Goal: Task Accomplishment & Management: Complete application form

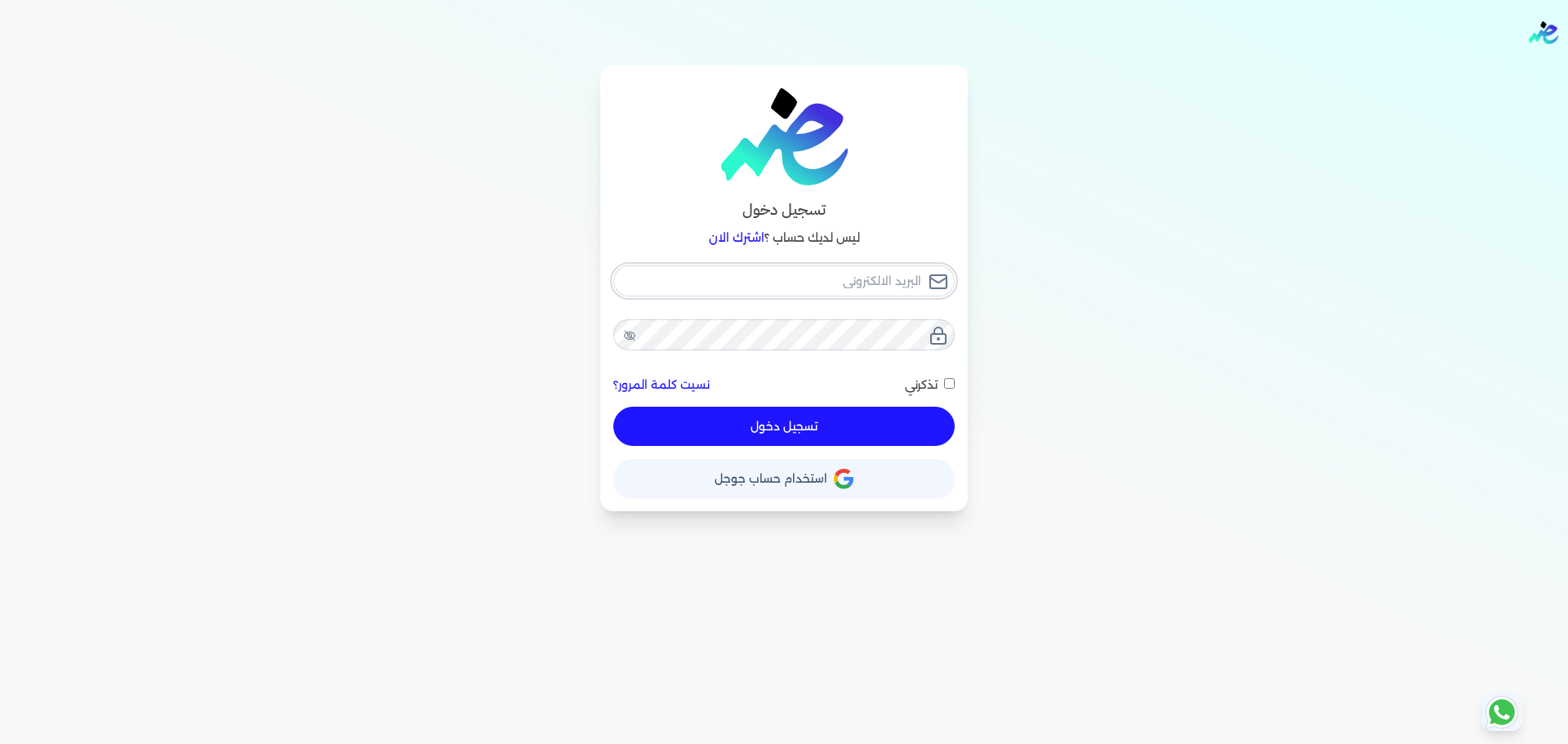
type input "[EMAIL_ADDRESS][DOMAIN_NAME]"
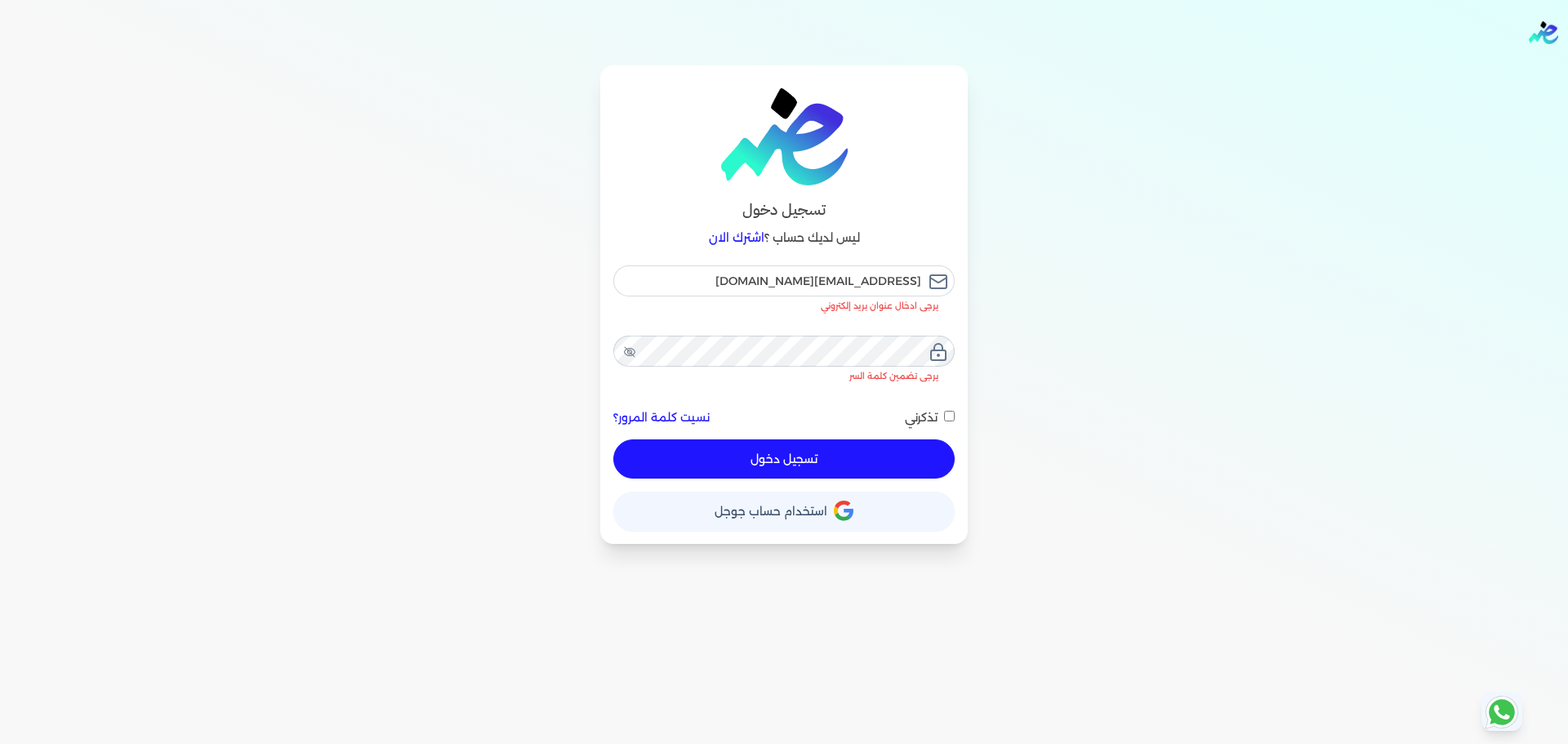
click at [919, 440] on button "تسجيل دخول" at bounding box center [784, 459] width 341 height 39
checkbox input "false"
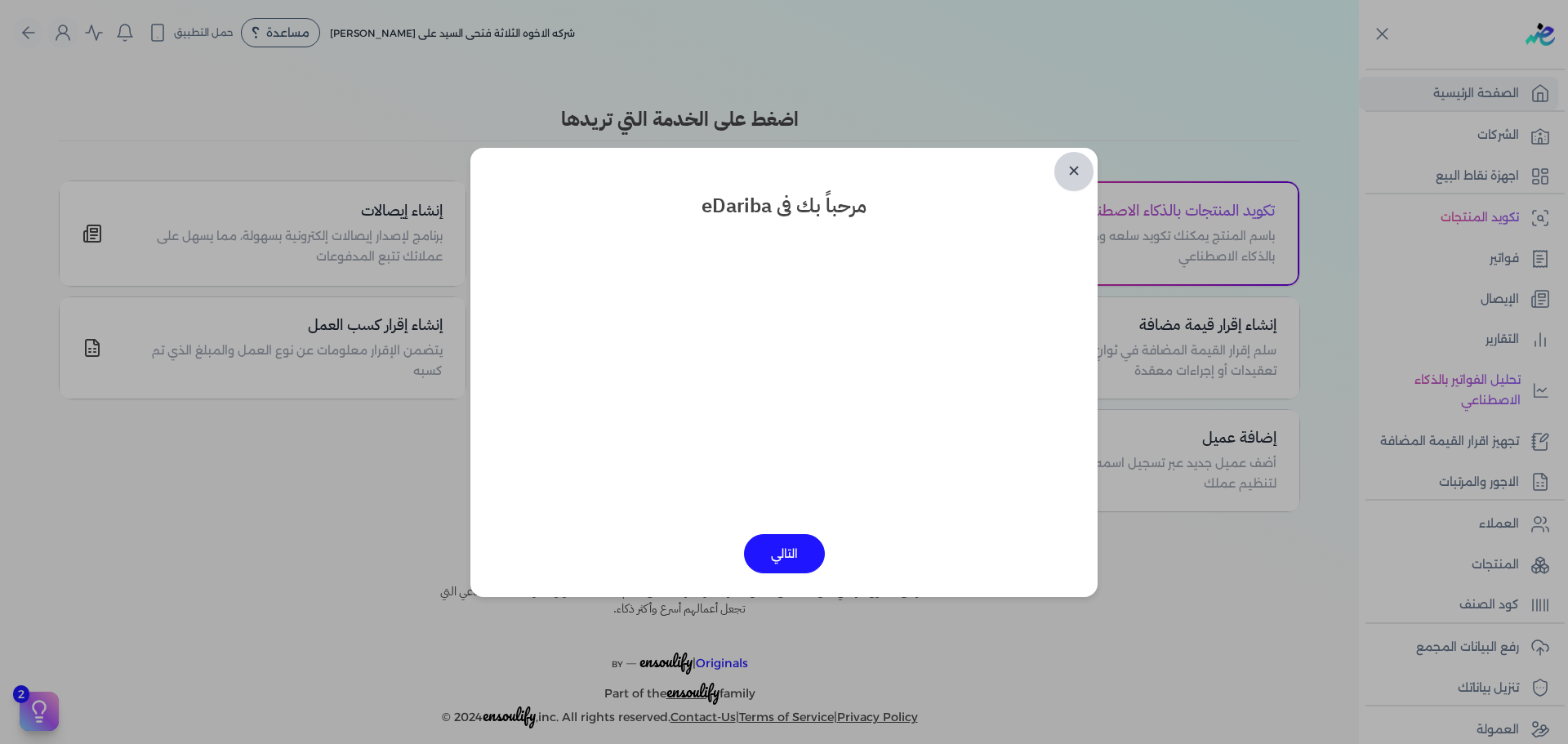
click at [1074, 174] on link "✕" at bounding box center [1073, 171] width 39 height 39
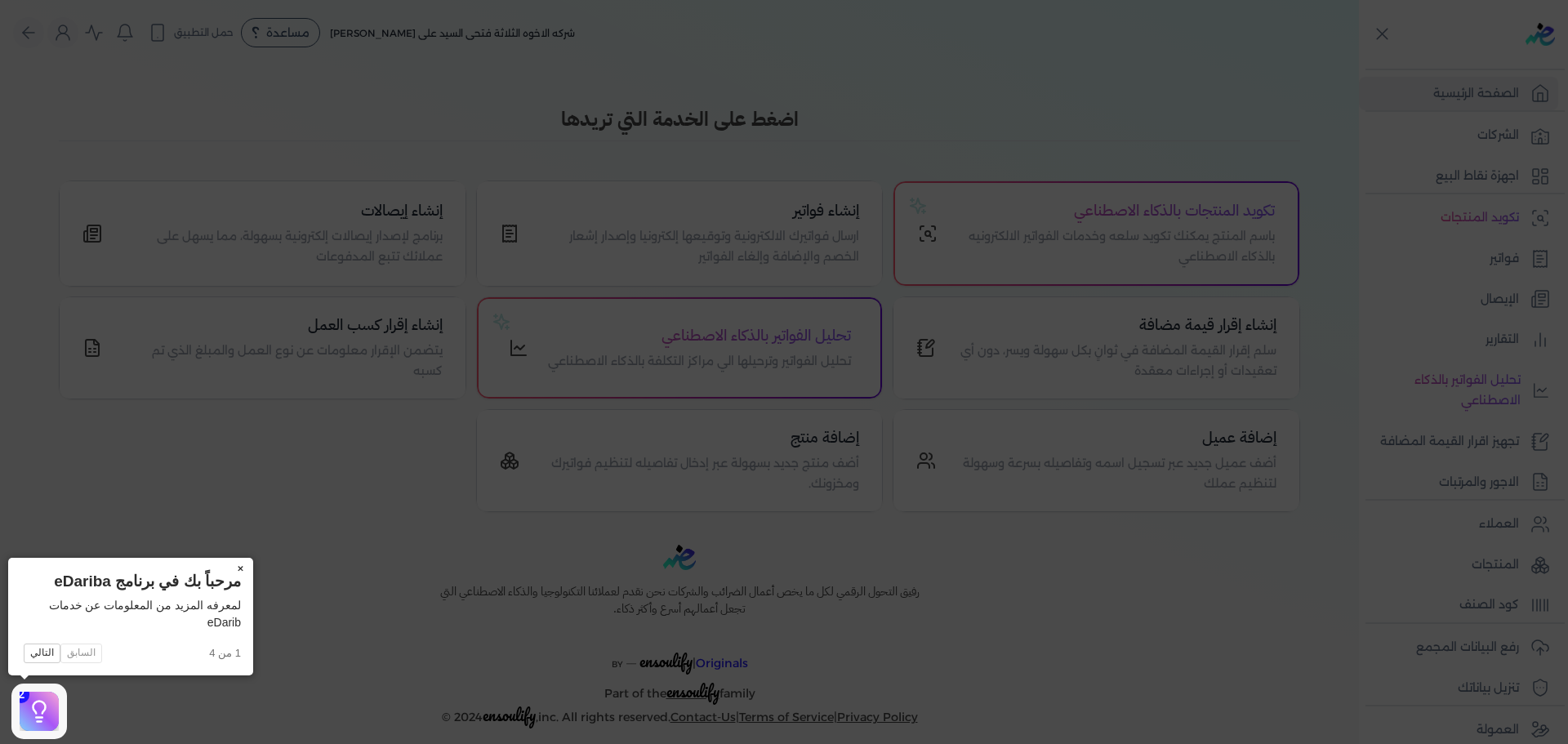
click at [242, 564] on button "×" at bounding box center [240, 569] width 26 height 23
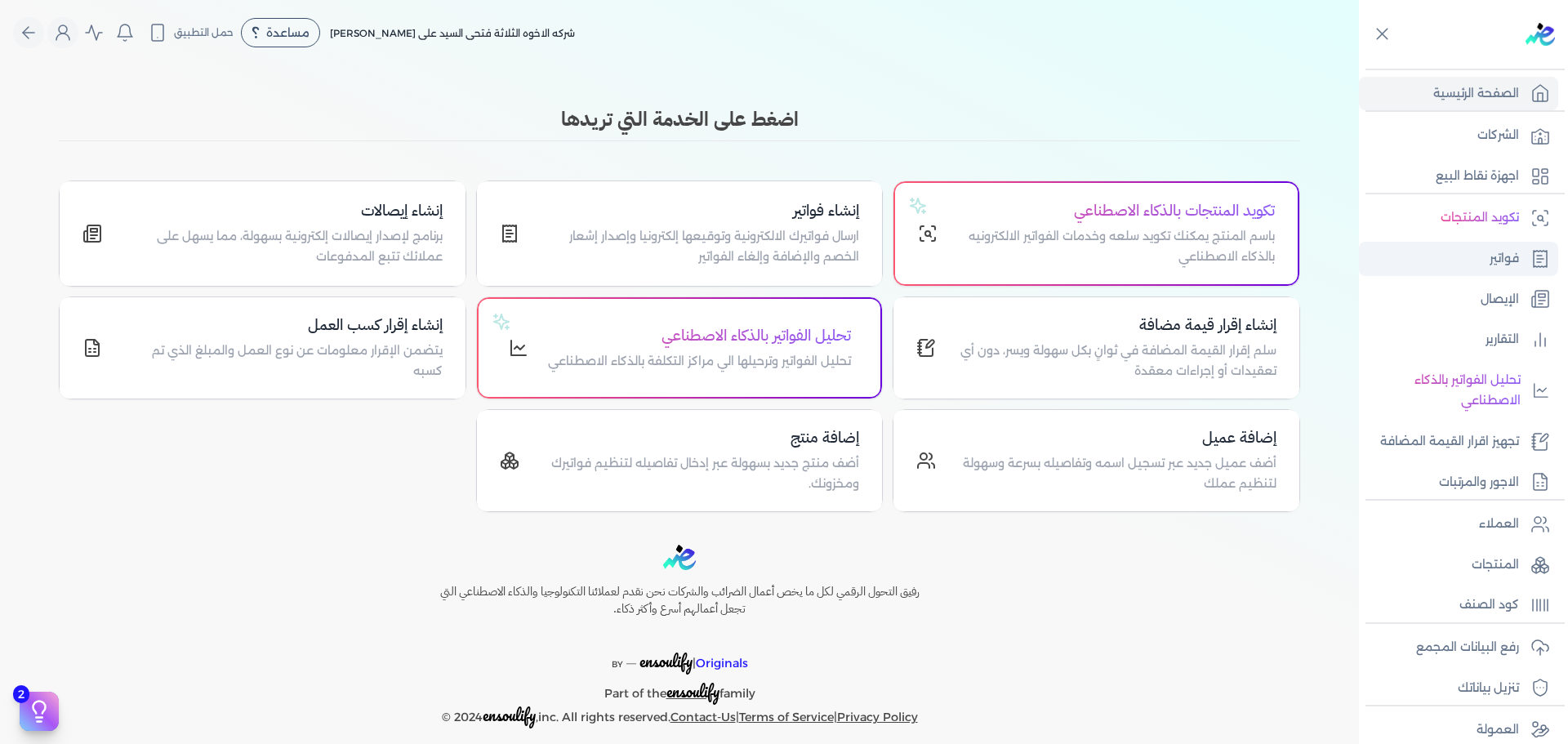
click at [1513, 271] on link "فواتير" at bounding box center [1458, 259] width 200 height 34
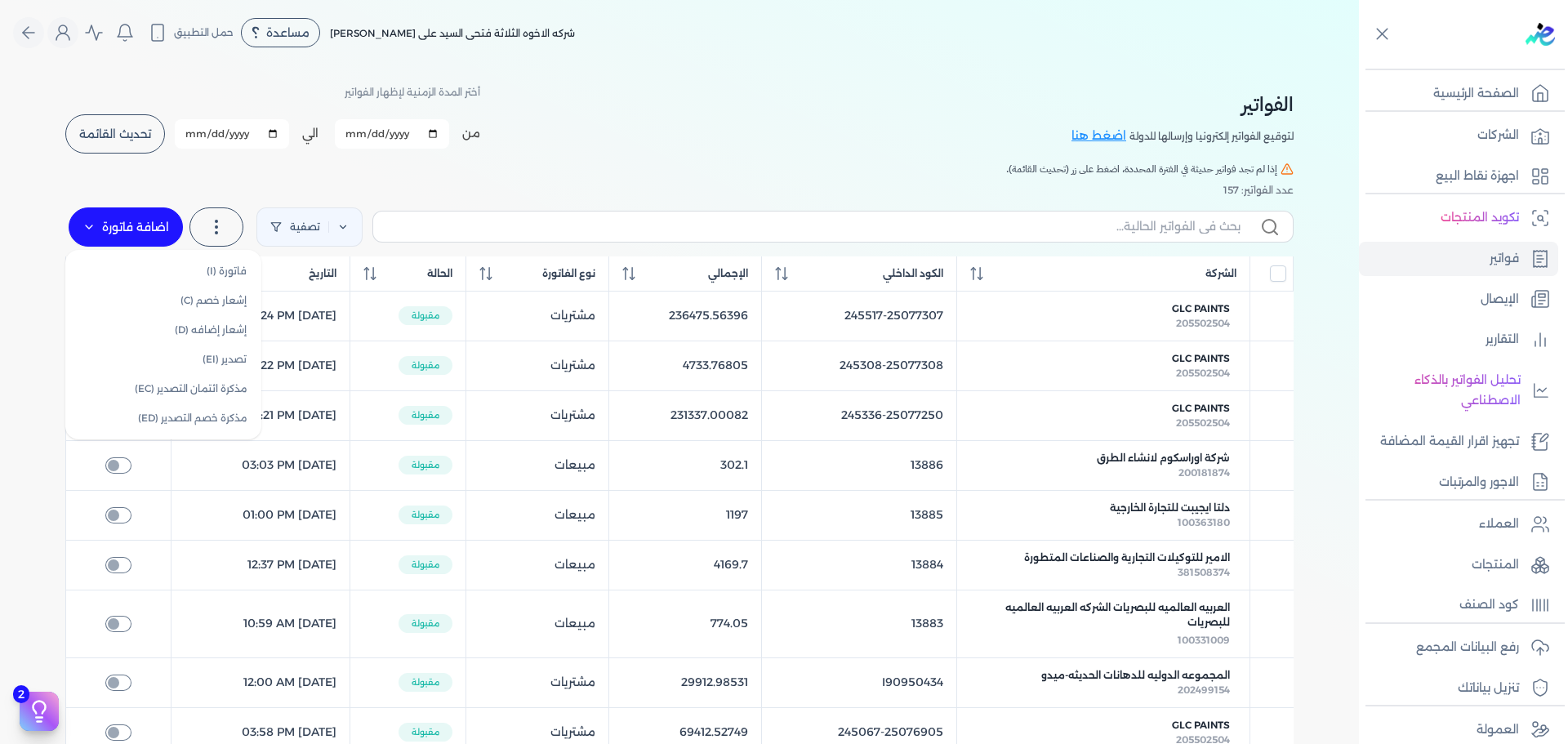
click at [116, 212] on label "اضافة فاتورة" at bounding box center [126, 226] width 114 height 39
click at [170, 263] on link "فاتورة (I)" at bounding box center [163, 270] width 183 height 29
select select "EGP"
select select "B"
select select "EGS"
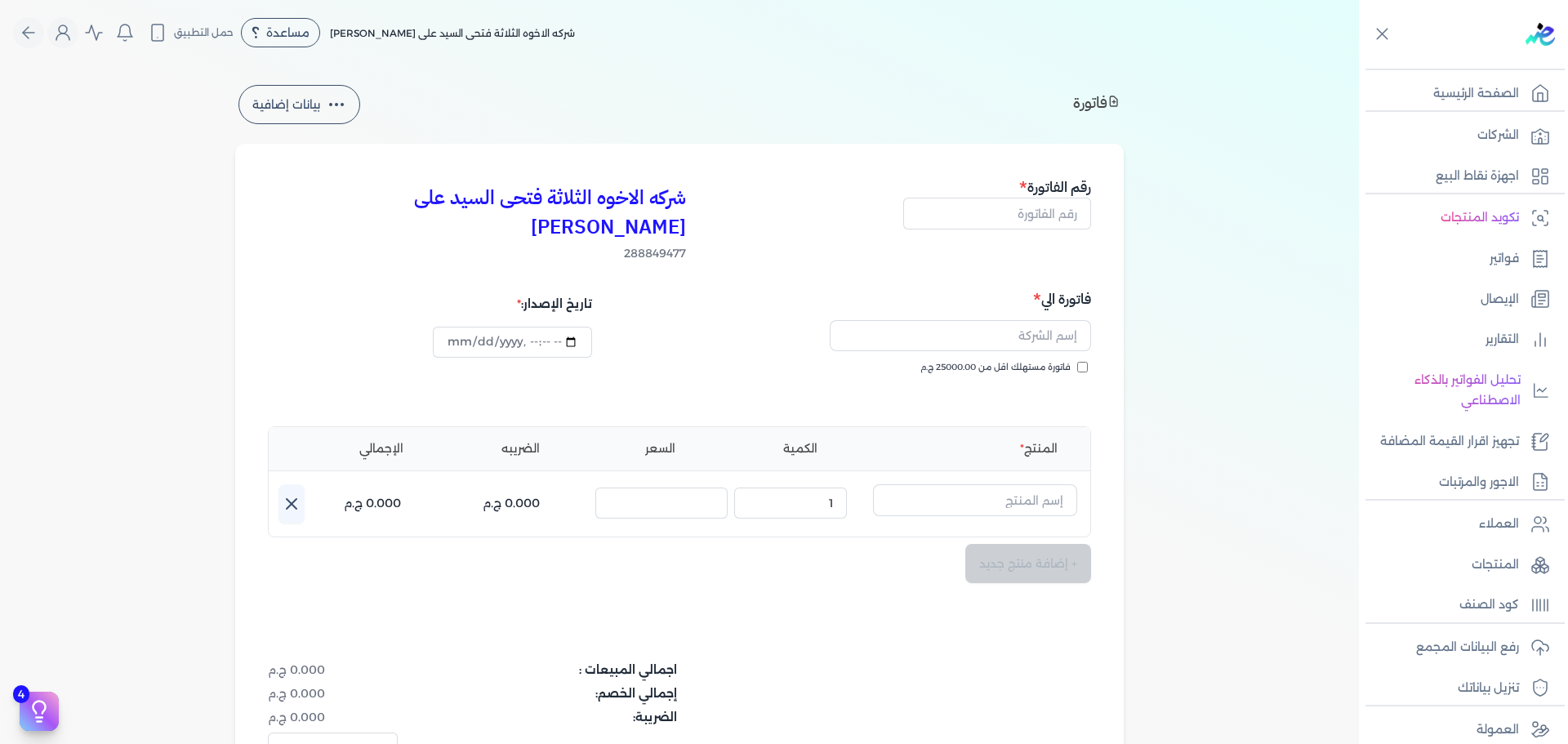
type input "[DATE]T09:43:07"
click at [1027, 200] on input "text" at bounding box center [997, 213] width 188 height 31
type input "13887"
click at [1063, 320] on input "text" at bounding box center [960, 336] width 261 height 31
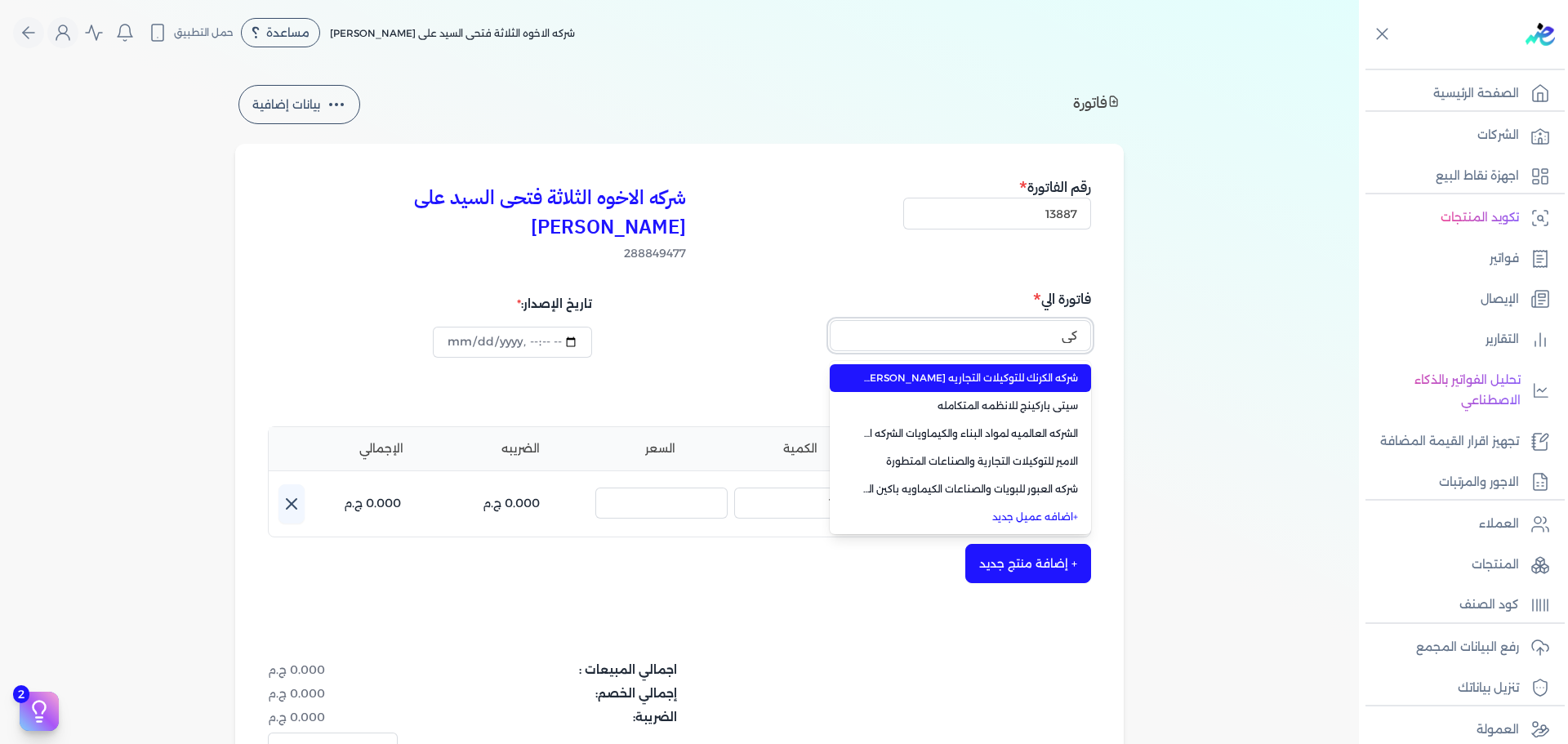
click at [829, 320] on button "كي" at bounding box center [960, 339] width 261 height 38
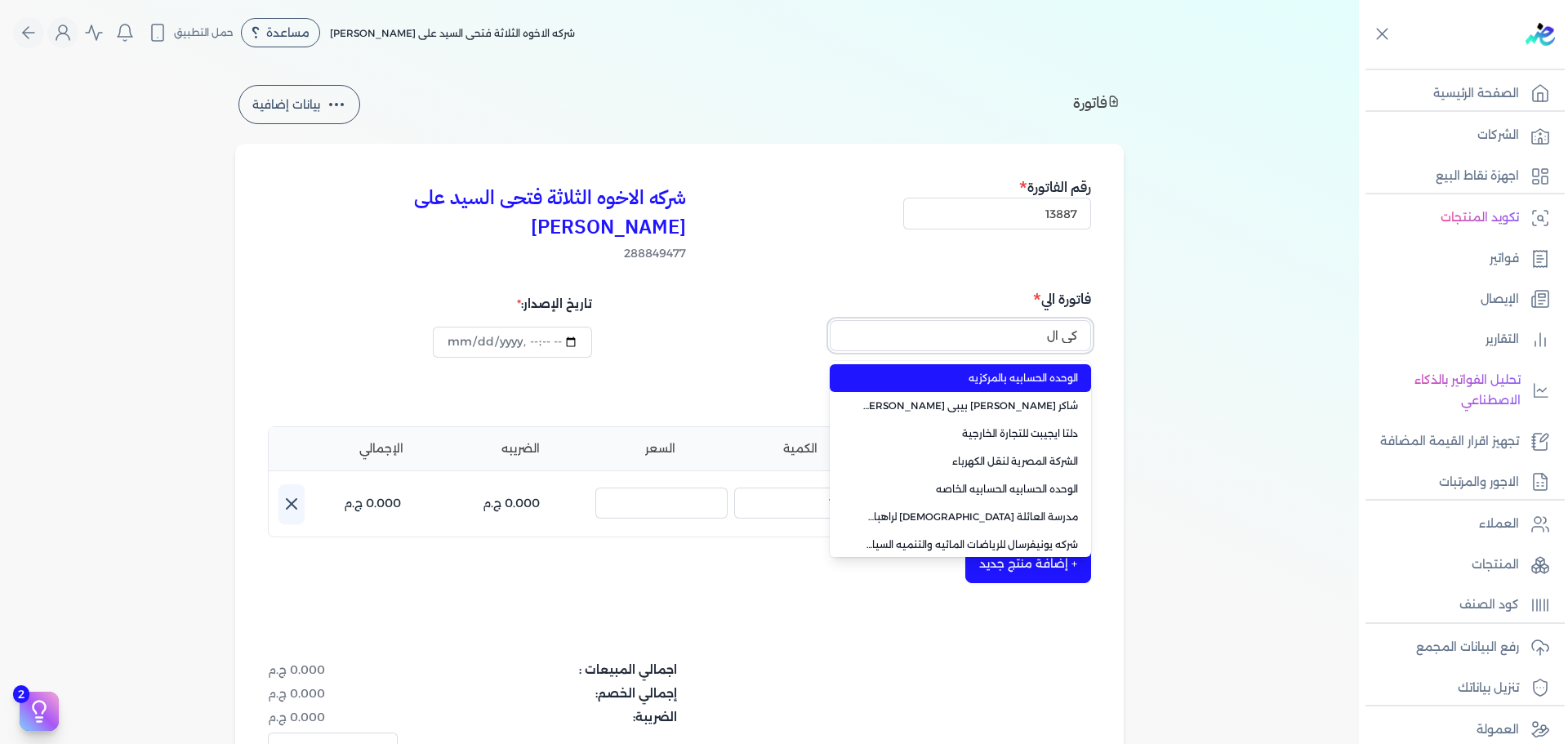
click at [829, 320] on button "كي ال" at bounding box center [960, 339] width 261 height 38
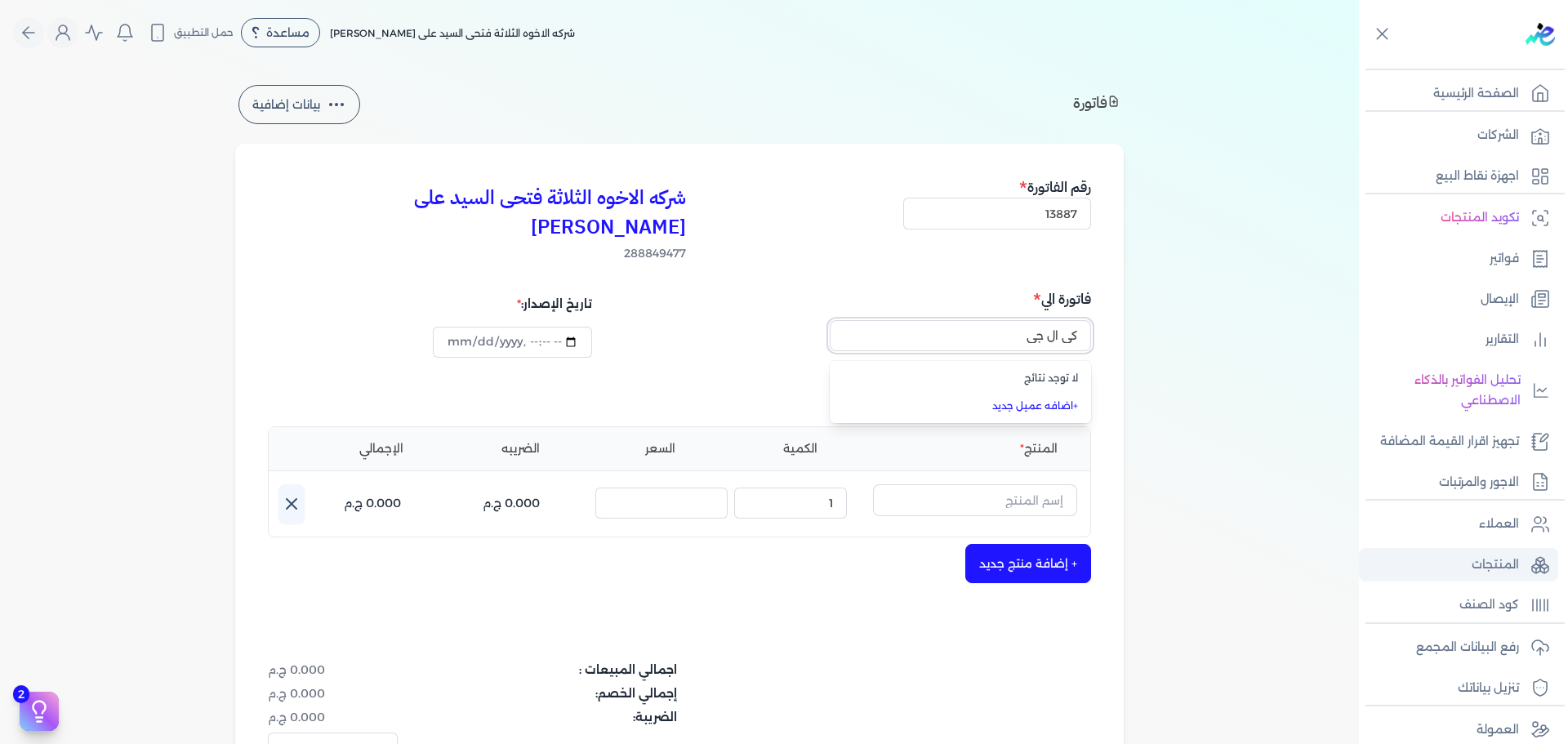
type input "كي ال جي"
drag, startPoint x: 1028, startPoint y: 308, endPoint x: 1045, endPoint y: 310, distance: 17.1
click at [1045, 320] on input "كي ال جي" at bounding box center [960, 336] width 261 height 31
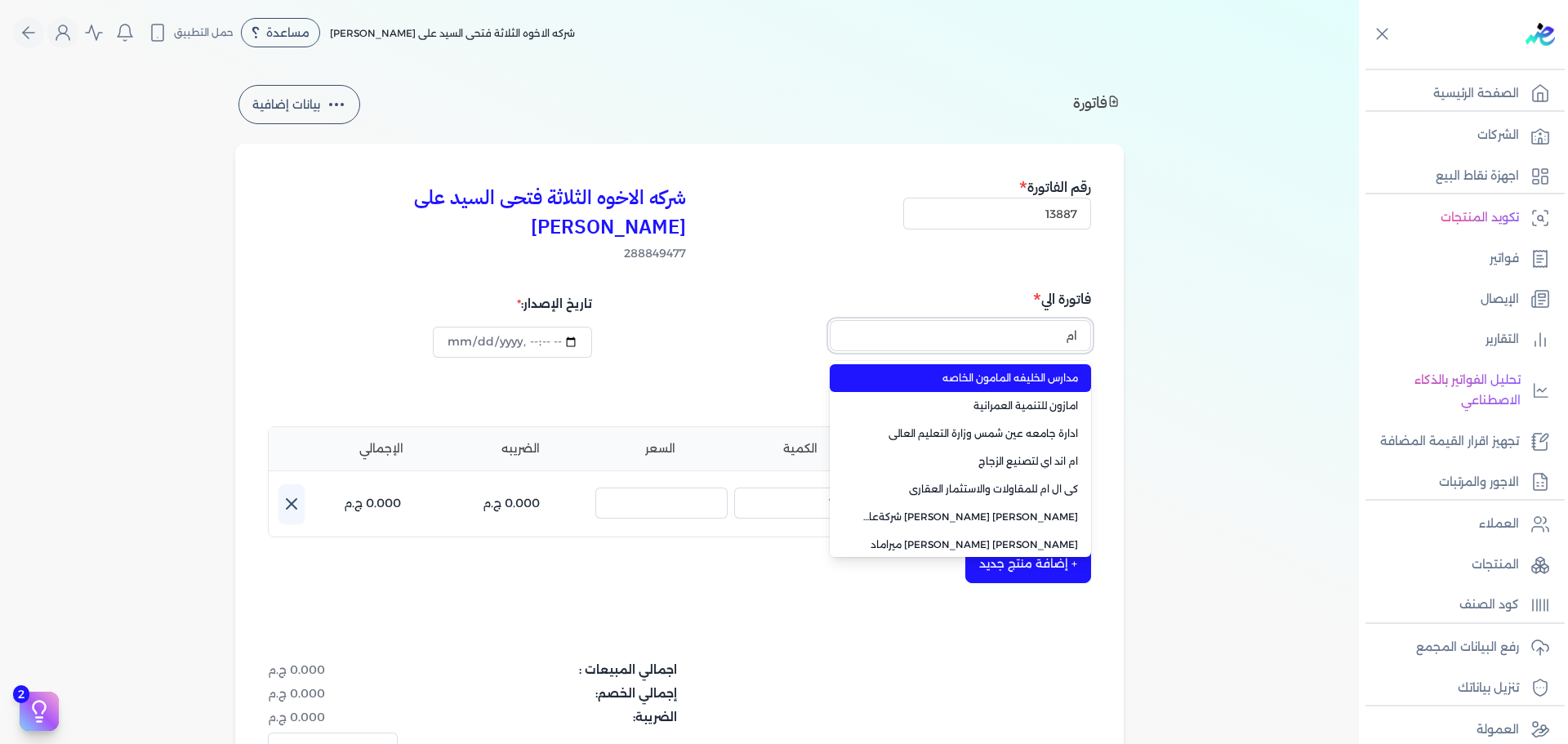
type input "ا"
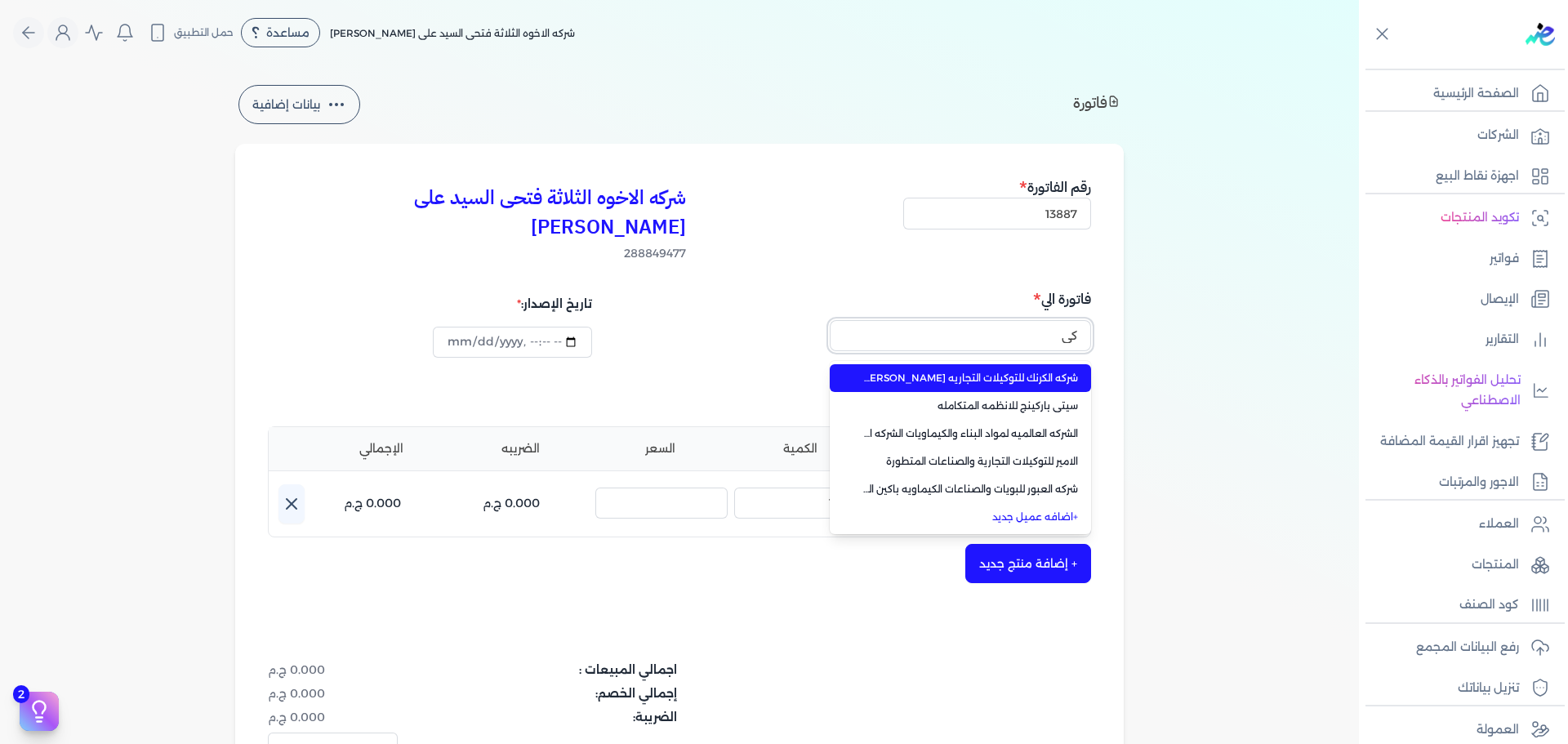
click at [829, 320] on button "كي" at bounding box center [960, 339] width 261 height 38
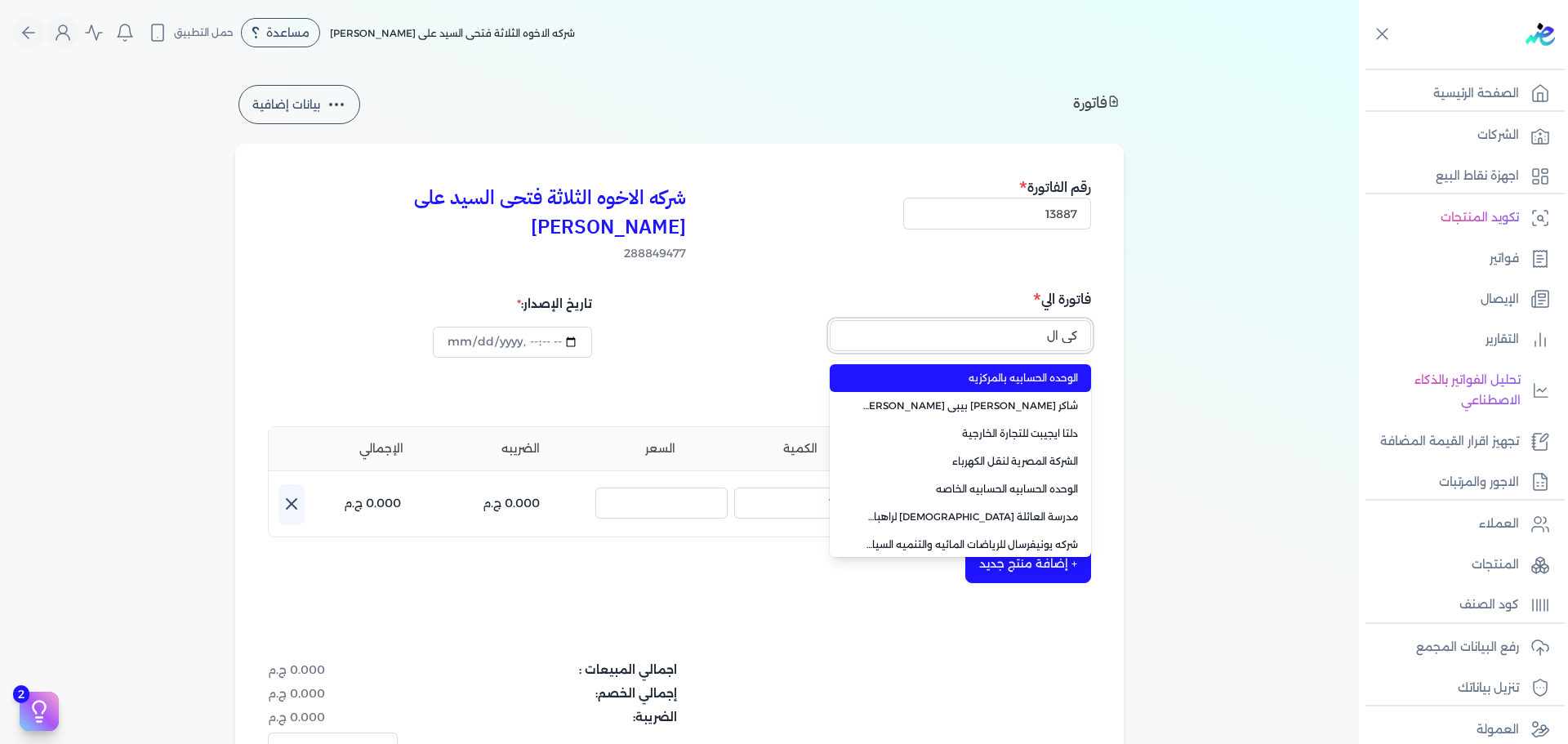
click at [829, 320] on button "كي ال" at bounding box center [960, 339] width 261 height 38
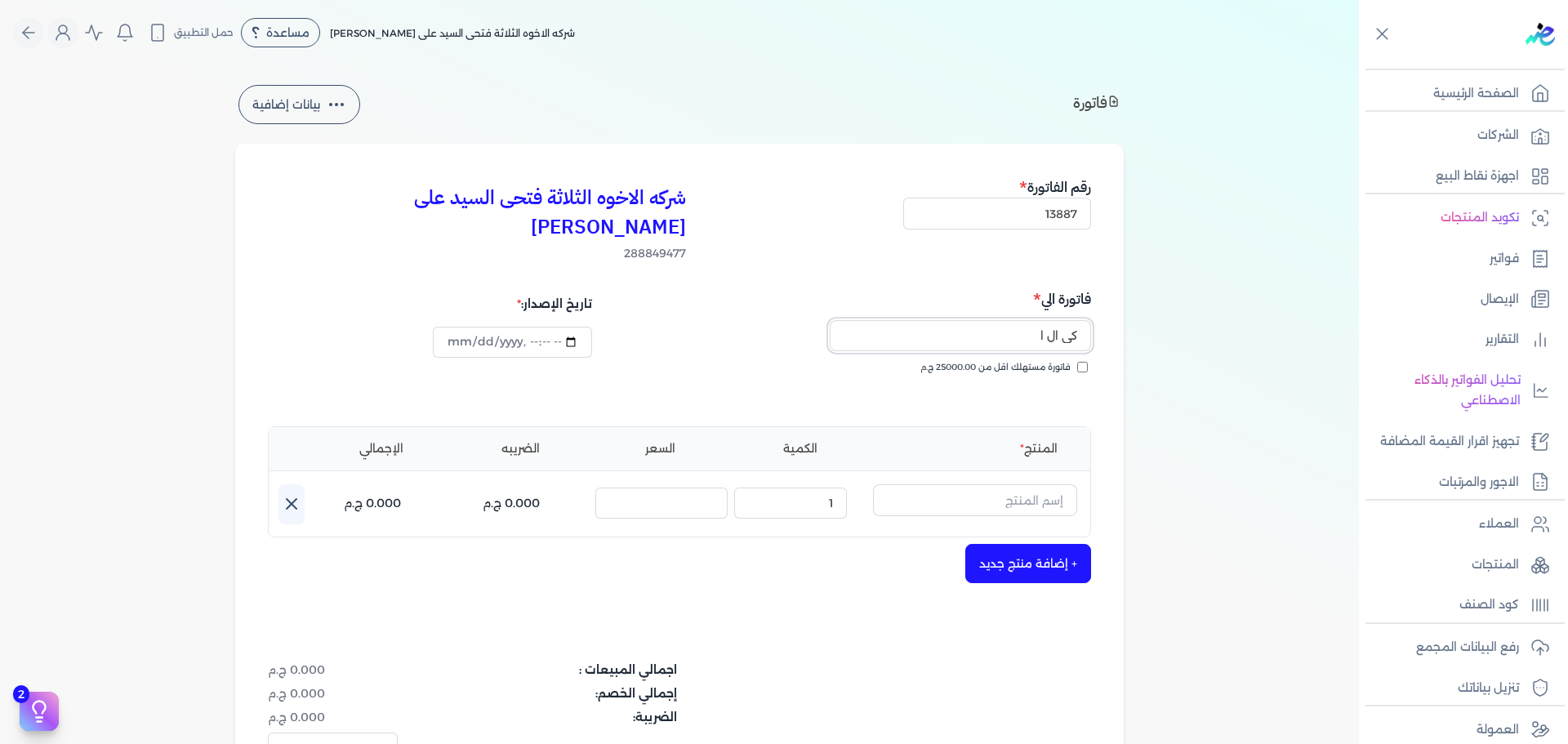
type input "كي ال ام"
click at [967, 320] on input "كي ال ام" at bounding box center [960, 336] width 261 height 31
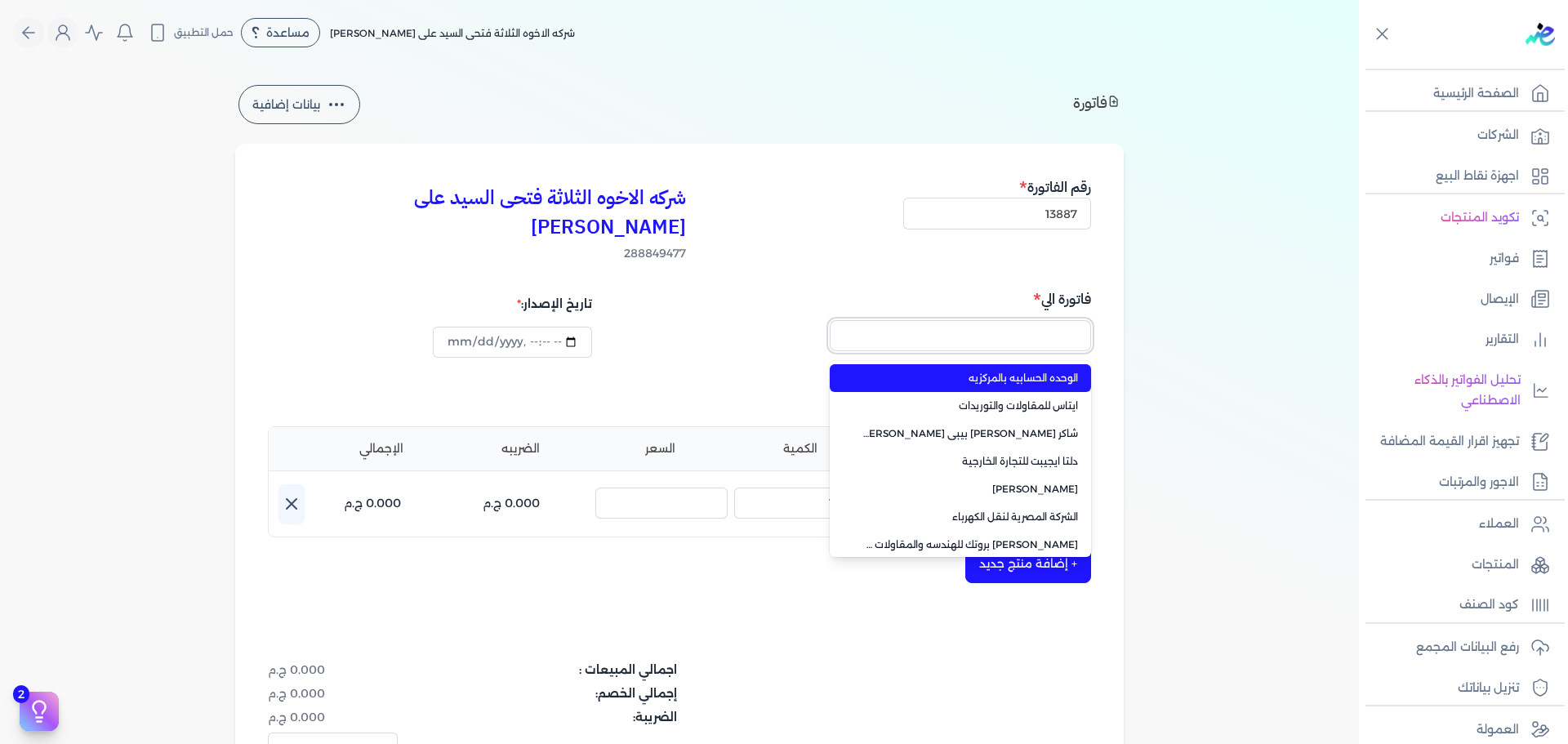
click at [829, 320] on button "button" at bounding box center [960, 339] width 261 height 38
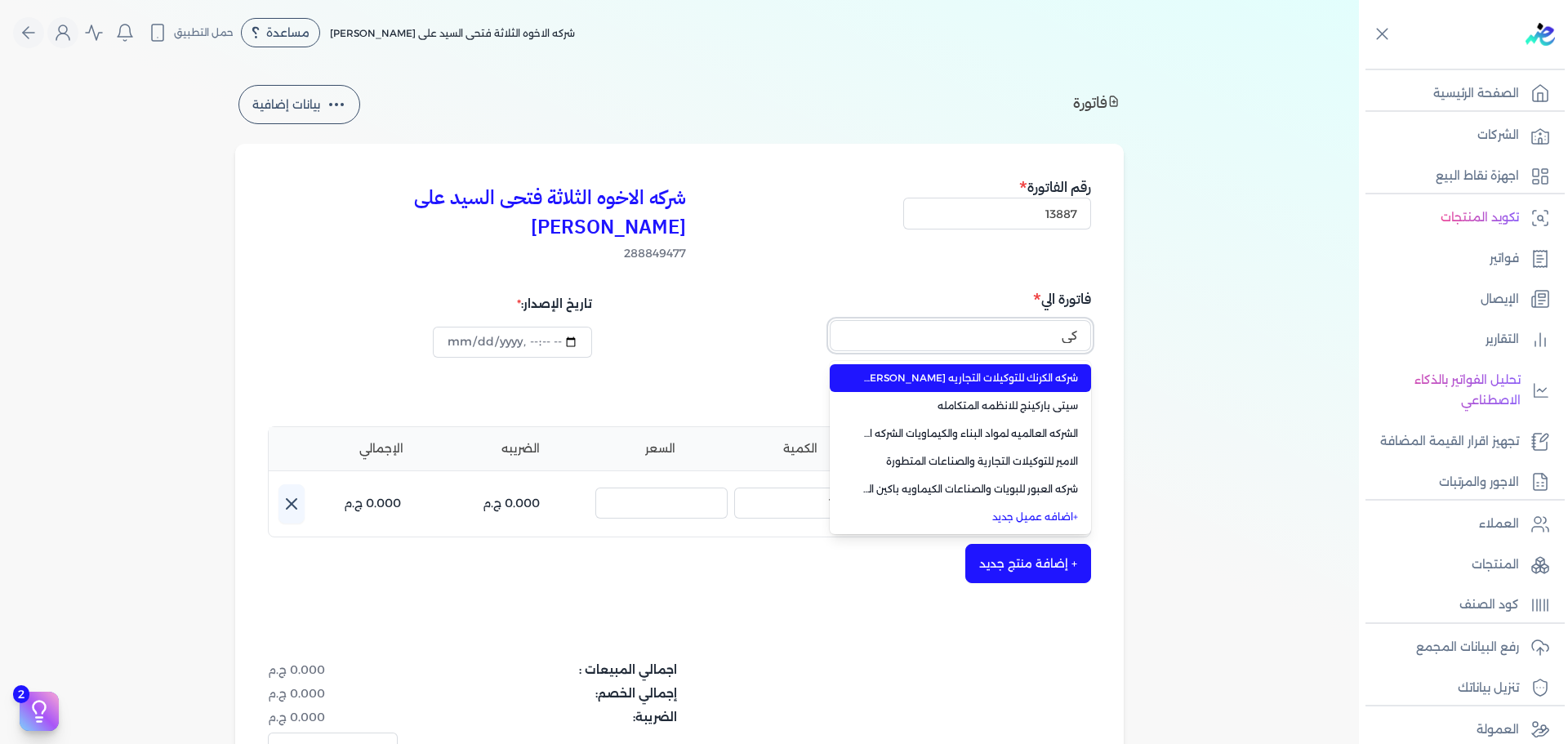
click at [829, 320] on button "كي" at bounding box center [960, 339] width 261 height 38
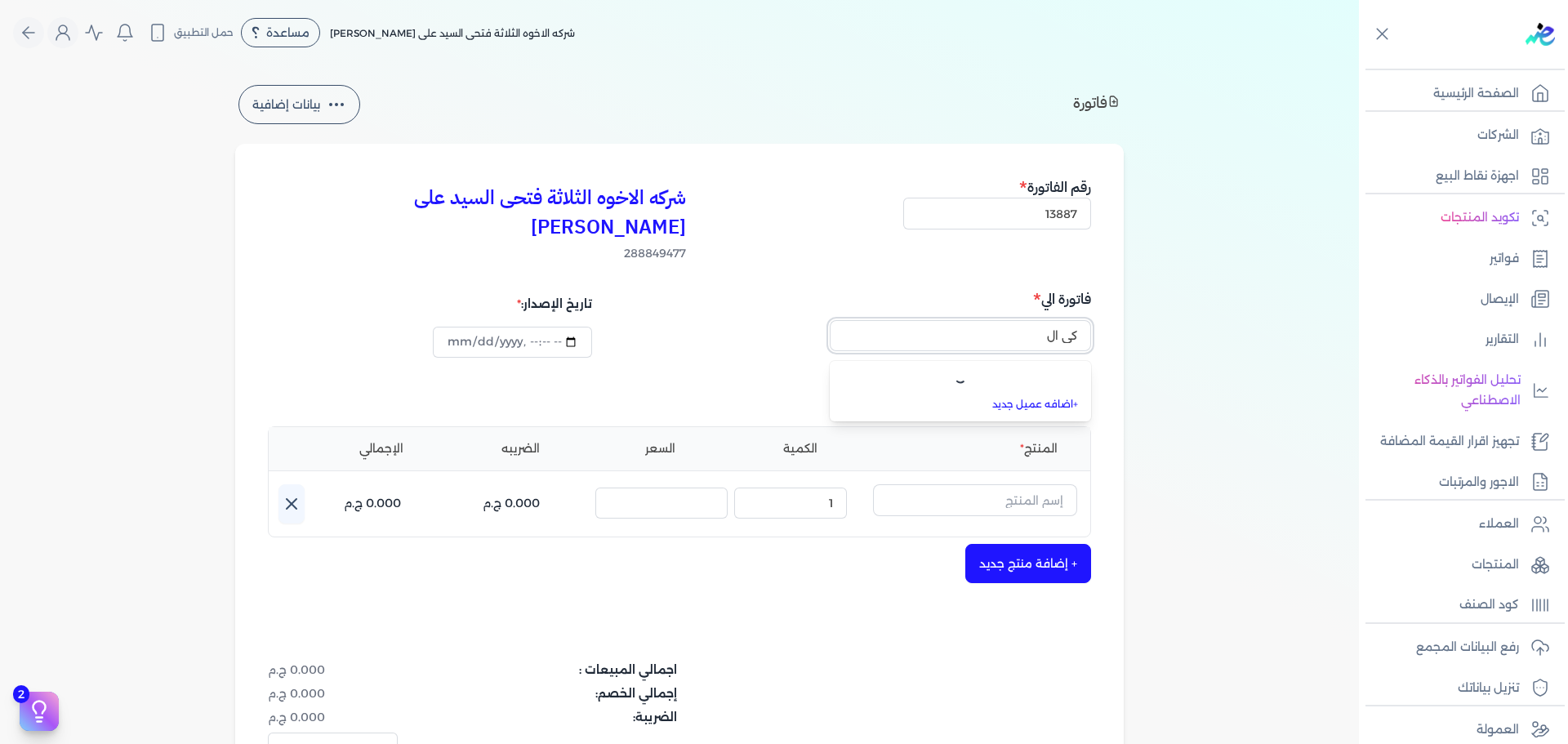
click at [829, 320] on button "كي ال" at bounding box center [960, 339] width 261 height 38
type input "كي ال ام"
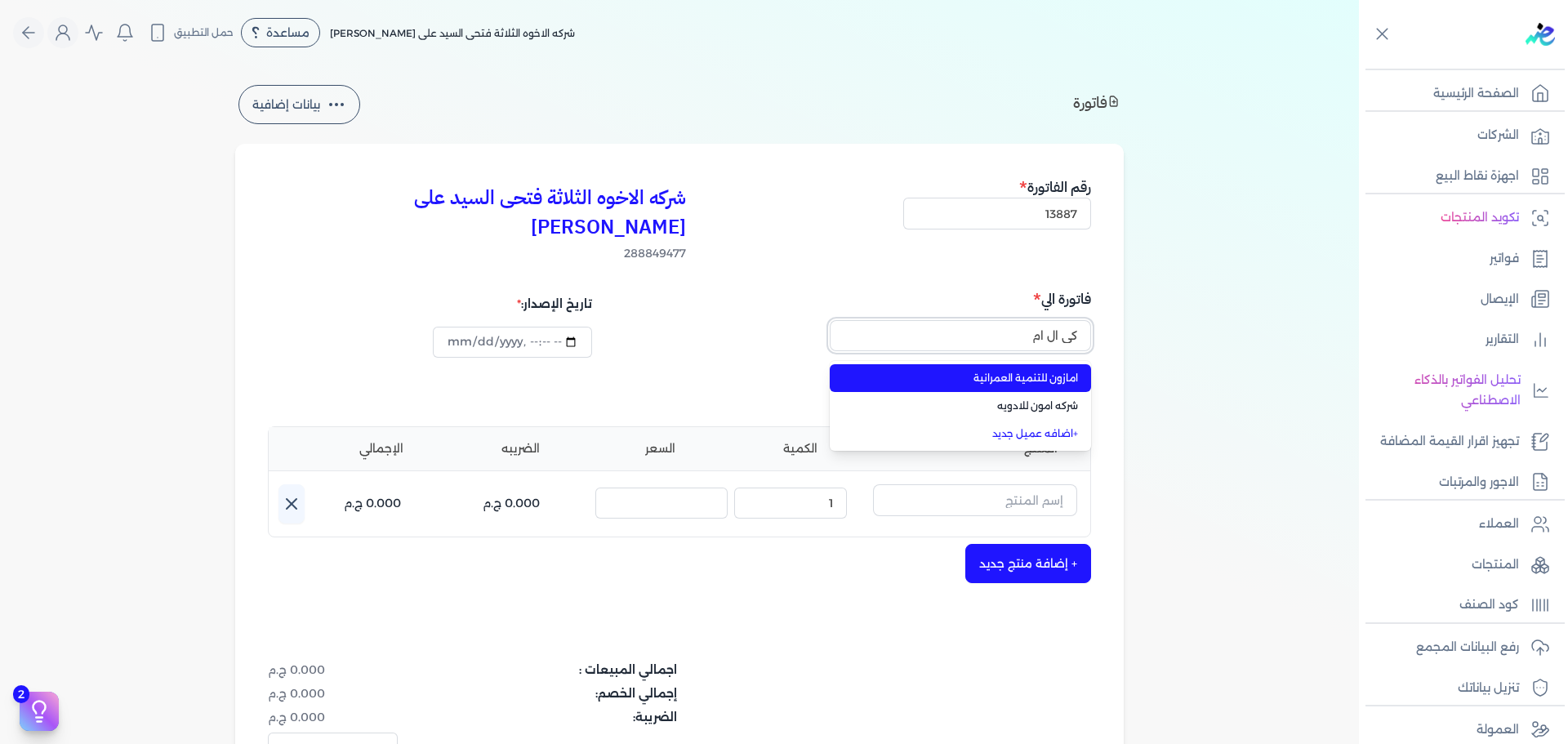
click at [989, 320] on input "كي ال ام" at bounding box center [960, 336] width 261 height 31
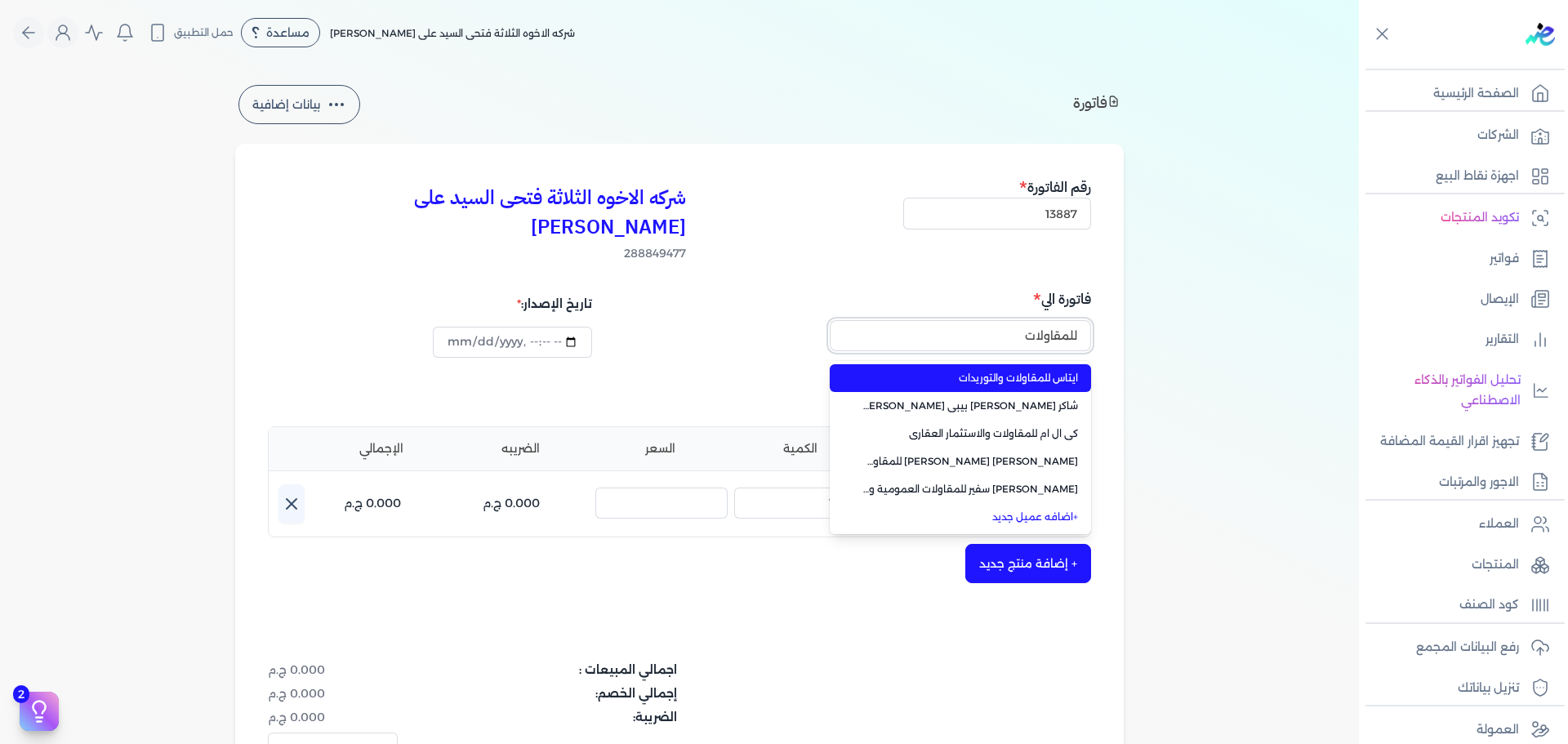
click at [829, 320] on button "للمقاولات" at bounding box center [960, 339] width 261 height 38
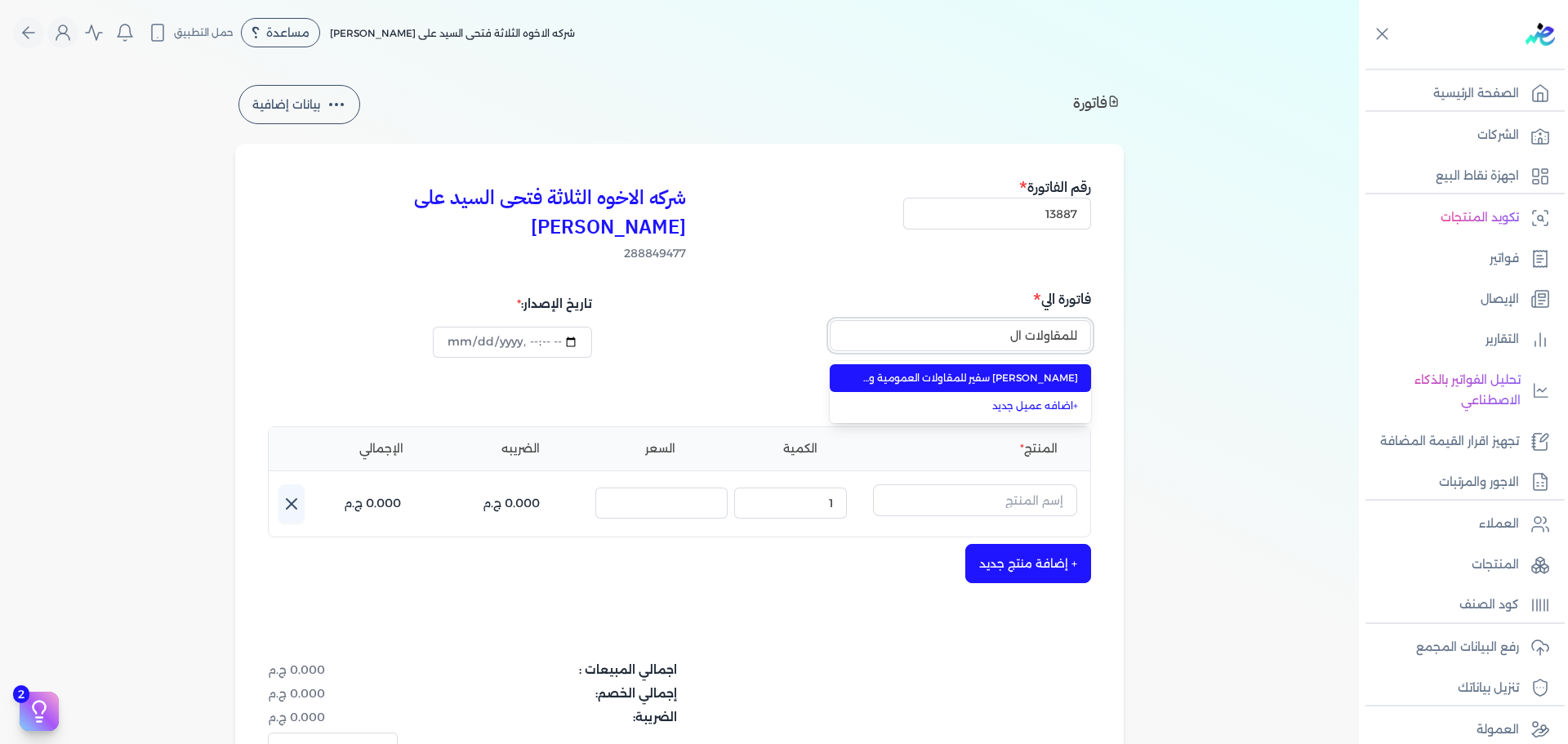
click at [829, 320] on button "للمقاولات ال" at bounding box center [960, 339] width 261 height 38
click at [829, 320] on button "للمقاولات و" at bounding box center [960, 339] width 261 height 38
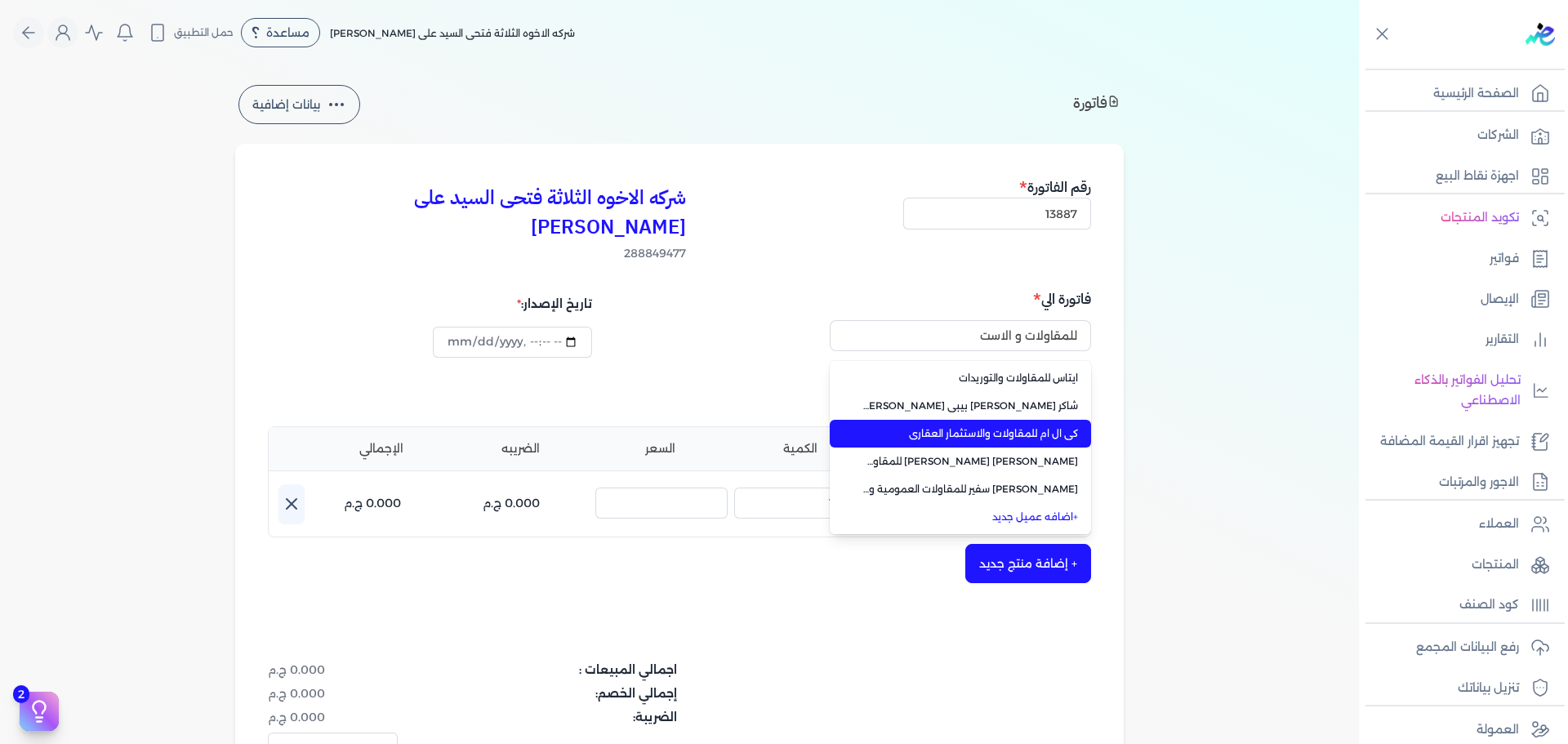
click at [968, 426] on span "كى ال ام للمقاولات والاستثمار العقارى" at bounding box center [970, 434] width 216 height 15
type input "كى ال ام للمقاولات والاستثمار العقارى"
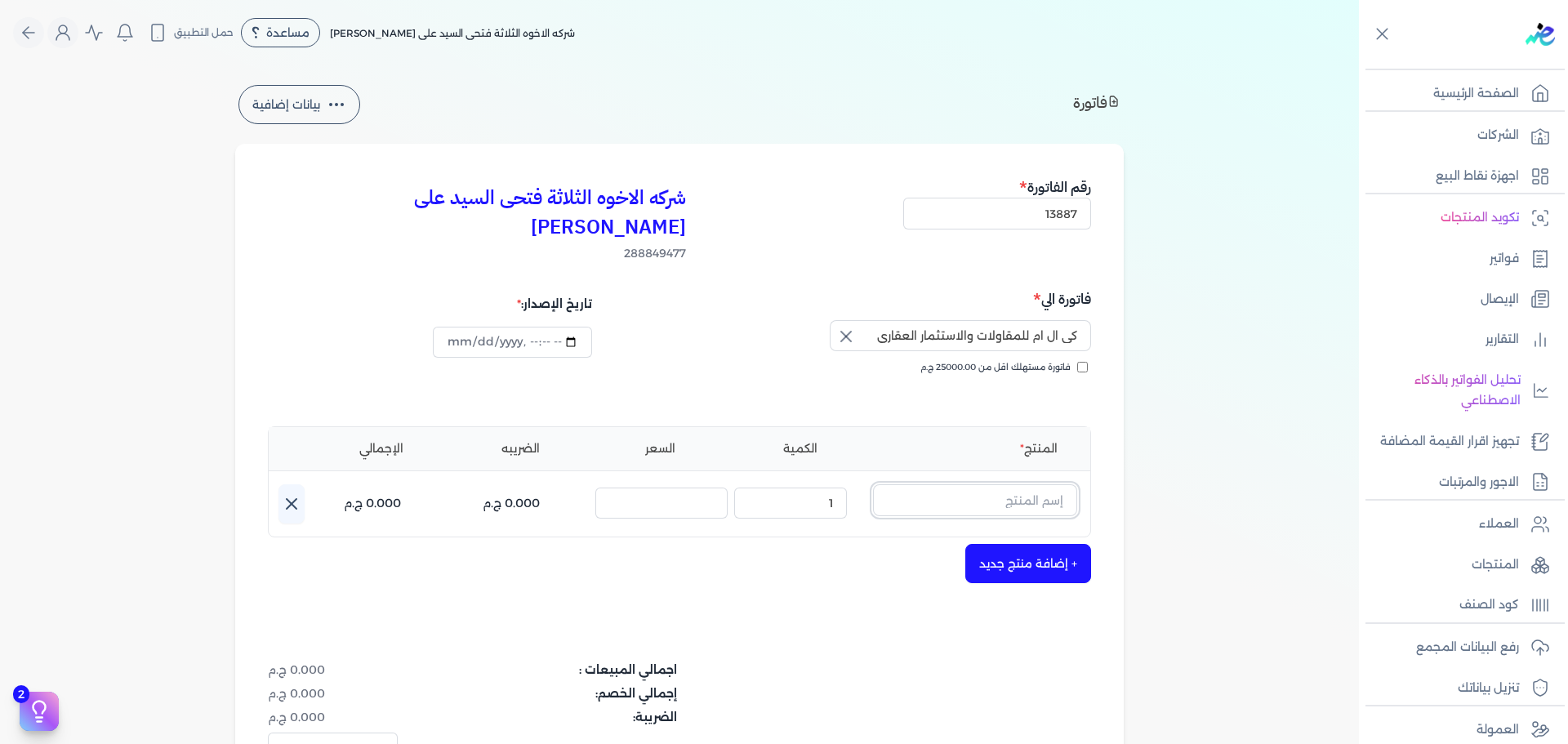
click at [1027, 484] on input "text" at bounding box center [975, 499] width 204 height 31
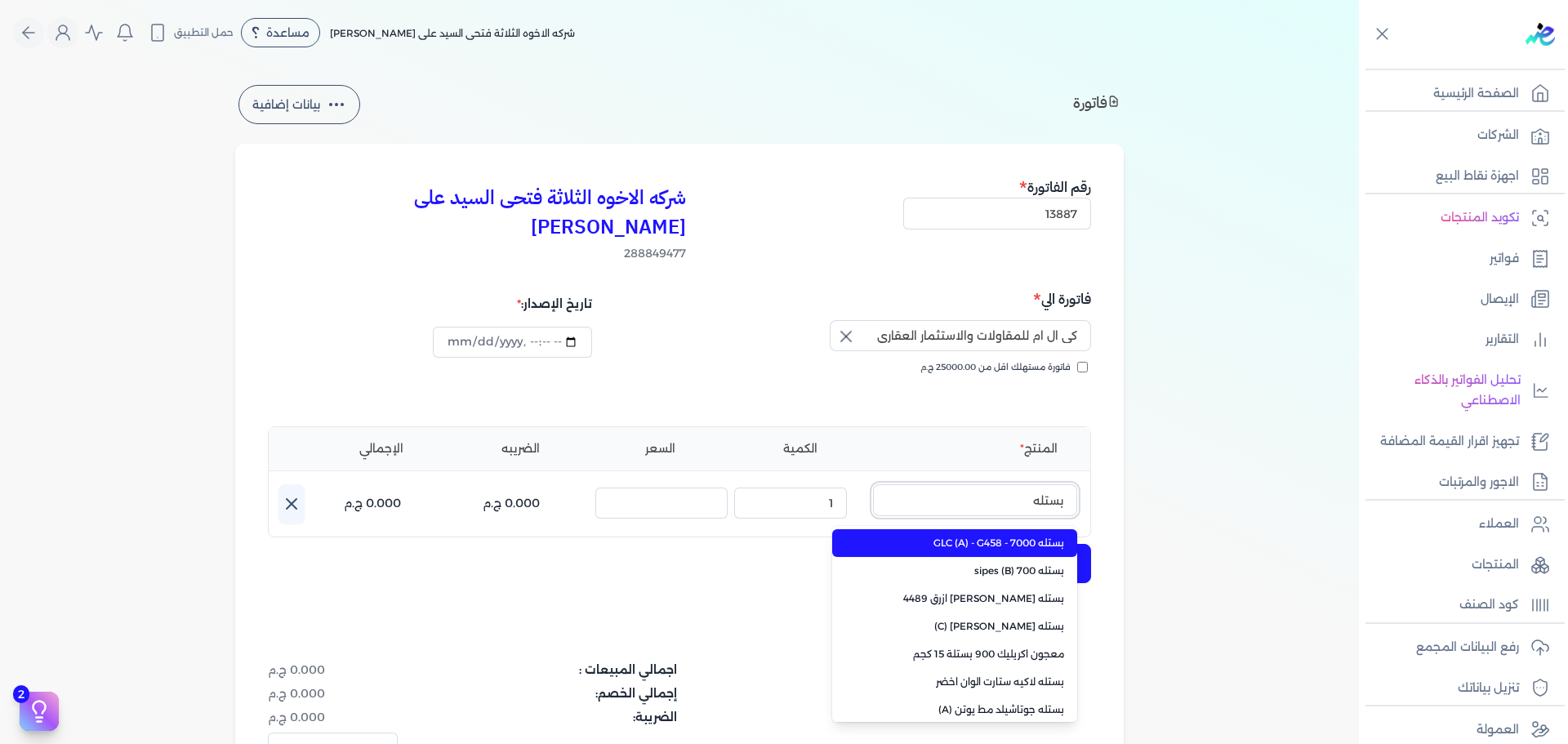
click at [873, 484] on button "بستله" at bounding box center [975, 503] width 204 height 38
type input "ب"
click at [873, 484] on button "سيلر" at bounding box center [975, 503] width 204 height 38
type input "سيلر ال"
click at [1017, 536] on span "سيلر المقاوم 0017 بستلة 9 لتر" at bounding box center [965, 544] width 200 height 15
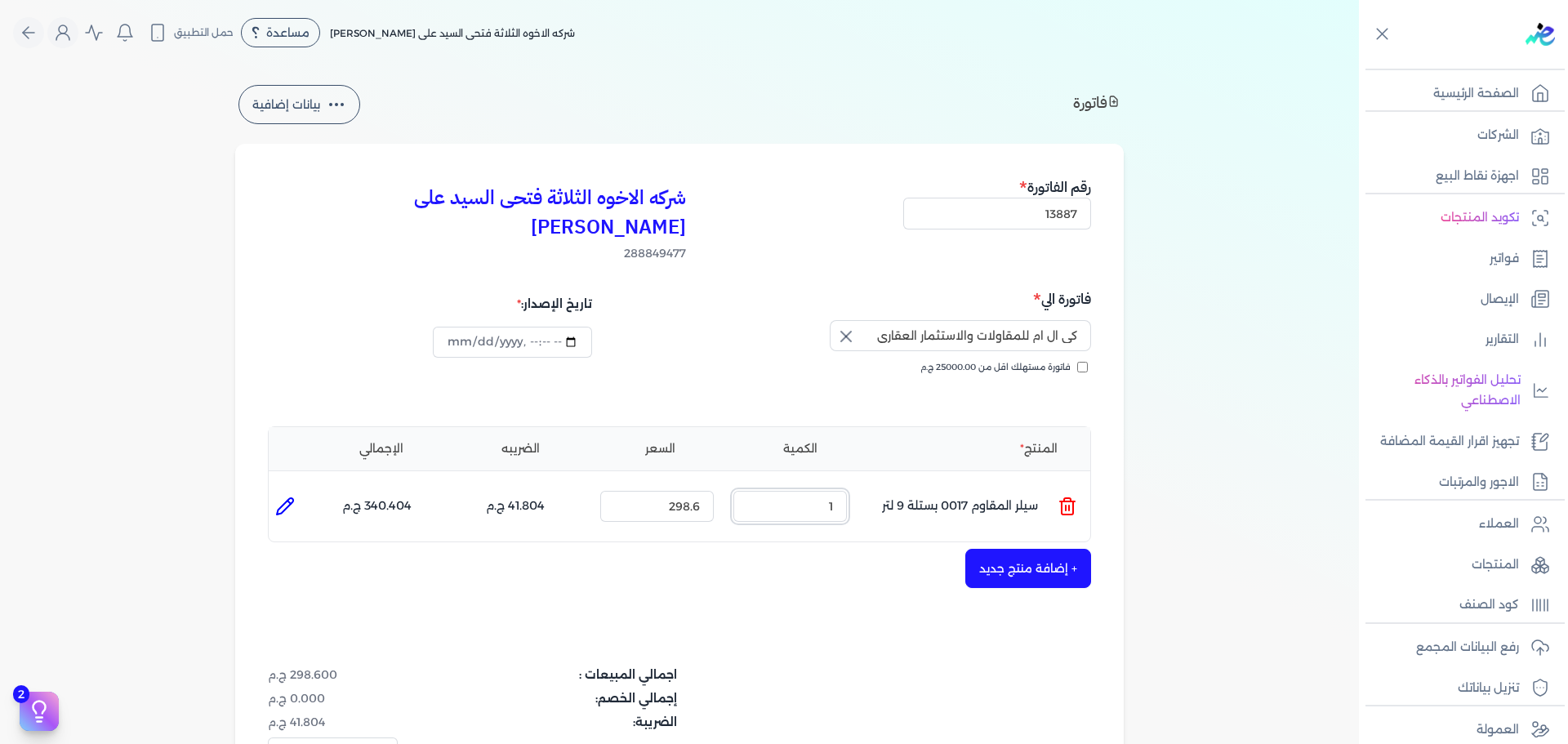
drag, startPoint x: 816, startPoint y: 491, endPoint x: 835, endPoint y: 487, distance: 19.4
click at [835, 491] on input "1" at bounding box center [791, 506] width 113 height 31
type input "335"
click at [1017, 548] on button "+ إضافة منتج جديد" at bounding box center [1028, 567] width 126 height 39
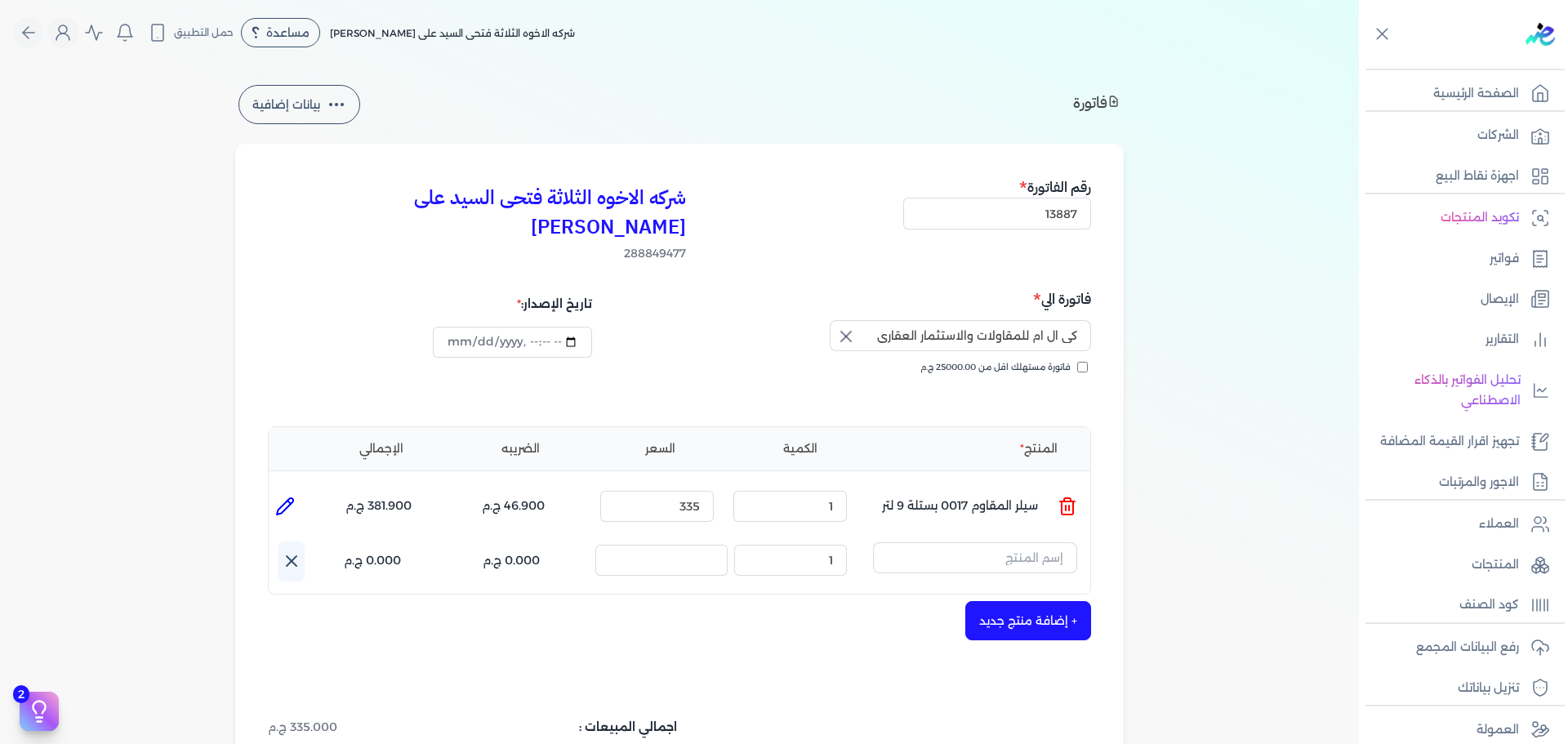
click at [966, 601] on button "+ إضافة منتج جديد" at bounding box center [1028, 620] width 126 height 39
click at [1007, 542] on input "text" at bounding box center [975, 557] width 204 height 31
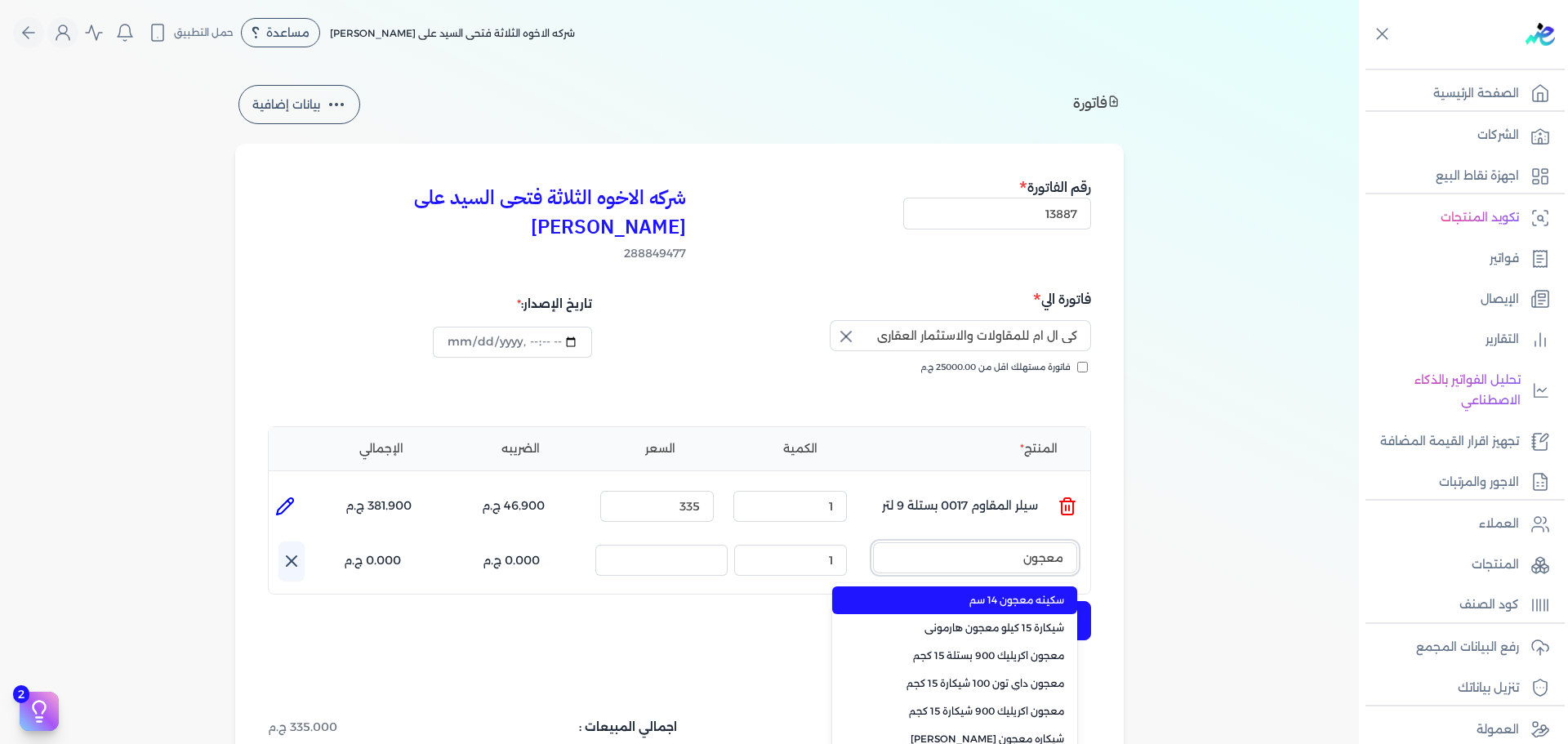
click at [873, 542] on button "معجون" at bounding box center [975, 561] width 204 height 38
type input "معجون داي"
click at [991, 593] on span "معجون داي تون 100 شيكارة 15 كجم" at bounding box center [965, 600] width 200 height 15
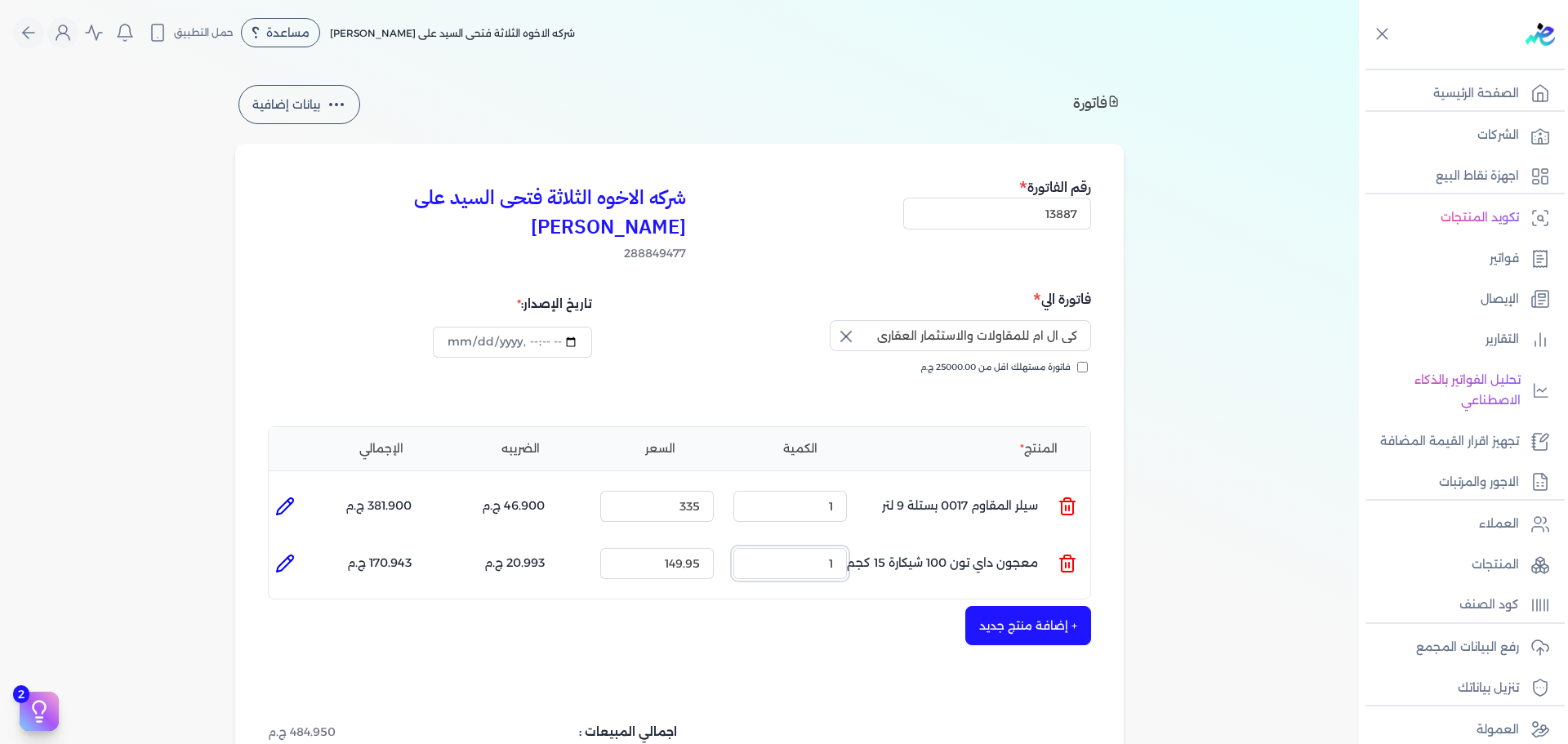
drag, startPoint x: 819, startPoint y: 528, endPoint x: 940, endPoint y: 531, distance: 121.0
click at [922, 542] on ul "المنتج : معجون داي تون 100 شيكارة 15 كجم الكمية : 1 السعر : 149.95 الضريبه : 20…" at bounding box center [679, 563] width 822 height 44
type input "2"
type input "178"
click at [1055, 606] on button "+ إضافة منتج جديد" at bounding box center [1028, 625] width 126 height 39
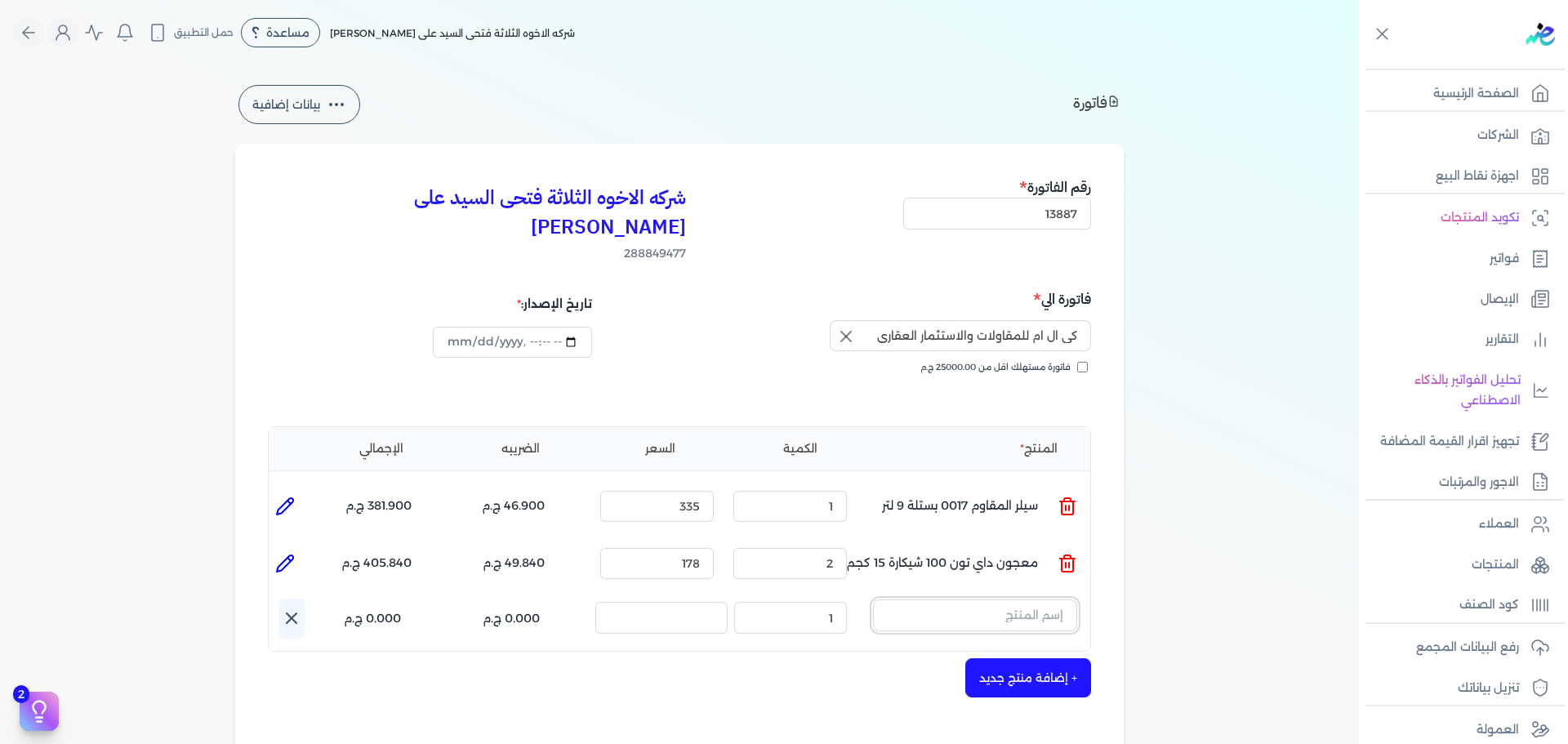
drag, startPoint x: 1055, startPoint y: 596, endPoint x: 1035, endPoint y: 585, distance: 22.8
click at [1035, 599] on input "text" at bounding box center [975, 614] width 204 height 31
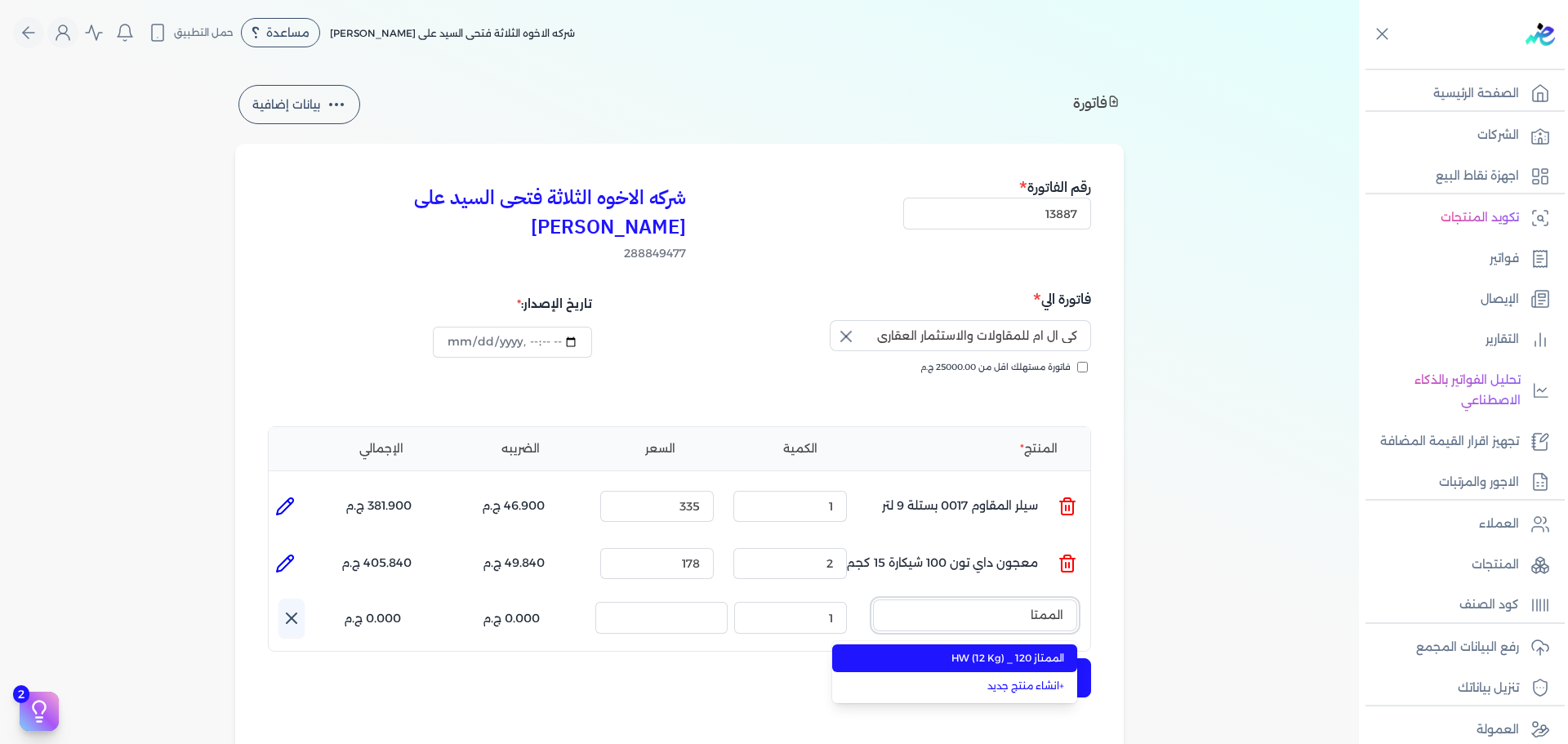
type input "الممتا"
click at [886, 650] on span "الممتاز 120 _ HW (12 Kg)" at bounding box center [965, 658] width 200 height 15
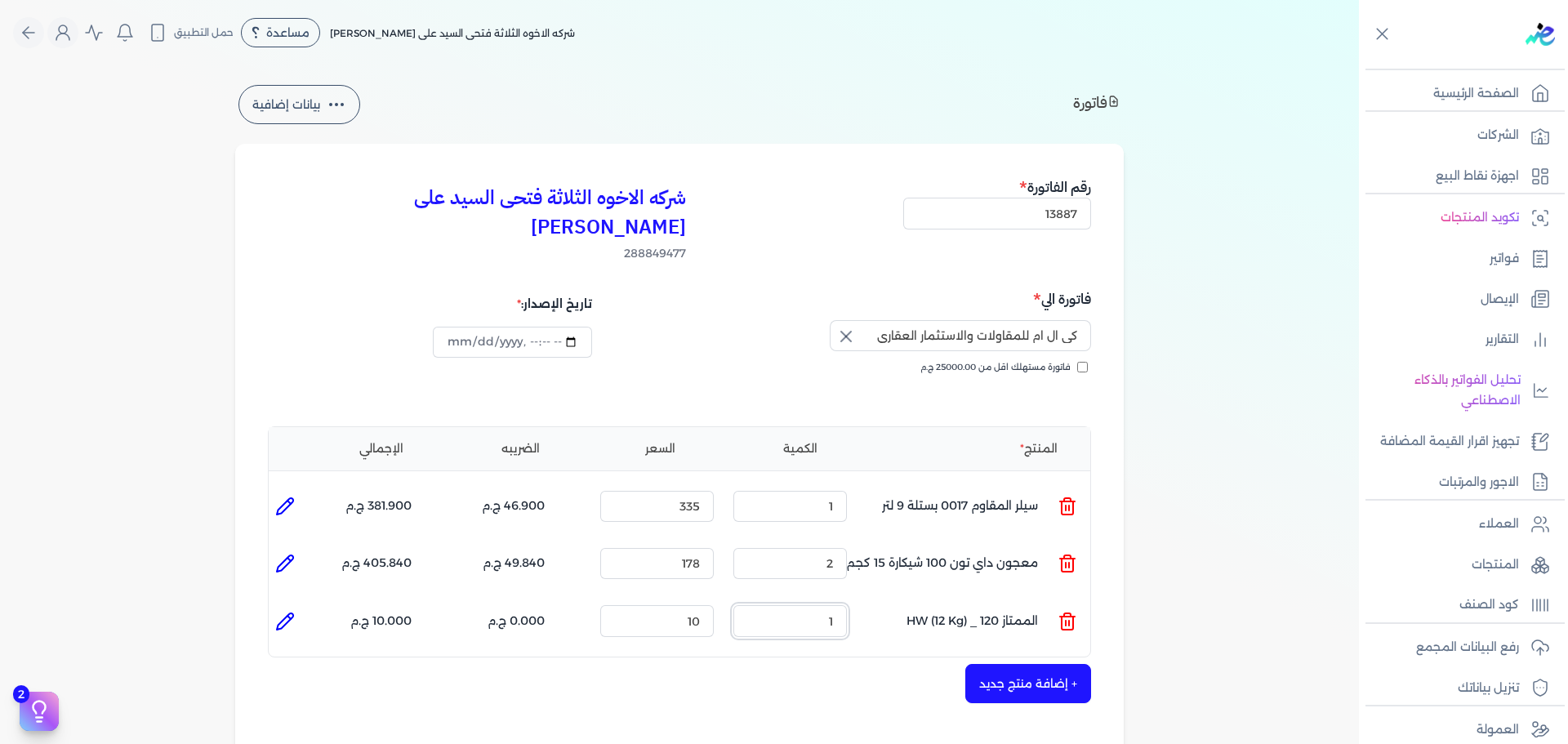
drag, startPoint x: 828, startPoint y: 601, endPoint x: 894, endPoint y: 609, distance: 66.5
click at [894, 609] on ul "المنتج : الممتاز 120 _ HW (12 Kg) الكمية : 1 السعر : 10 الضريبه : 0.000 ج.م الإ…" at bounding box center [679, 620] width 822 height 44
type input "2"
drag, startPoint x: 675, startPoint y: 597, endPoint x: 1010, endPoint y: 580, distance: 335.4
click at [1010, 598] on ul "المنتج : الممتاز 120 _ HW (12 Kg) الكمية : 2 السعر : 10 الضريبه : 0.000 ج.م الإ…" at bounding box center [679, 620] width 822 height 44
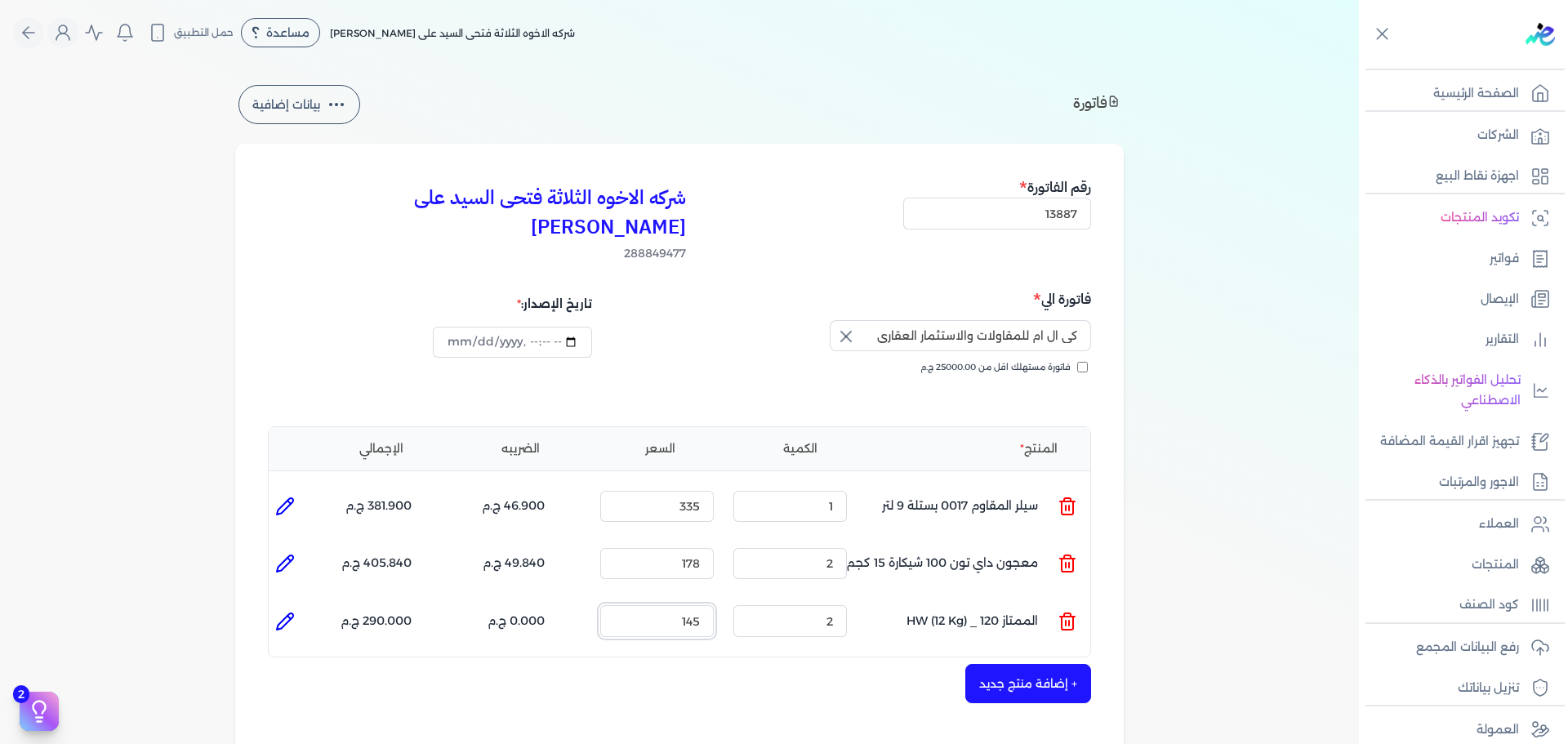
type input "145"
click at [1016, 674] on div "شركه الاخوه الثلاثة فتحى السيد على [PERSON_NAME] 288849477 رقم الفاتورة 13887 ف…" at bounding box center [680, 588] width 889 height 889
click at [1022, 664] on button "+ إضافة منتج جديد" at bounding box center [1028, 683] width 126 height 39
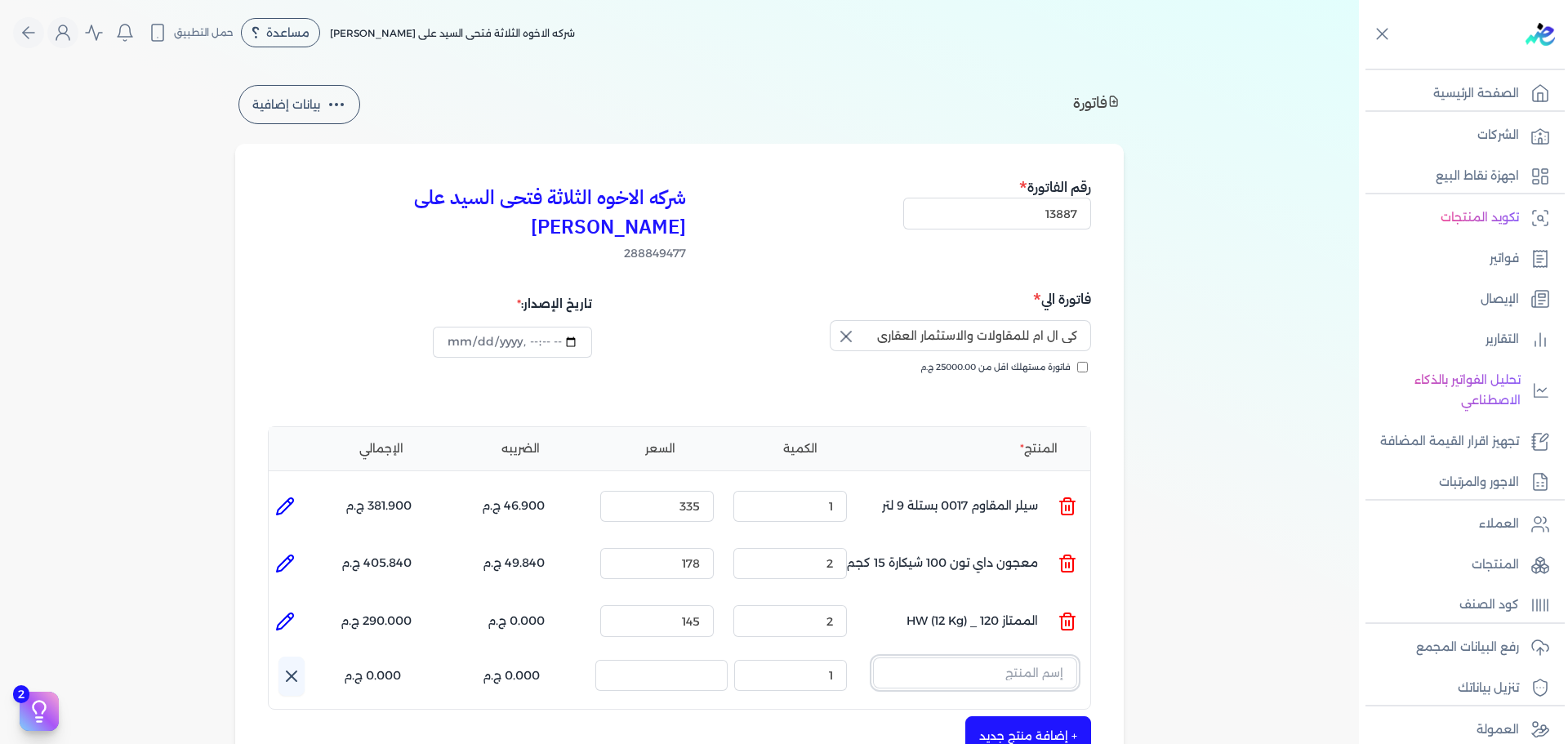
click at [965, 657] on input "text" at bounding box center [975, 672] width 204 height 31
type input "7070"
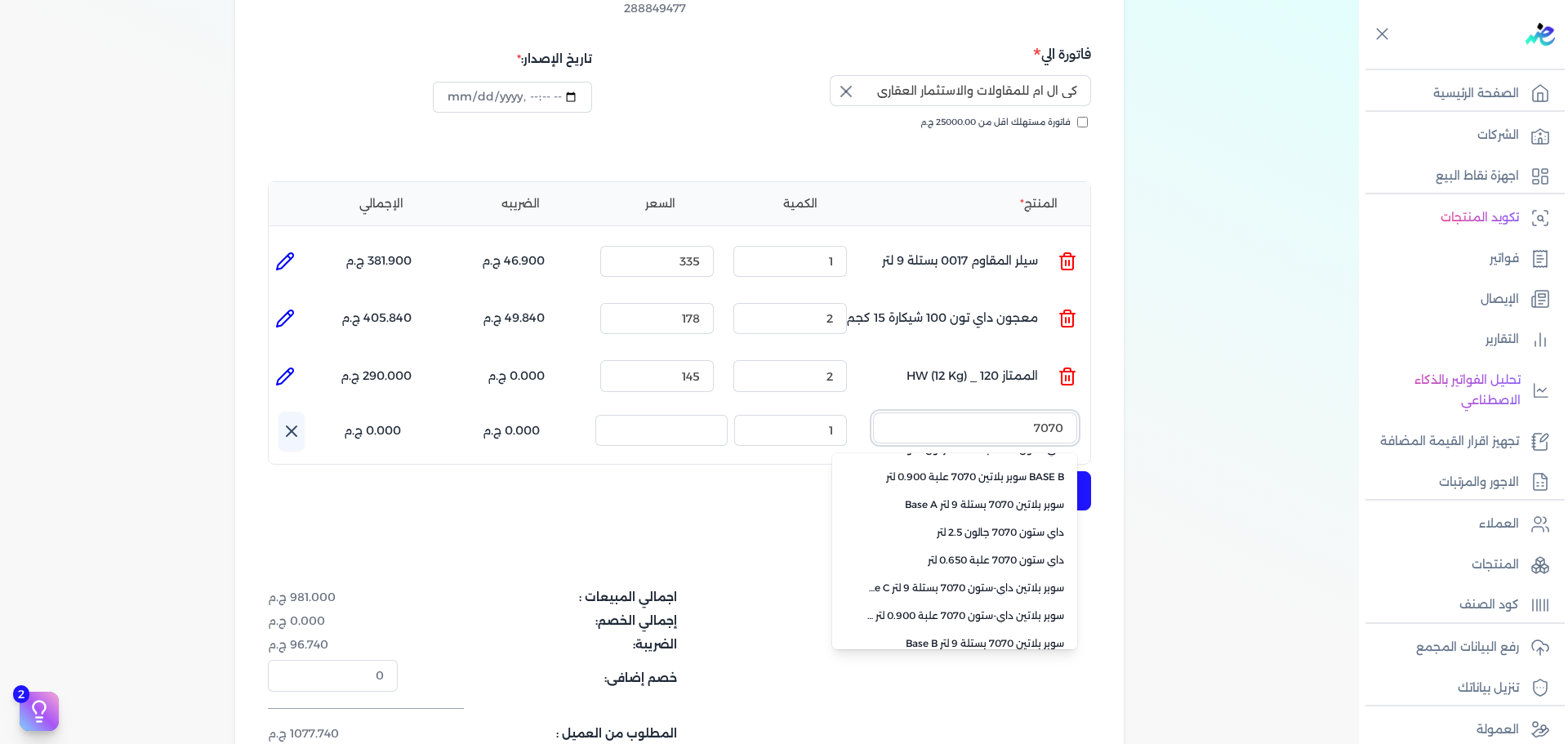
scroll to position [245, 0]
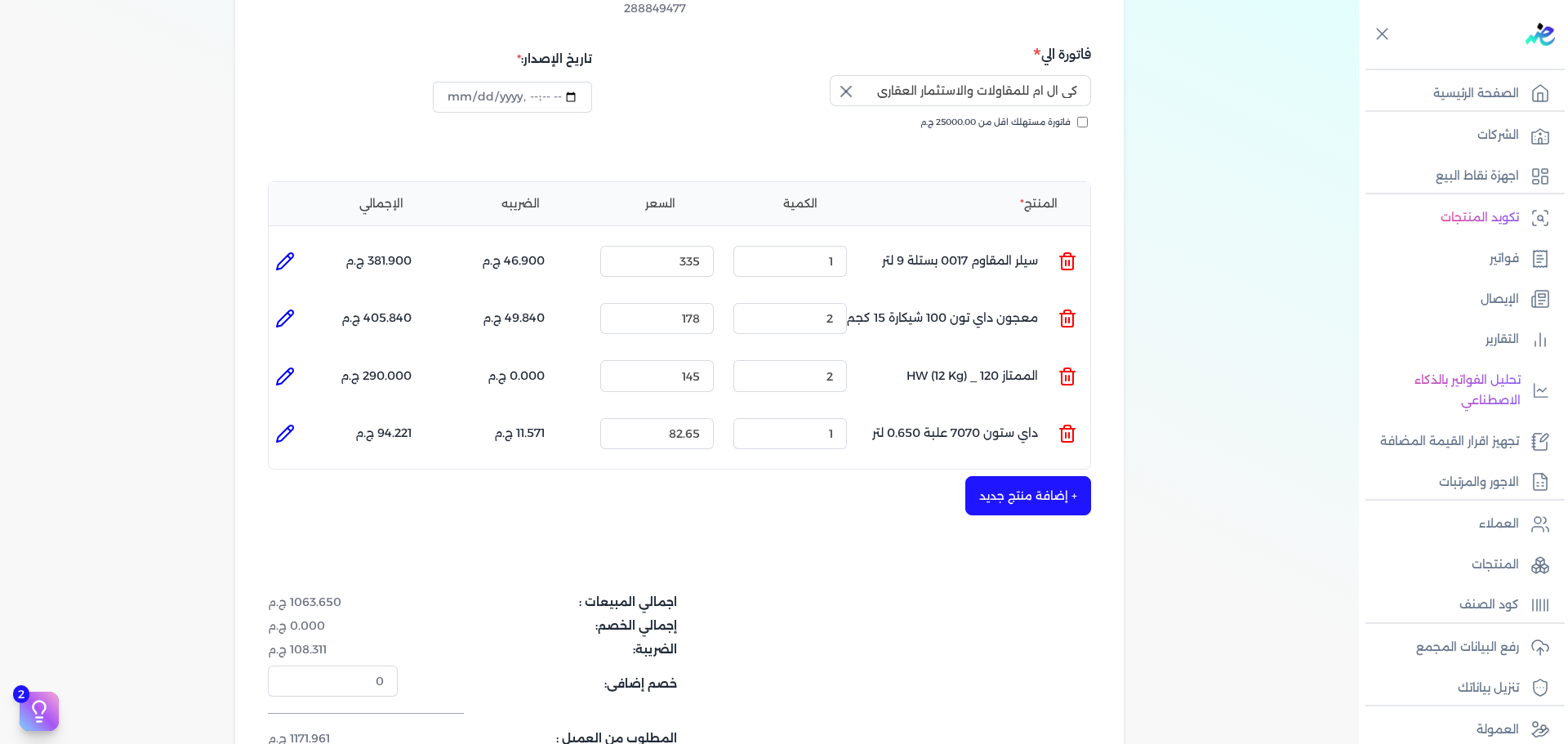
click at [1075, 424] on icon at bounding box center [1067, 433] width 20 height 20
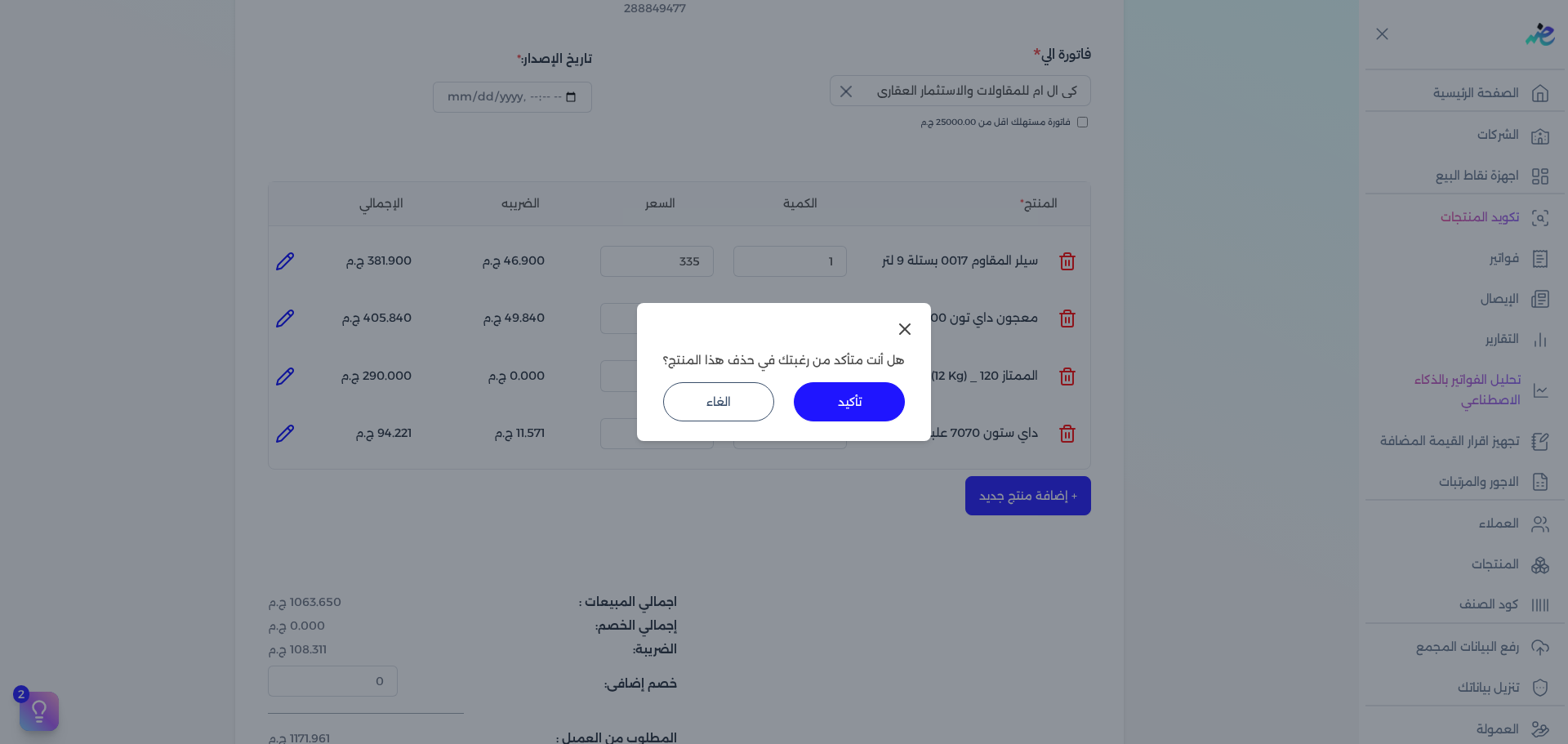
click at [826, 406] on button "تأكيد" at bounding box center [848, 401] width 111 height 39
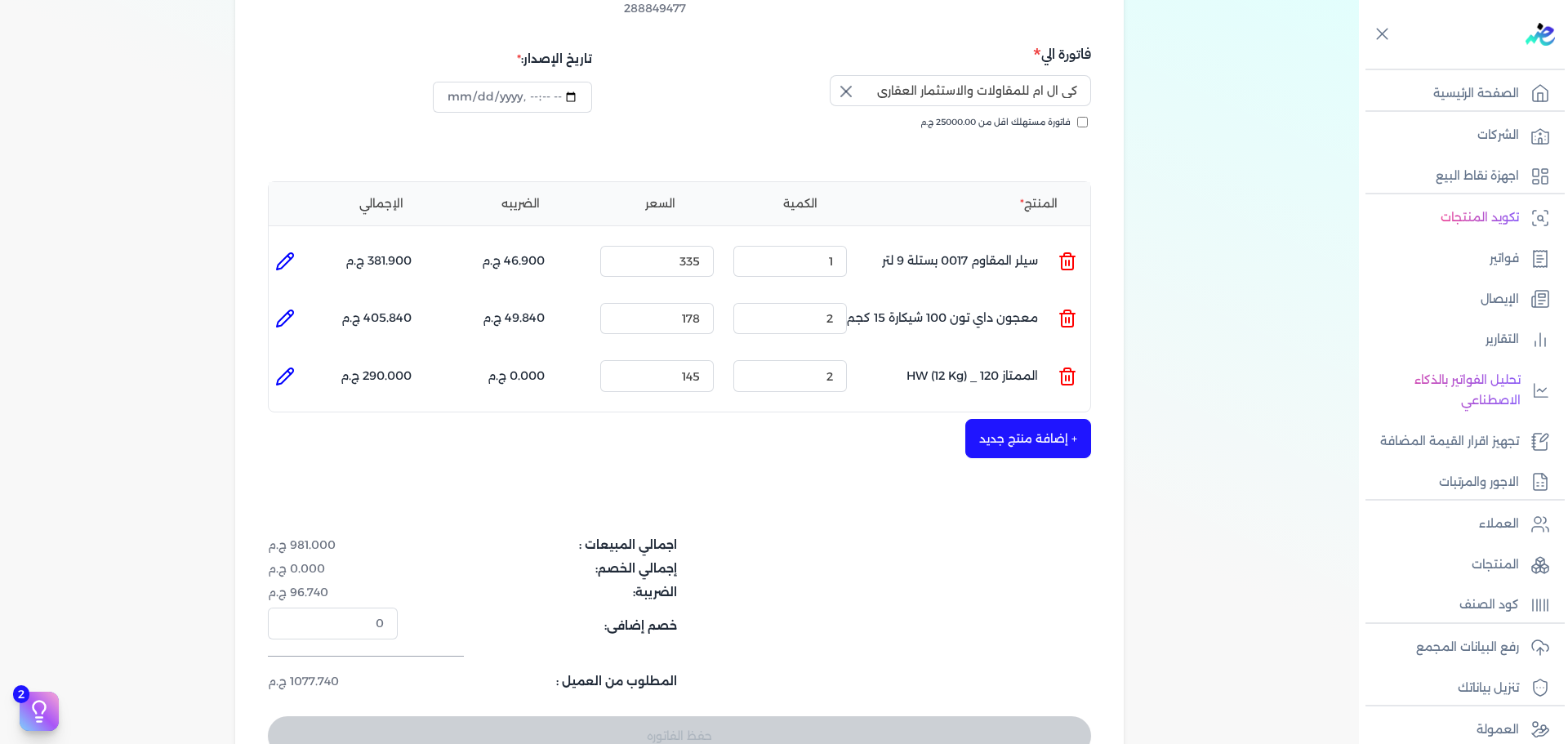
click at [1027, 424] on button "+ إضافة منتج جديد" at bounding box center [1028, 438] width 126 height 39
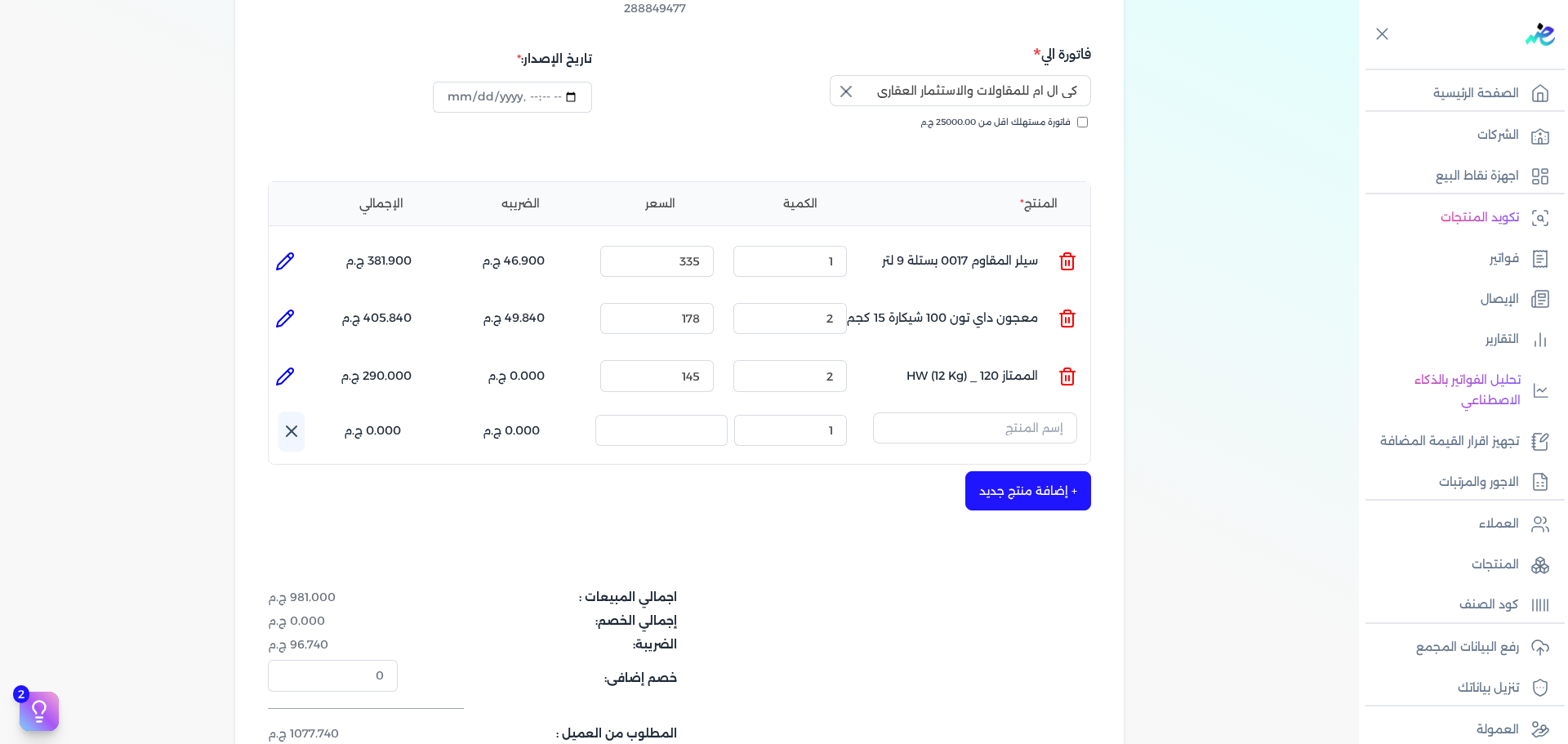
click at [1014, 414] on button "button" at bounding box center [975, 431] width 204 height 38
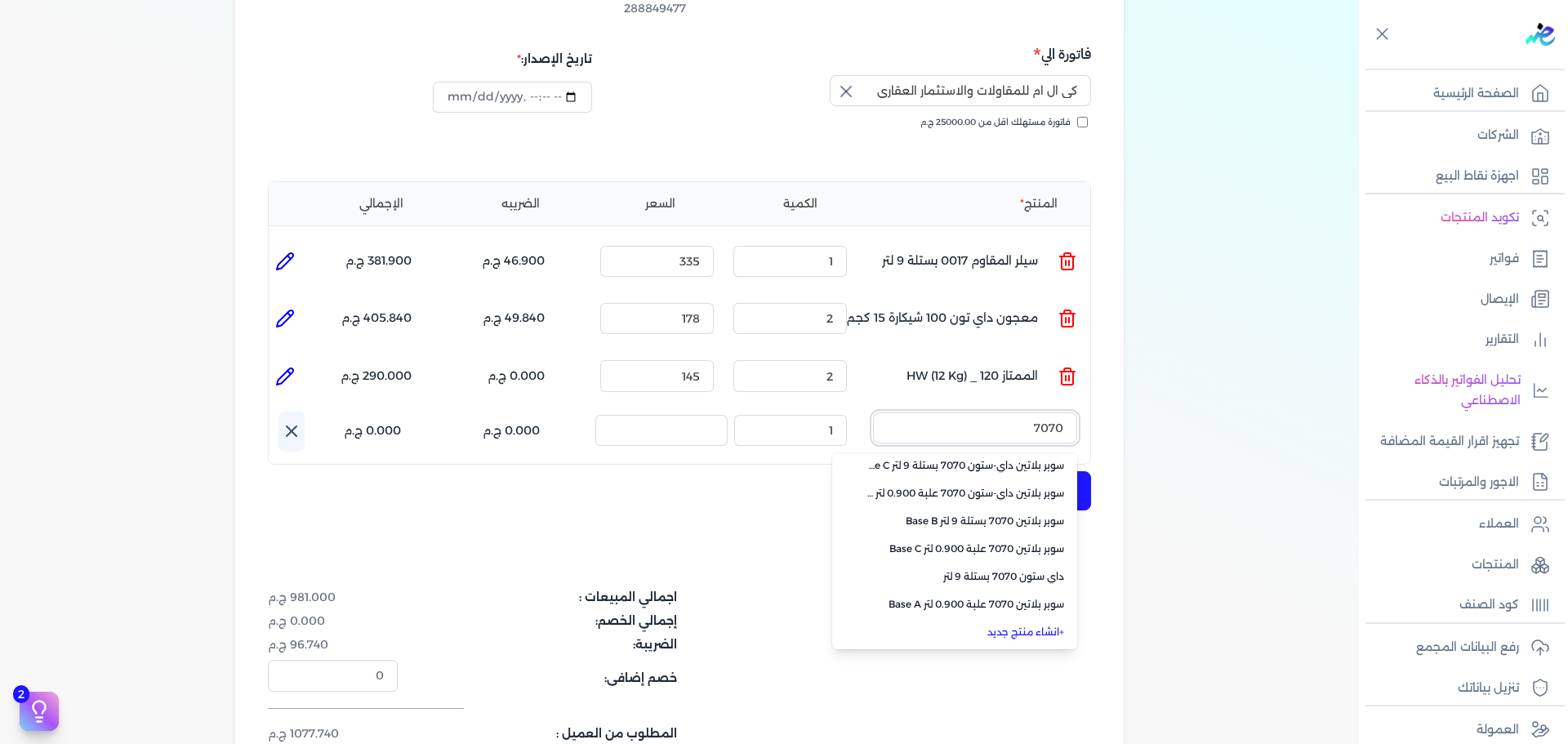
scroll to position [326, 0]
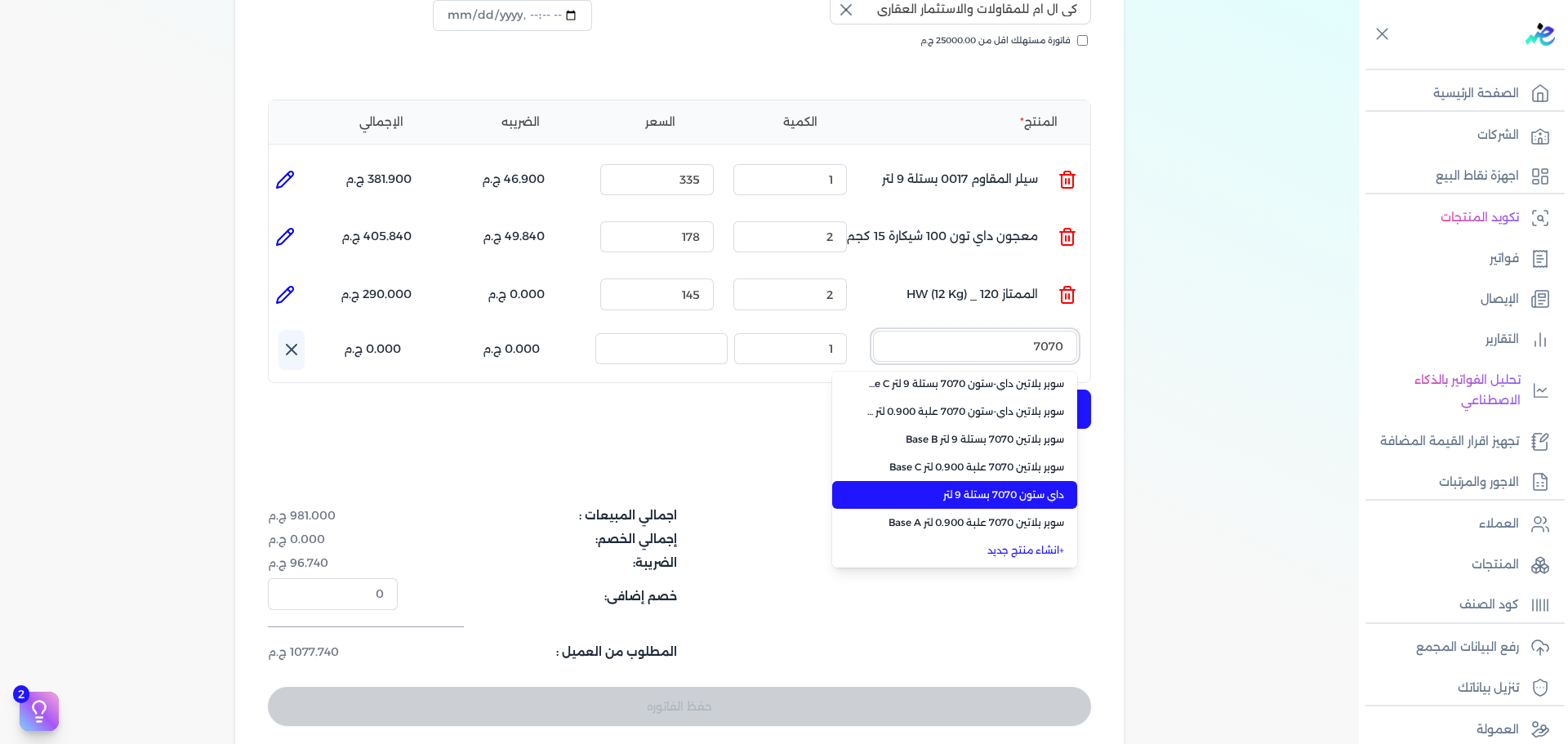
type input "7070"
click at [1051, 481] on li "داي ستون 7070 بستلة 9 لتر" at bounding box center [954, 494] width 245 height 27
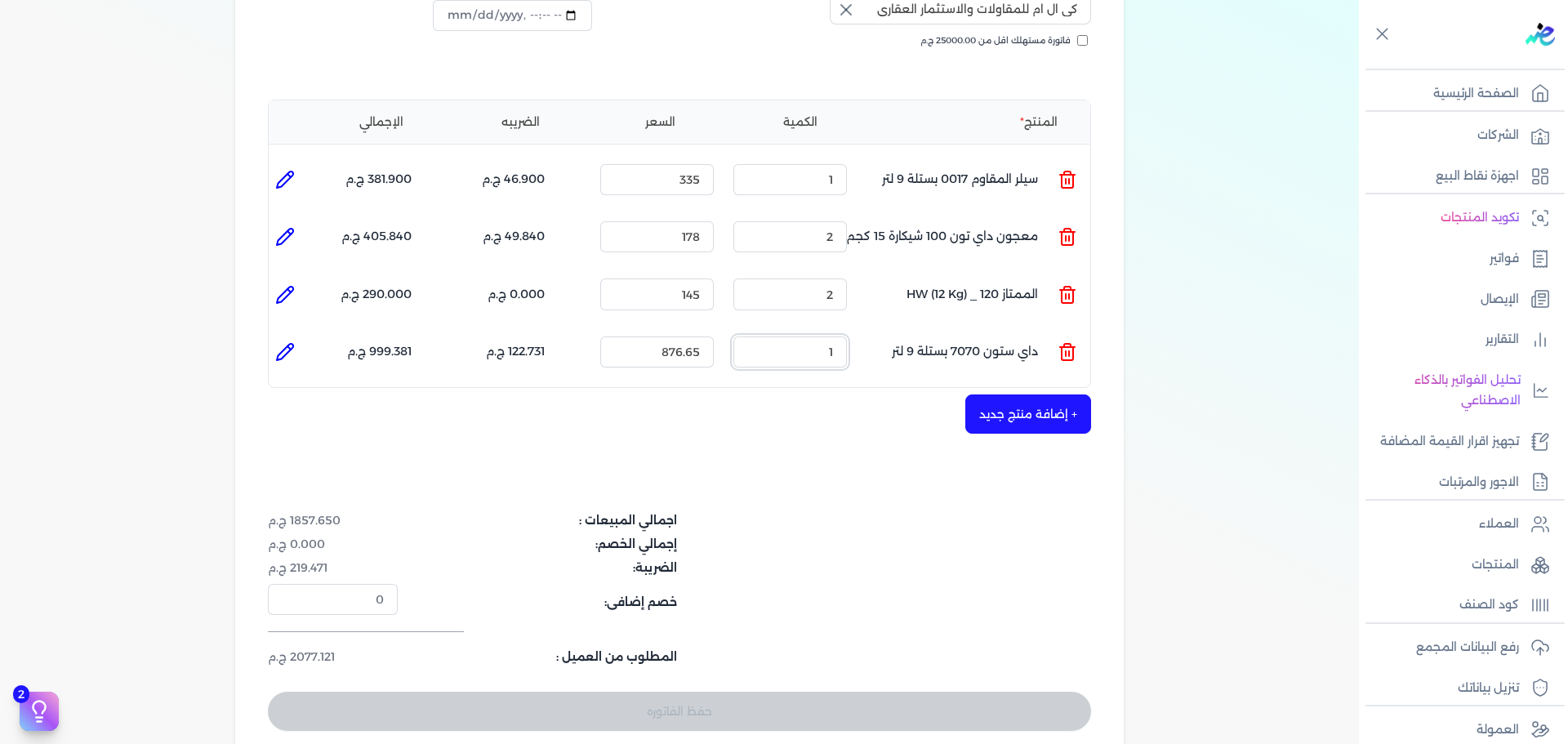
drag, startPoint x: 960, startPoint y: 333, endPoint x: 1102, endPoint y: 332, distance: 142.0
click at [1042, 333] on ul "المنتج : داي ستون 7070 بستلة 9 لتر الكمية : 1 السعر : 876.65 الضريبه : 122.731 …" at bounding box center [679, 352] width 822 height 44
type input "2"
type input "990"
click at [1020, 394] on button "+ إضافة منتج جديد" at bounding box center [1028, 413] width 126 height 39
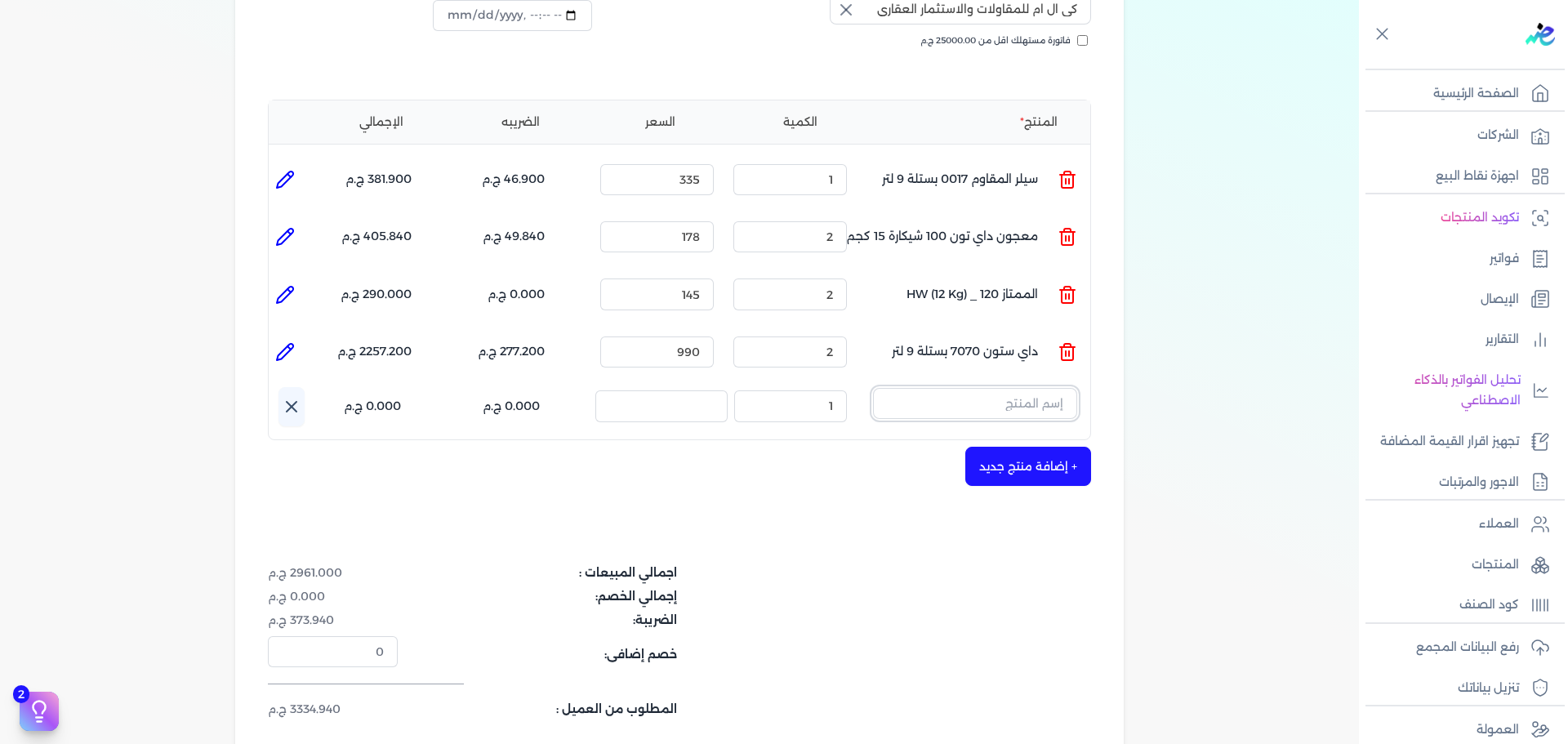
click at [1023, 388] on input "text" at bounding box center [975, 403] width 204 height 31
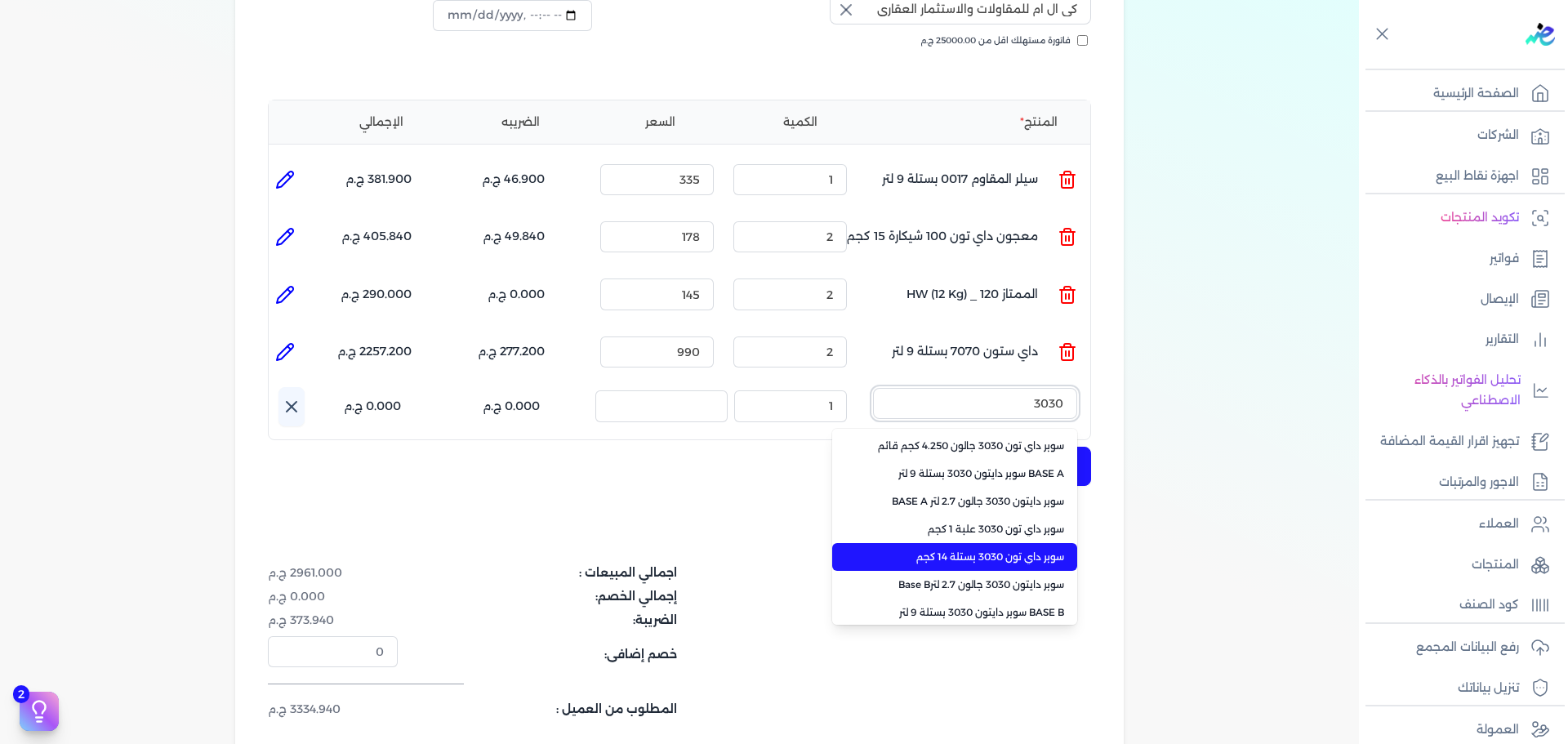
type input "3030"
click at [1033, 549] on span "سوبر داي تون 3030 بستلة 14 كجم" at bounding box center [965, 557] width 200 height 15
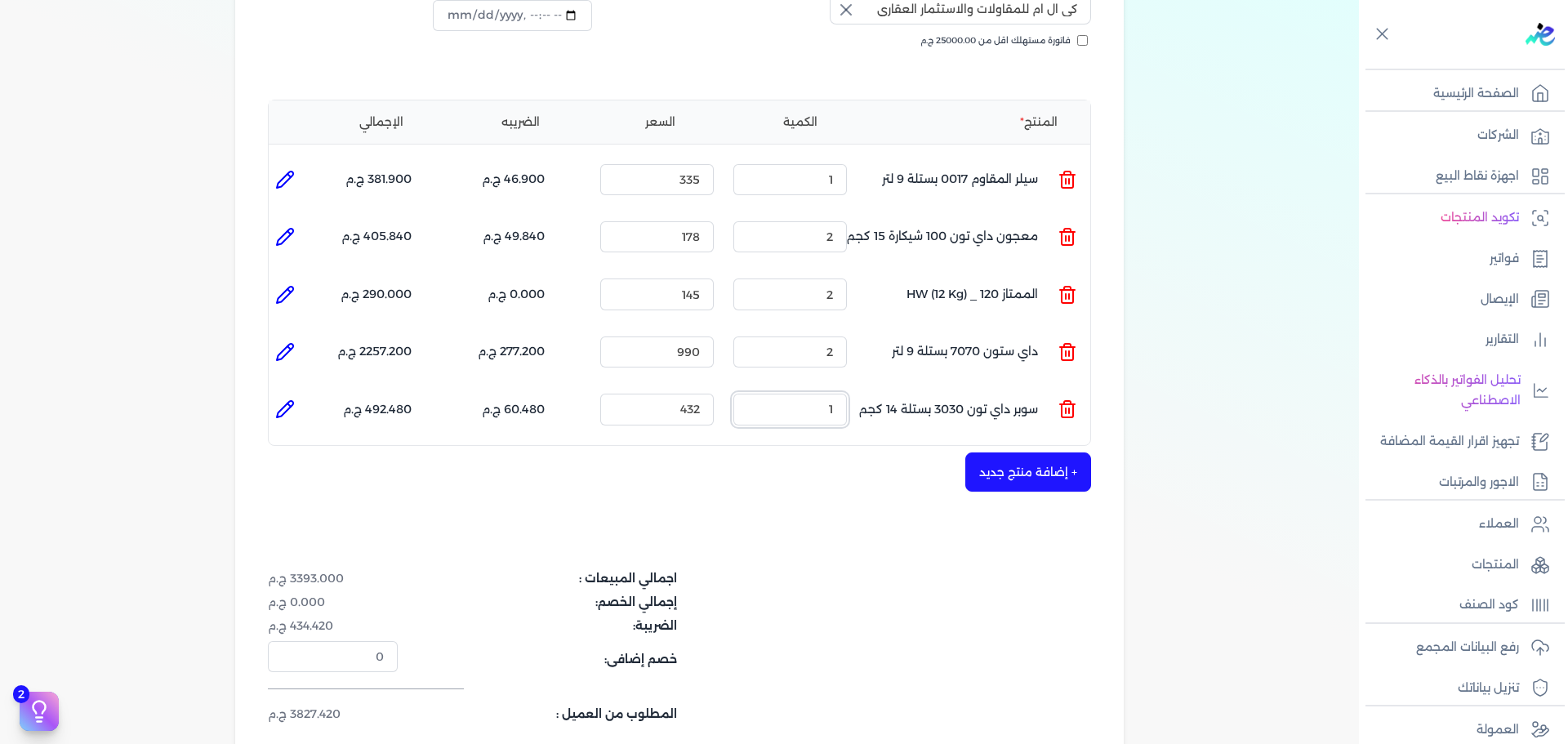
drag, startPoint x: 852, startPoint y: 380, endPoint x: 968, endPoint y: 379, distance: 116.0
click at [896, 387] on ul "المنتج : سوبر داي تون 3030 بستلة 14 كجم الكمية : 1 السعر : 432 الضريبه : 60.480…" at bounding box center [679, 408] width 822 height 44
type input "495"
click at [1045, 452] on button "+ إضافة منتج جديد" at bounding box center [1028, 471] width 126 height 39
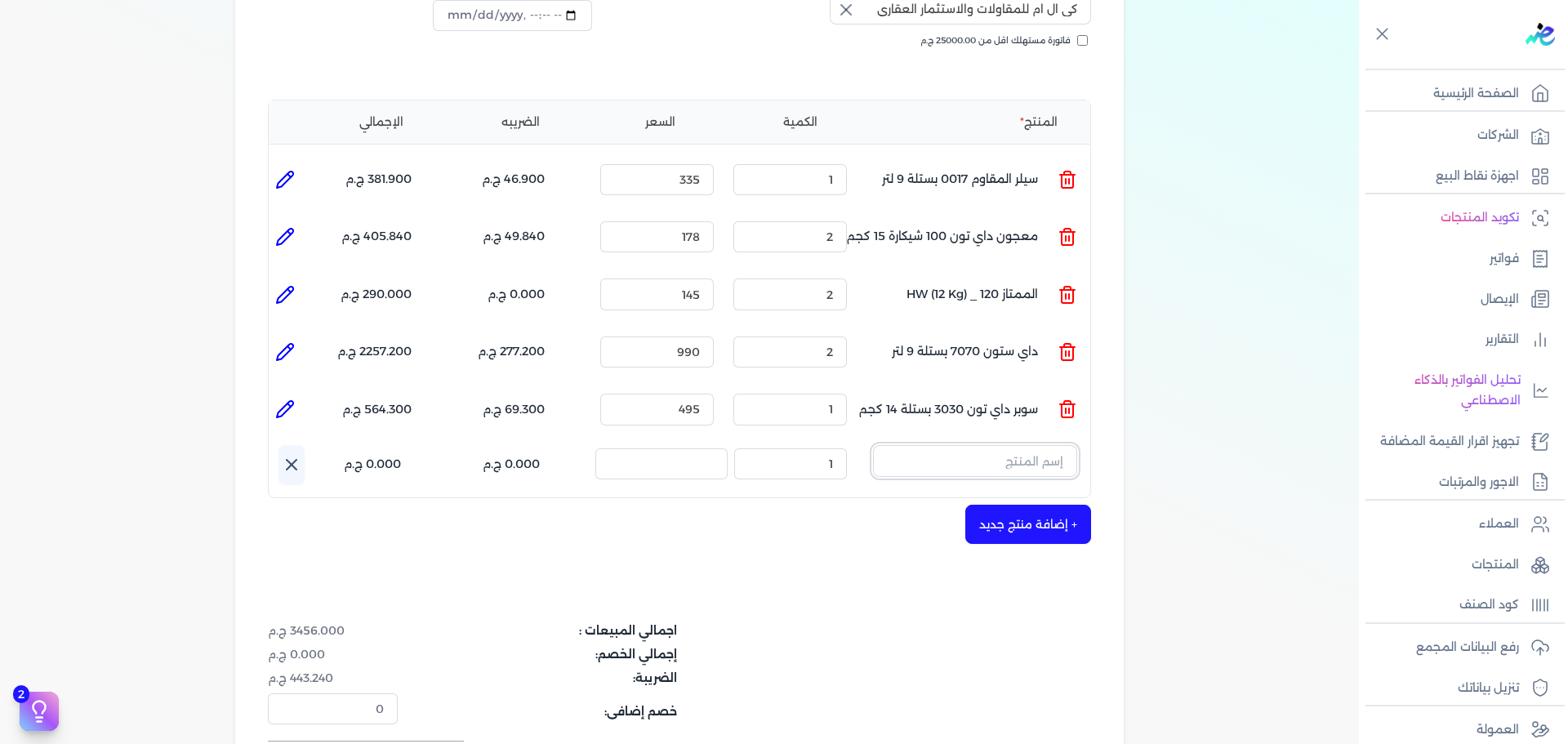
click at [1017, 445] on input "text" at bounding box center [975, 460] width 204 height 31
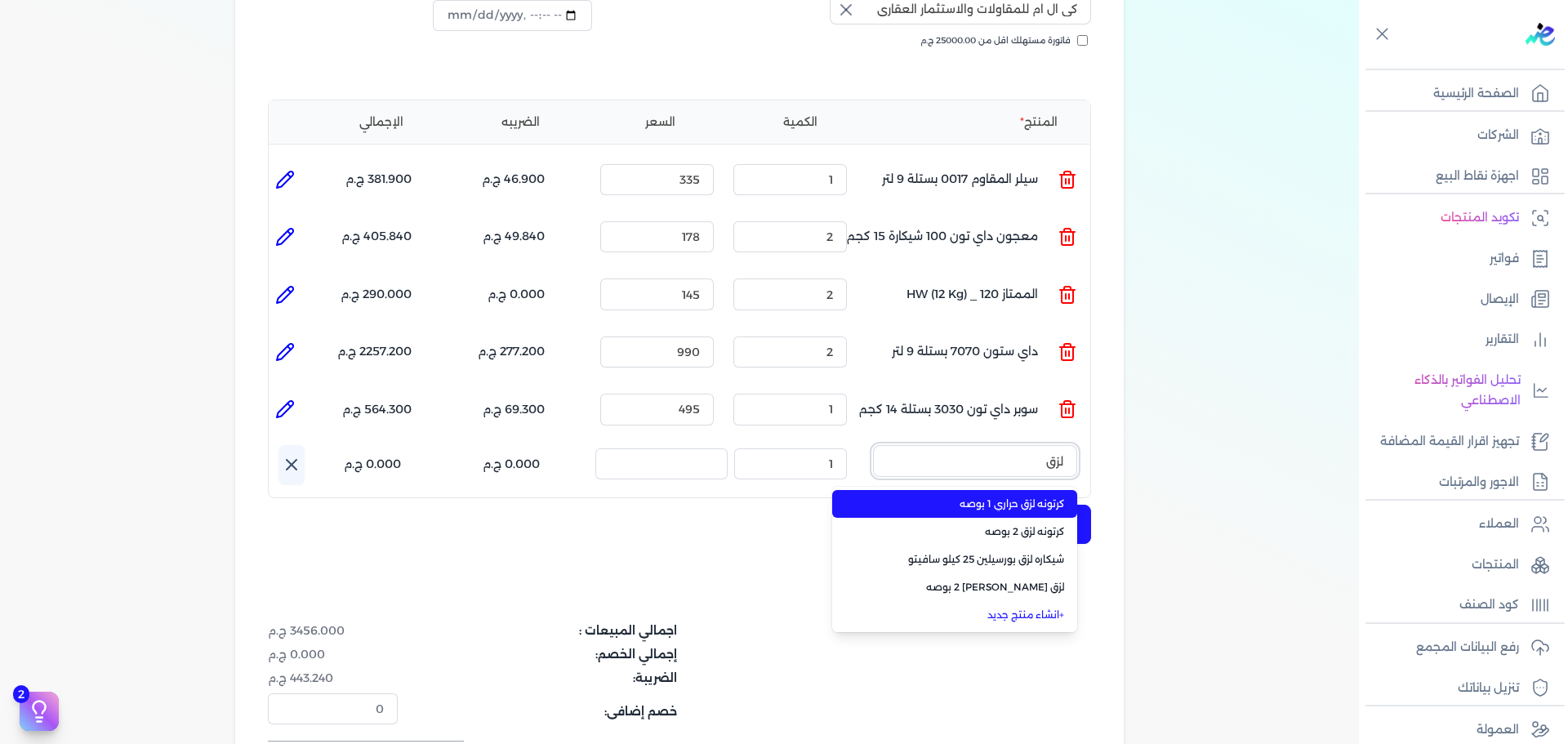
type input "لزق"
drag, startPoint x: 1053, startPoint y: 486, endPoint x: 957, endPoint y: 475, distance: 96.6
click at [1051, 490] on li "كرتونه لزق حراري 1 بوصه" at bounding box center [954, 503] width 245 height 27
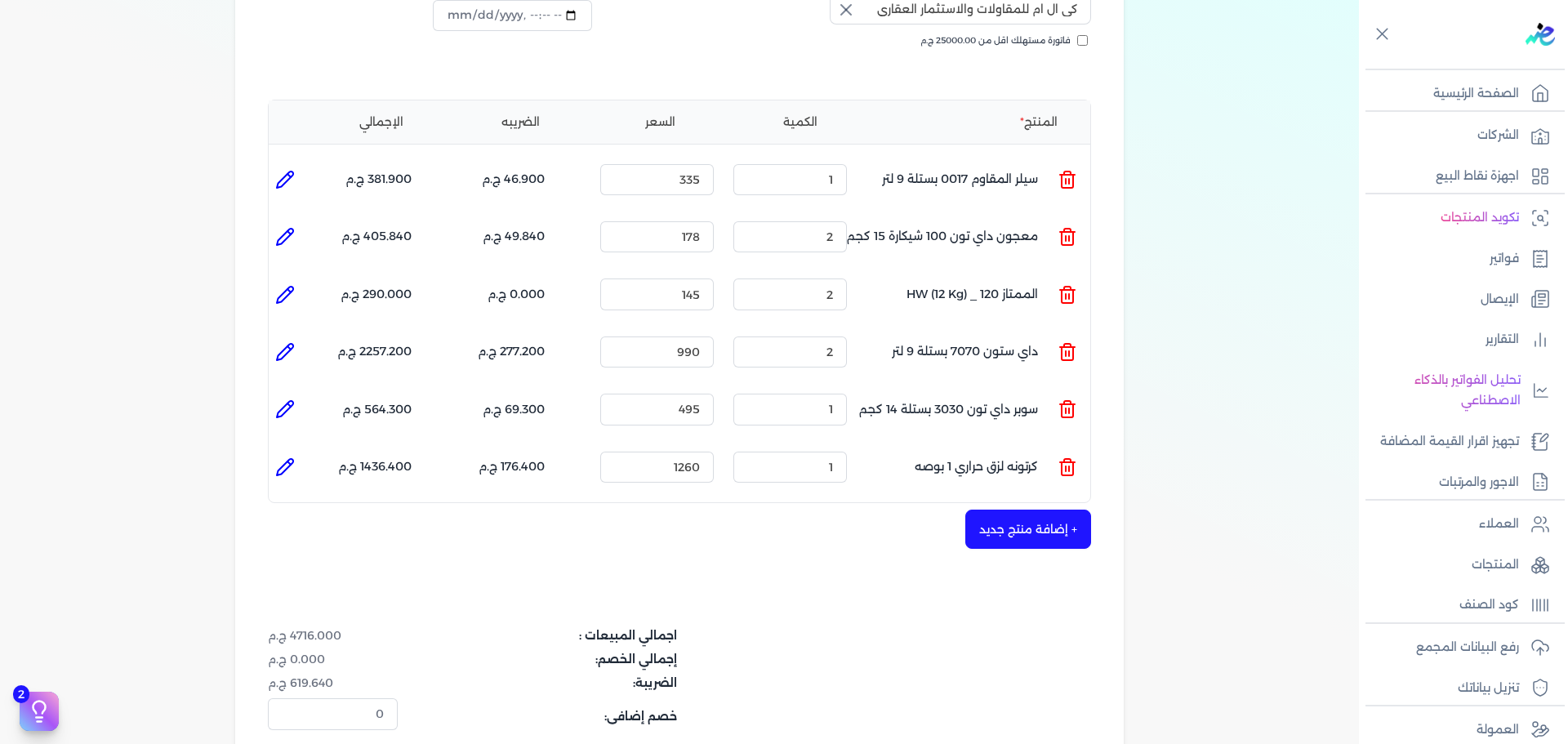
click at [287, 458] on icon at bounding box center [285, 467] width 20 height 20
type input "كرتونه لزق حراري 1 بوصه"
type input "1260"
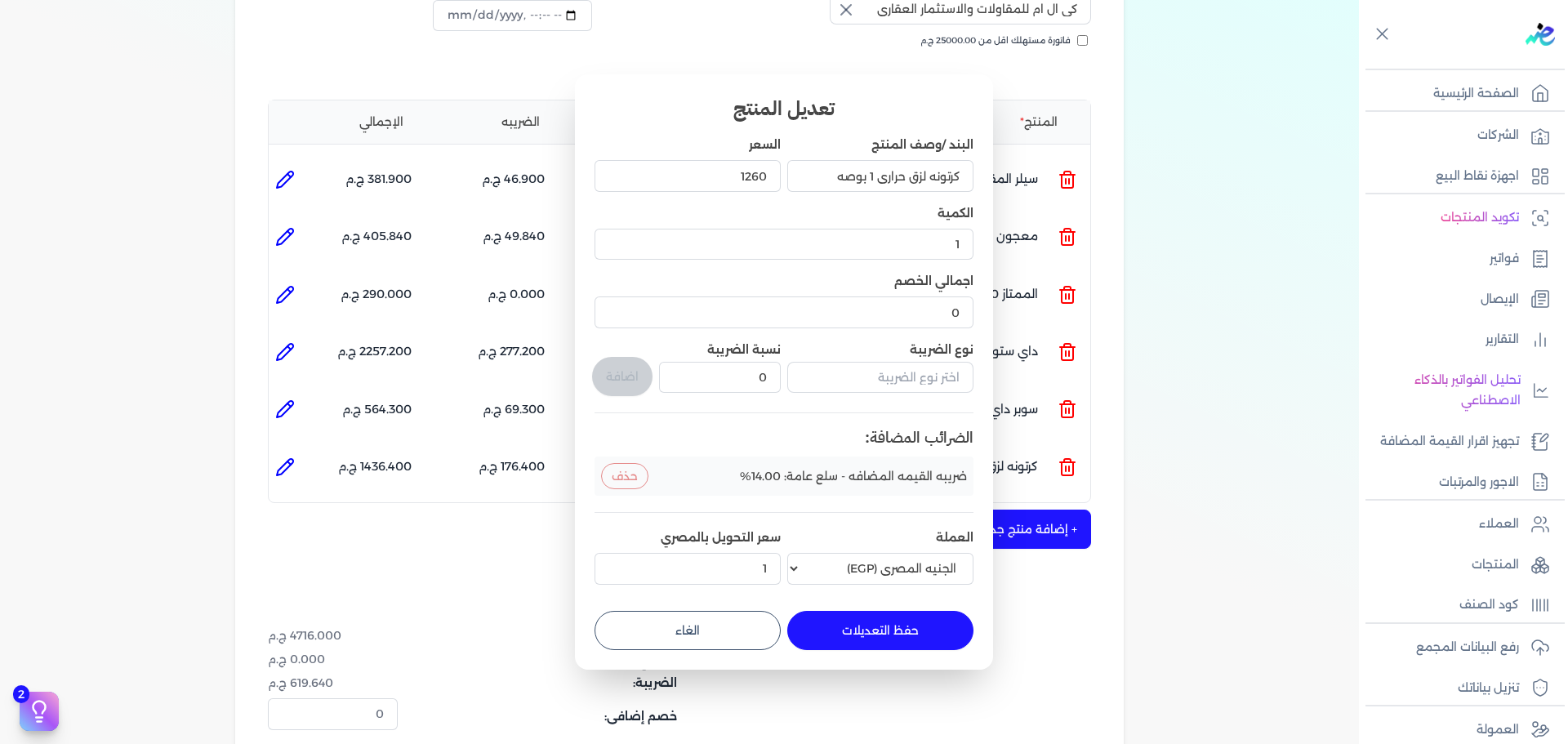
click at [709, 646] on button "الغاء" at bounding box center [688, 630] width 186 height 39
type input "0"
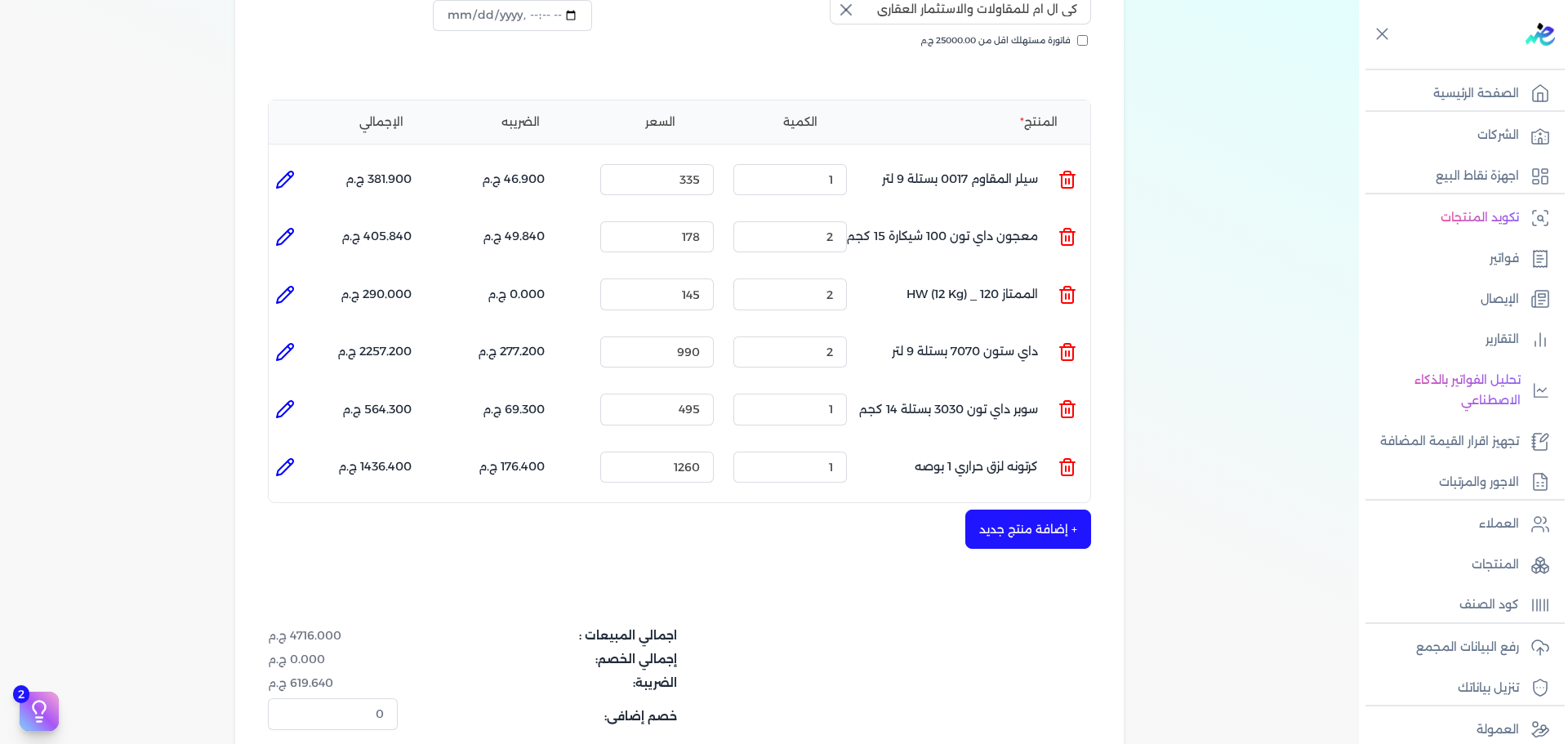
click at [1073, 462] on icon at bounding box center [1068, 469] width 11 height 13
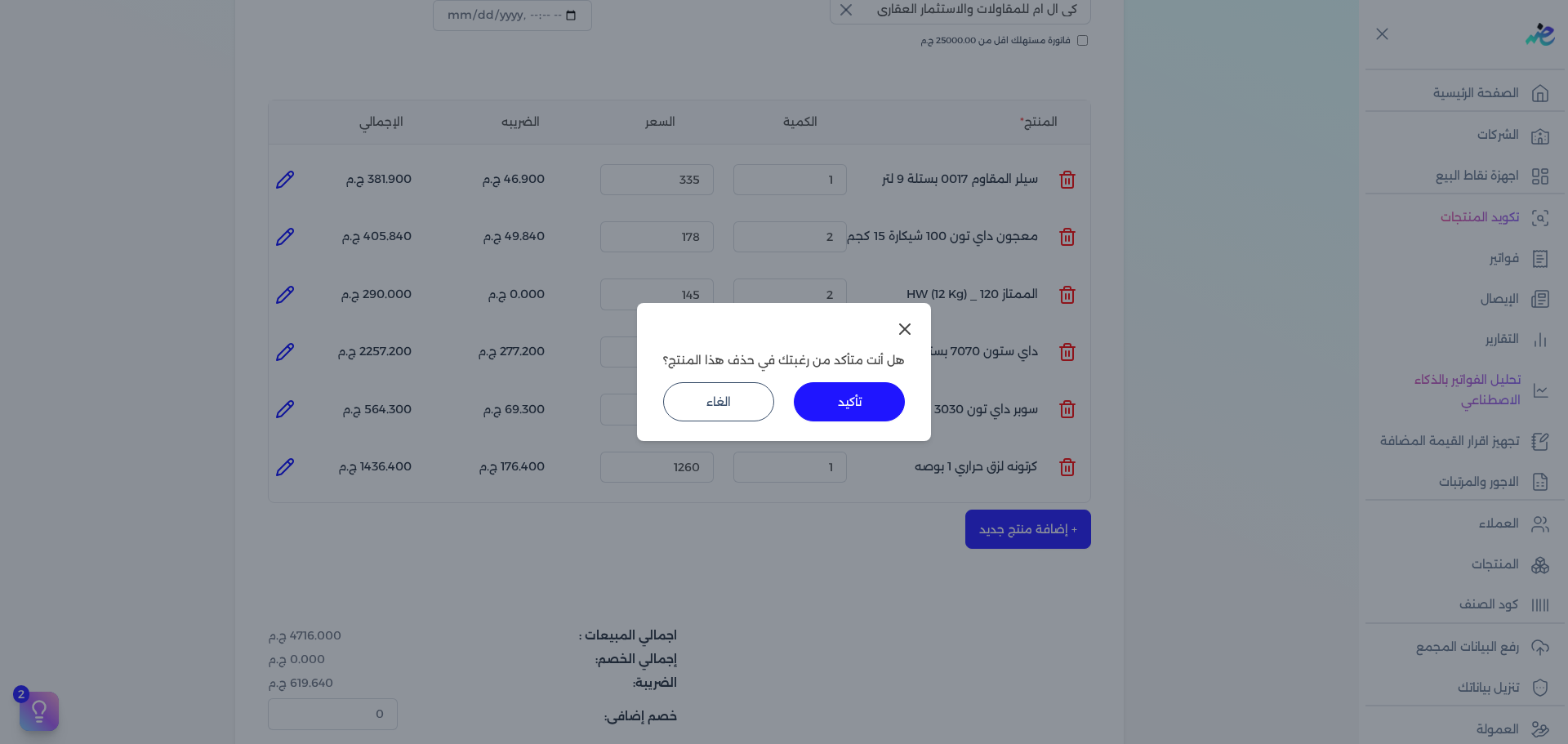
drag, startPoint x: 828, startPoint y: 391, endPoint x: 880, endPoint y: 408, distance: 54.7
click at [830, 392] on button "تأكيد" at bounding box center [848, 401] width 111 height 39
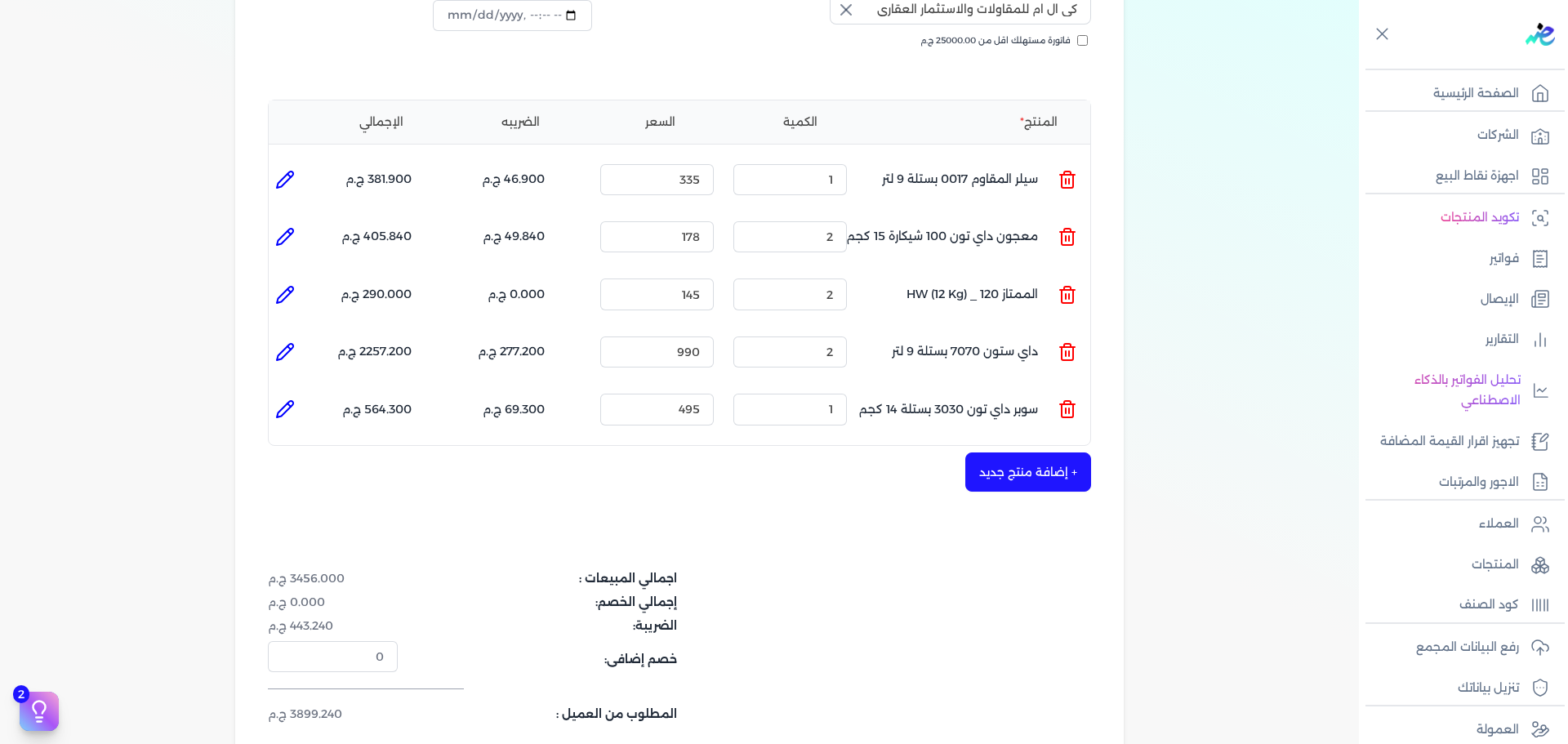
click at [1034, 452] on button "+ إضافة منتج جديد" at bounding box center [1028, 471] width 126 height 39
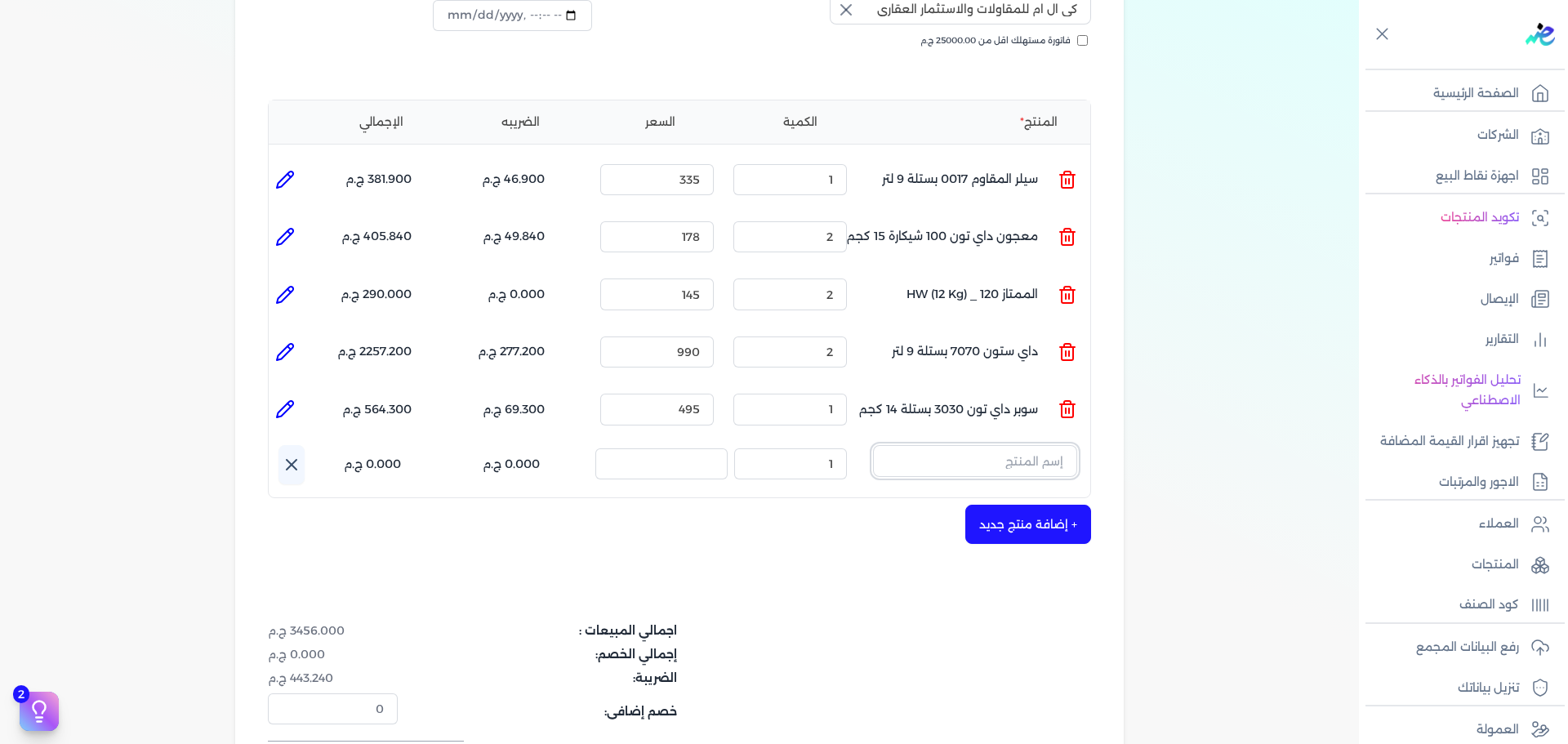
click at [1016, 445] on input "text" at bounding box center [975, 460] width 204 height 31
drag, startPoint x: 1006, startPoint y: 428, endPoint x: 1115, endPoint y: 440, distance: 109.7
click at [1115, 440] on div "شركه الاخوه الثلاثة فتحى السيد على [PERSON_NAME] 288849477 رقم الفاتورة 13887 ف…" at bounding box center [680, 345] width 889 height 1056
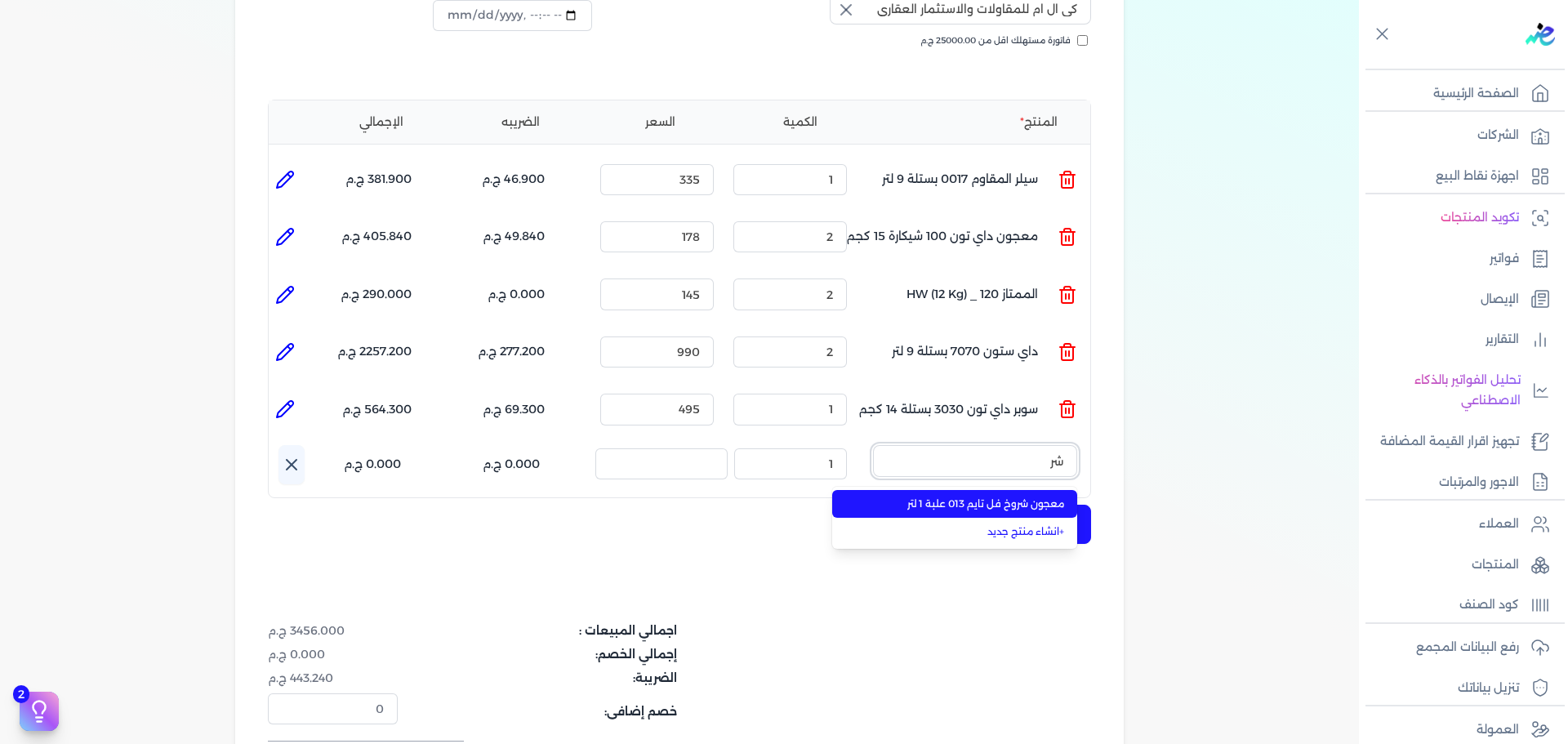
type input "ش"
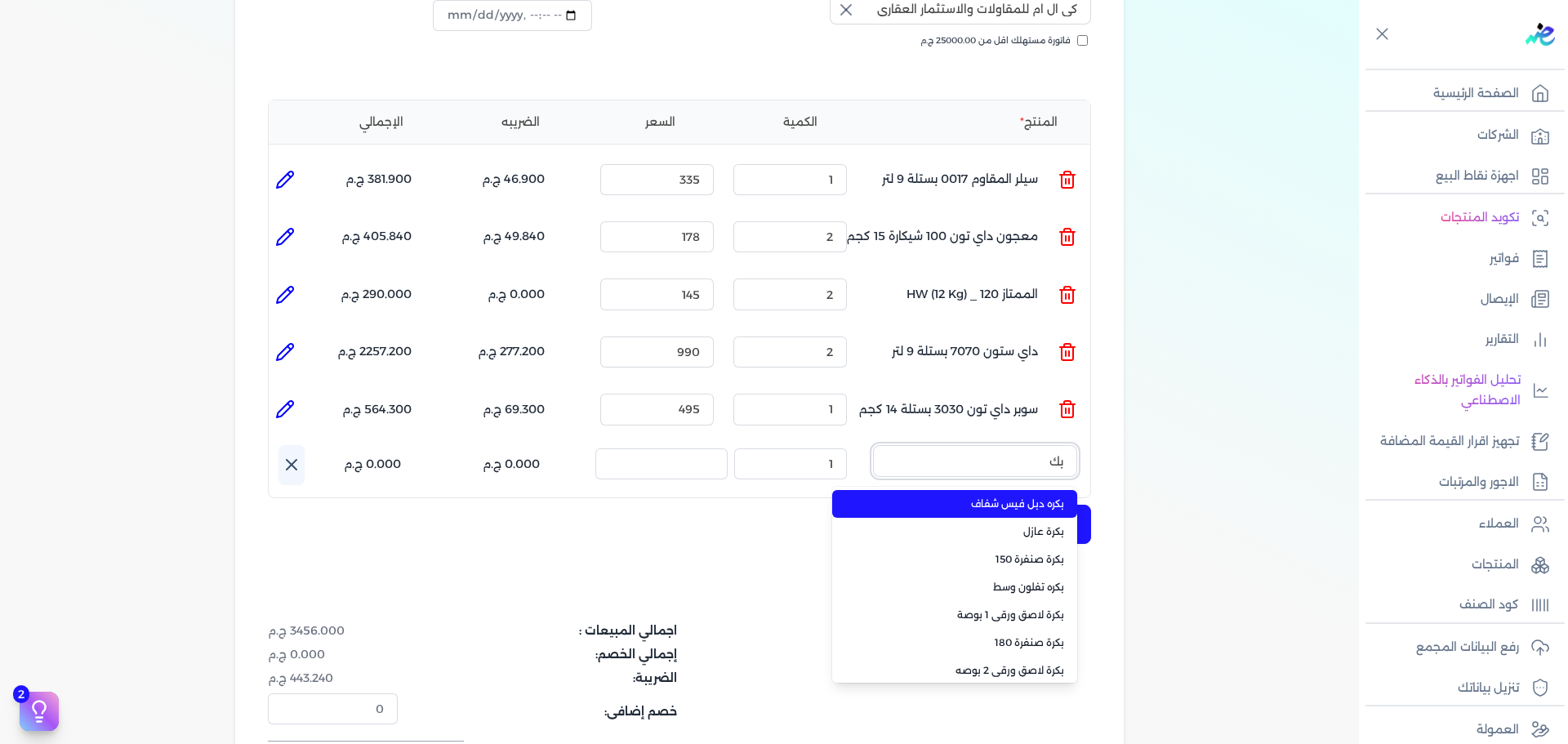
type input "ب"
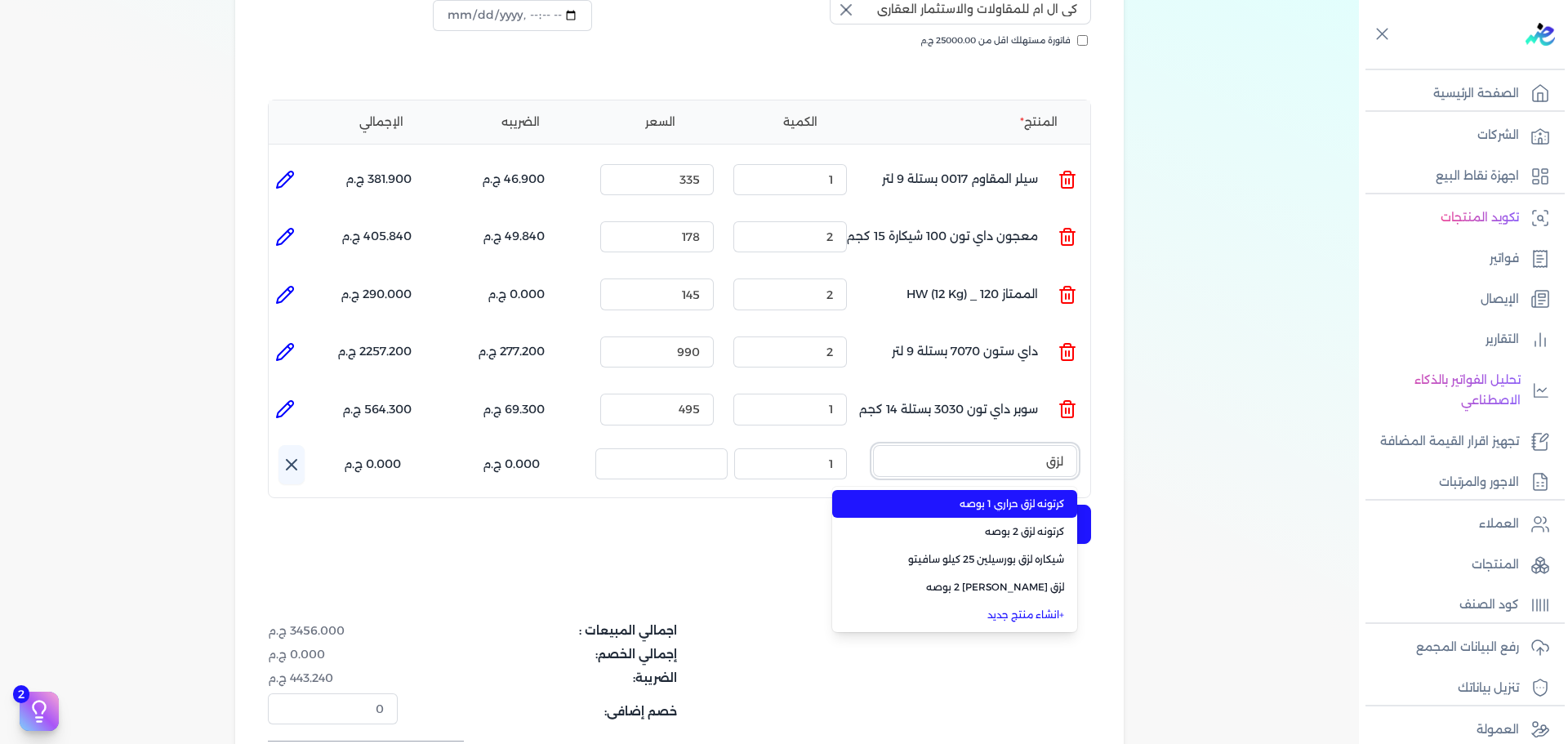
type input "لزق"
click at [1028, 496] on span "كرتونه لزق حراري 1 بوصه" at bounding box center [965, 504] width 200 height 15
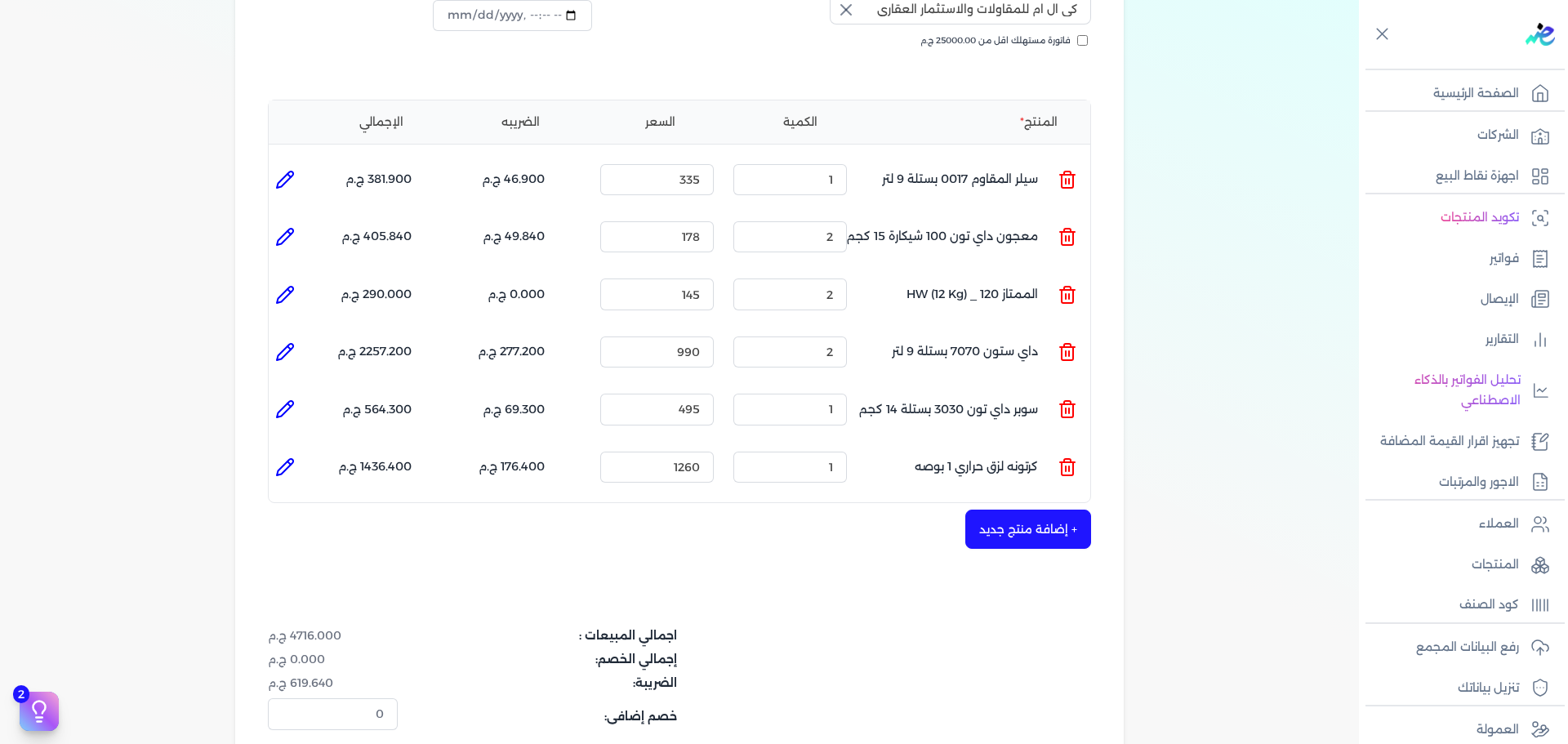
click at [272, 451] on li at bounding box center [285, 467] width 33 height 33
type input "كرتونه لزق حراري 1 بوصه"
type input "1260"
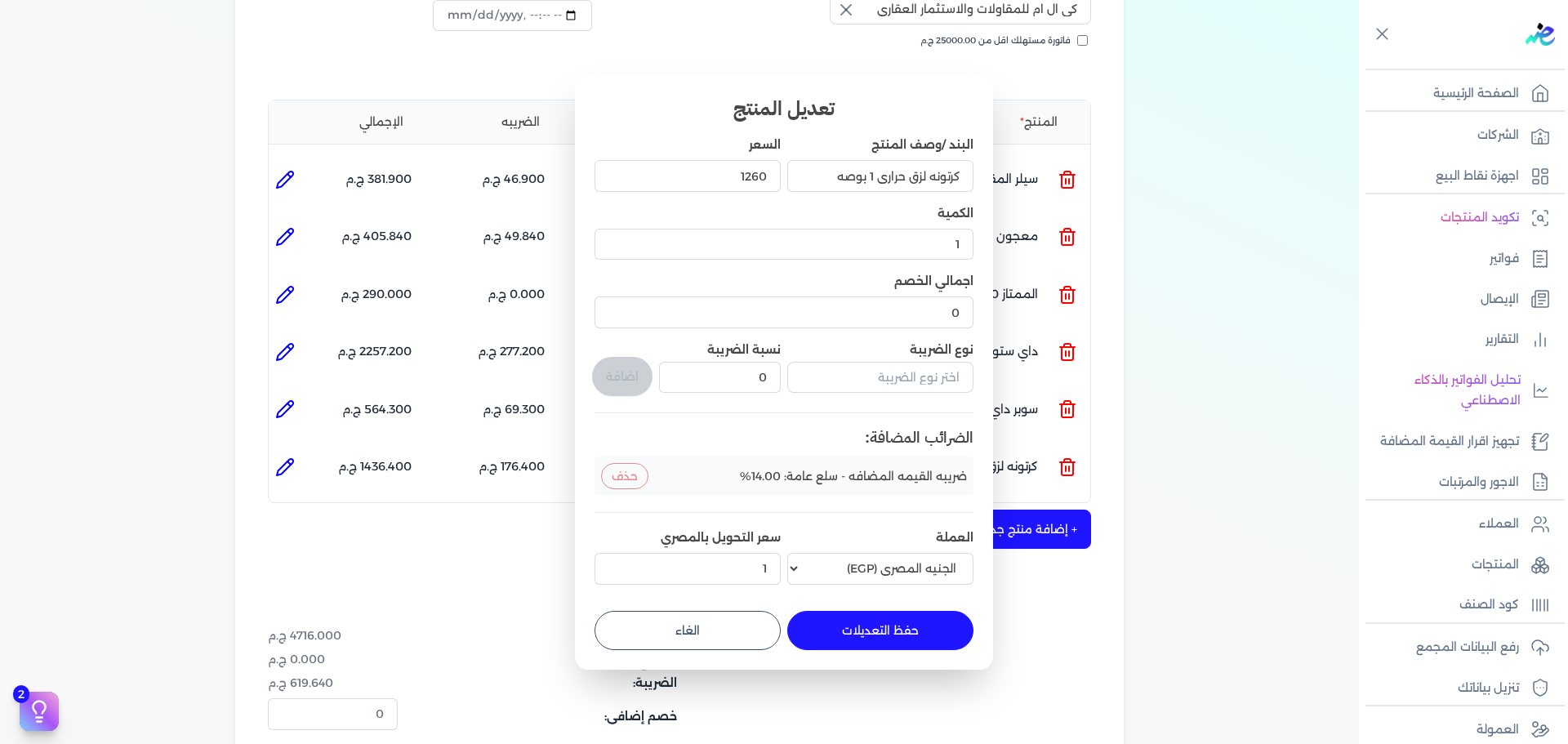
click at [284, 440] on dialog "تعديل المنتج البند /وصف المنتج كرتونه لزق حراري 1 بوصه السعر 1260 الكمية 1 اجما…" at bounding box center [784, 372] width 1568 height 744
drag, startPoint x: 928, startPoint y: 173, endPoint x: 1036, endPoint y: 178, distance: 108.1
click at [1036, 178] on dialog "تعديل المنتج البند /وصف المنتج كرتونه لزق حراري 1 بوصه السعر 1260 الكمية 1 اجما…" at bounding box center [784, 372] width 1568 height 744
type input "بكره لزق شروخ"
click at [842, 623] on button "حفظ التعديلات" at bounding box center [880, 630] width 186 height 39
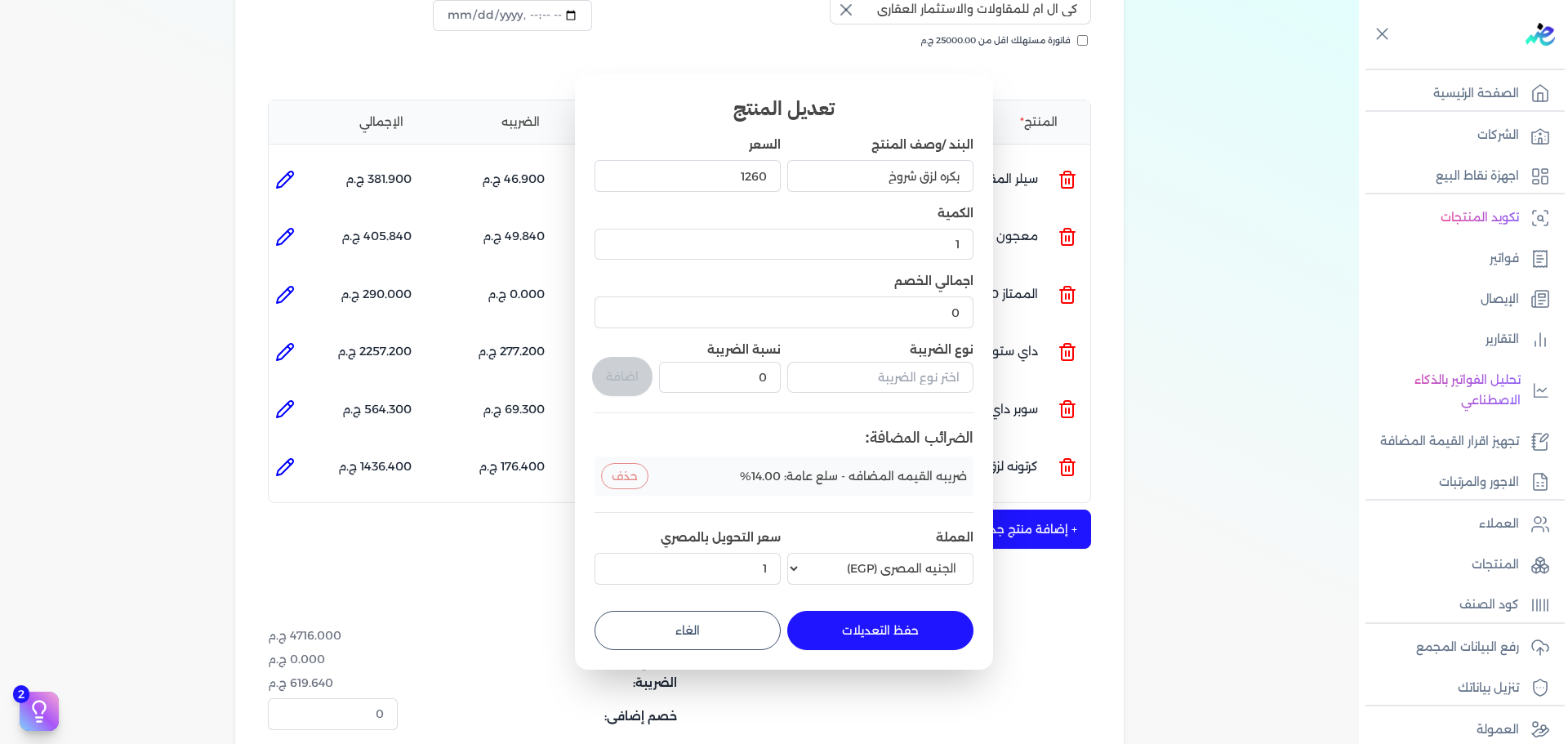
type input "0"
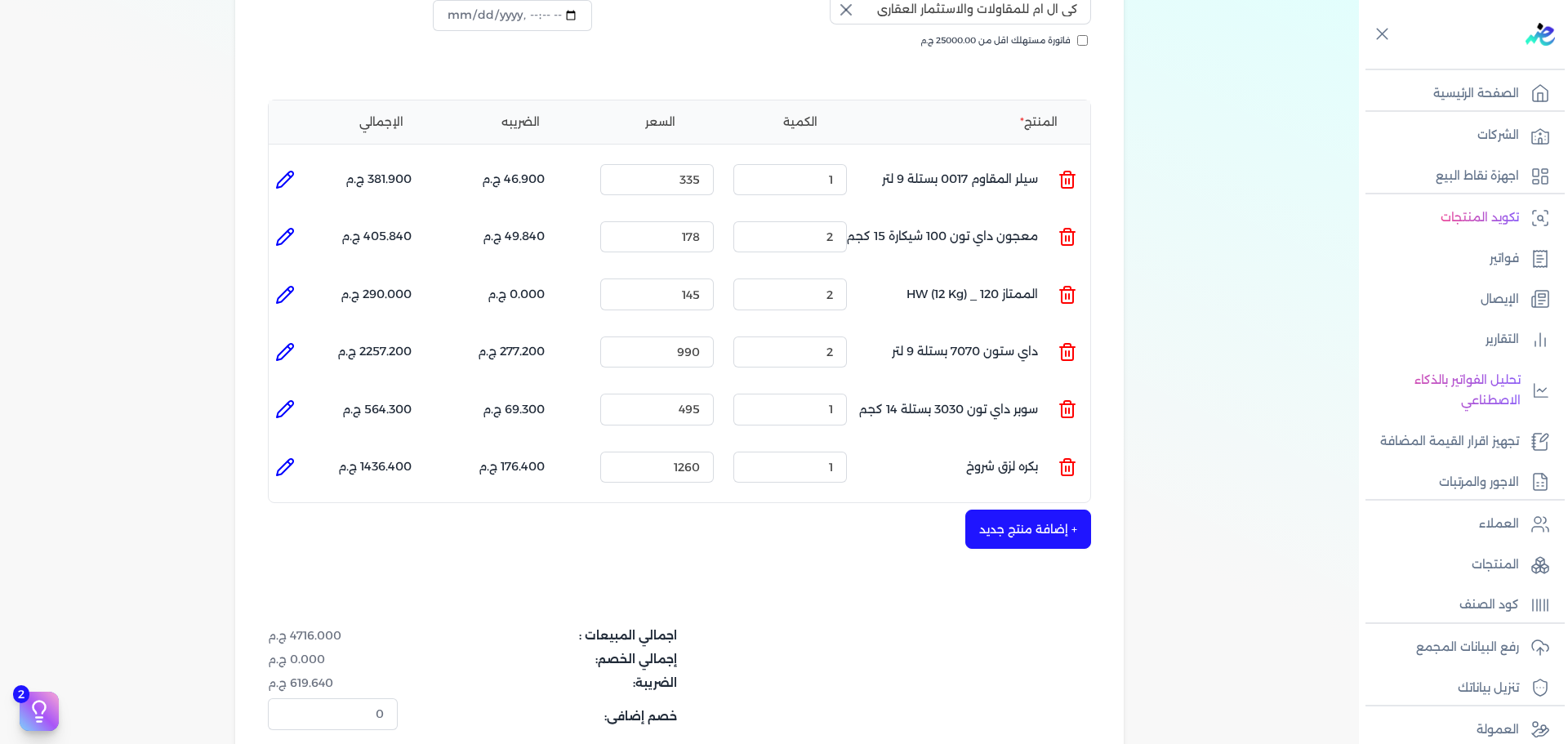
click at [282, 458] on icon at bounding box center [285, 467] width 20 height 20
type input "بكره لزق شروخ"
type input "1260"
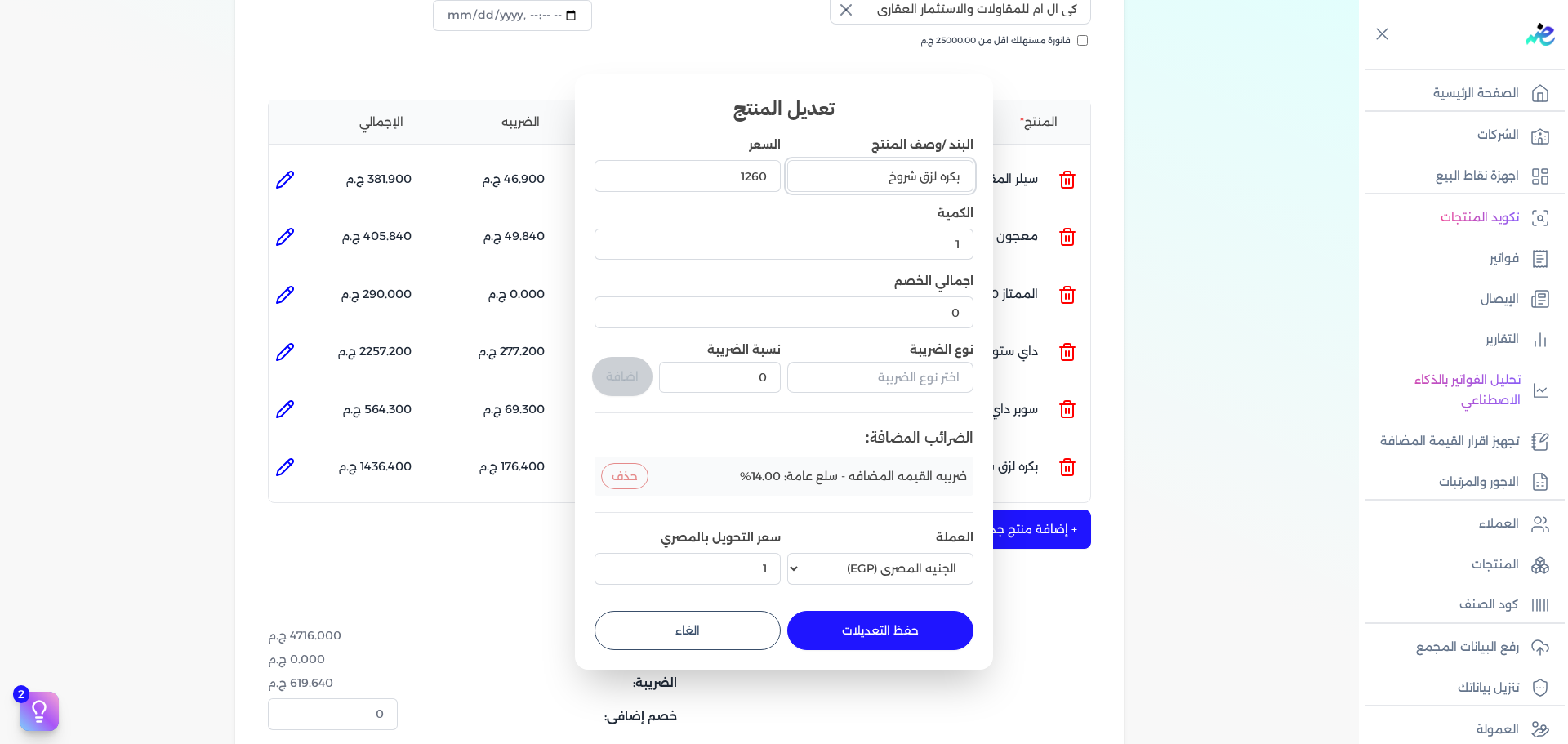
click at [847, 178] on input "بكره لزق شروخ" at bounding box center [880, 175] width 186 height 31
type input "بكره لزق شروخ كبيره"
drag, startPoint x: 896, startPoint y: 626, endPoint x: 865, endPoint y: 602, distance: 39.2
click at [895, 620] on button "حفظ التعديلات" at bounding box center [880, 630] width 186 height 39
type input "0"
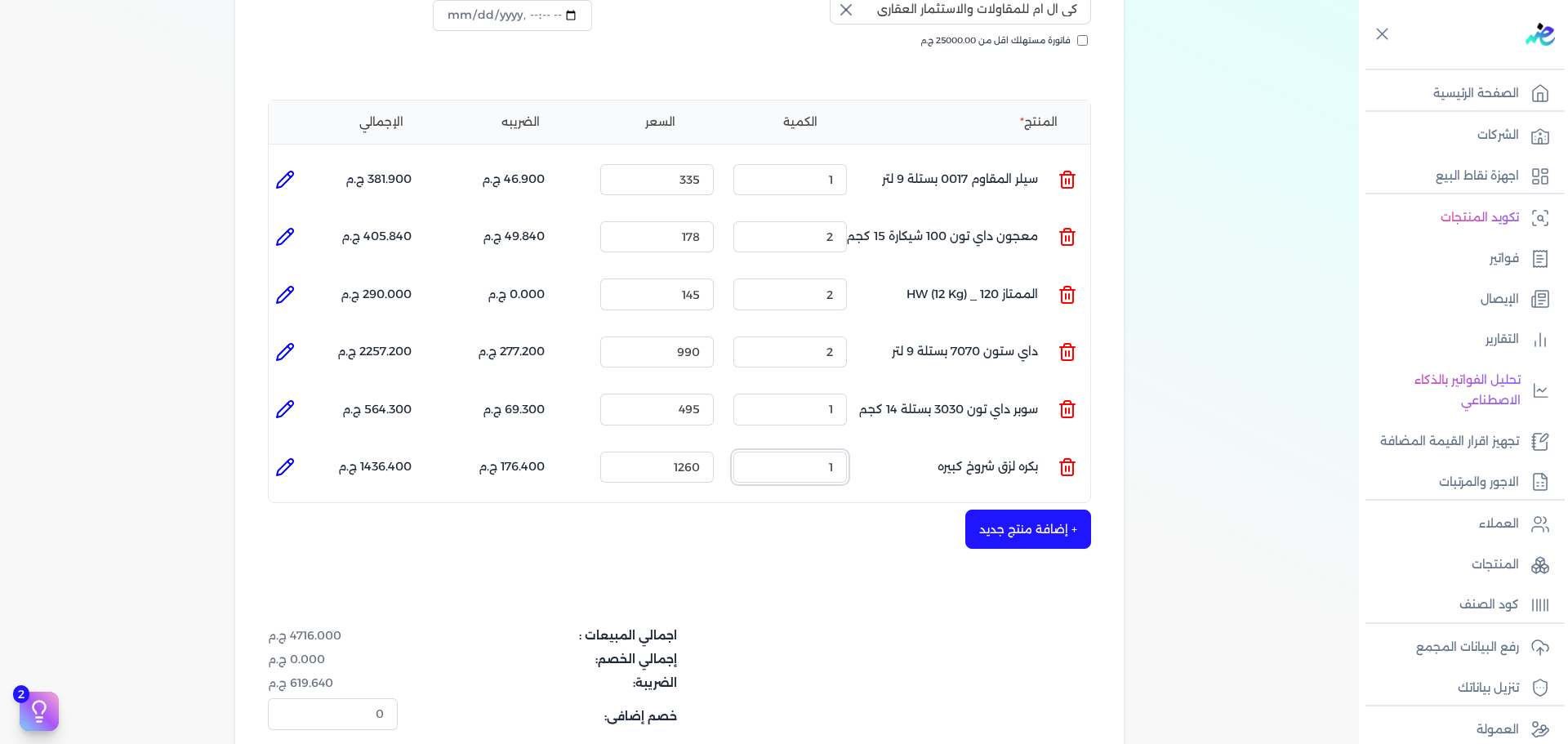
click at [847, 452] on input "1" at bounding box center [791, 467] width 113 height 31
type input "2"
drag, startPoint x: 678, startPoint y: 436, endPoint x: 716, endPoint y: 457, distance: 43.4
click at [714, 452] on input "1260" at bounding box center [657, 467] width 113 height 31
type input "2"
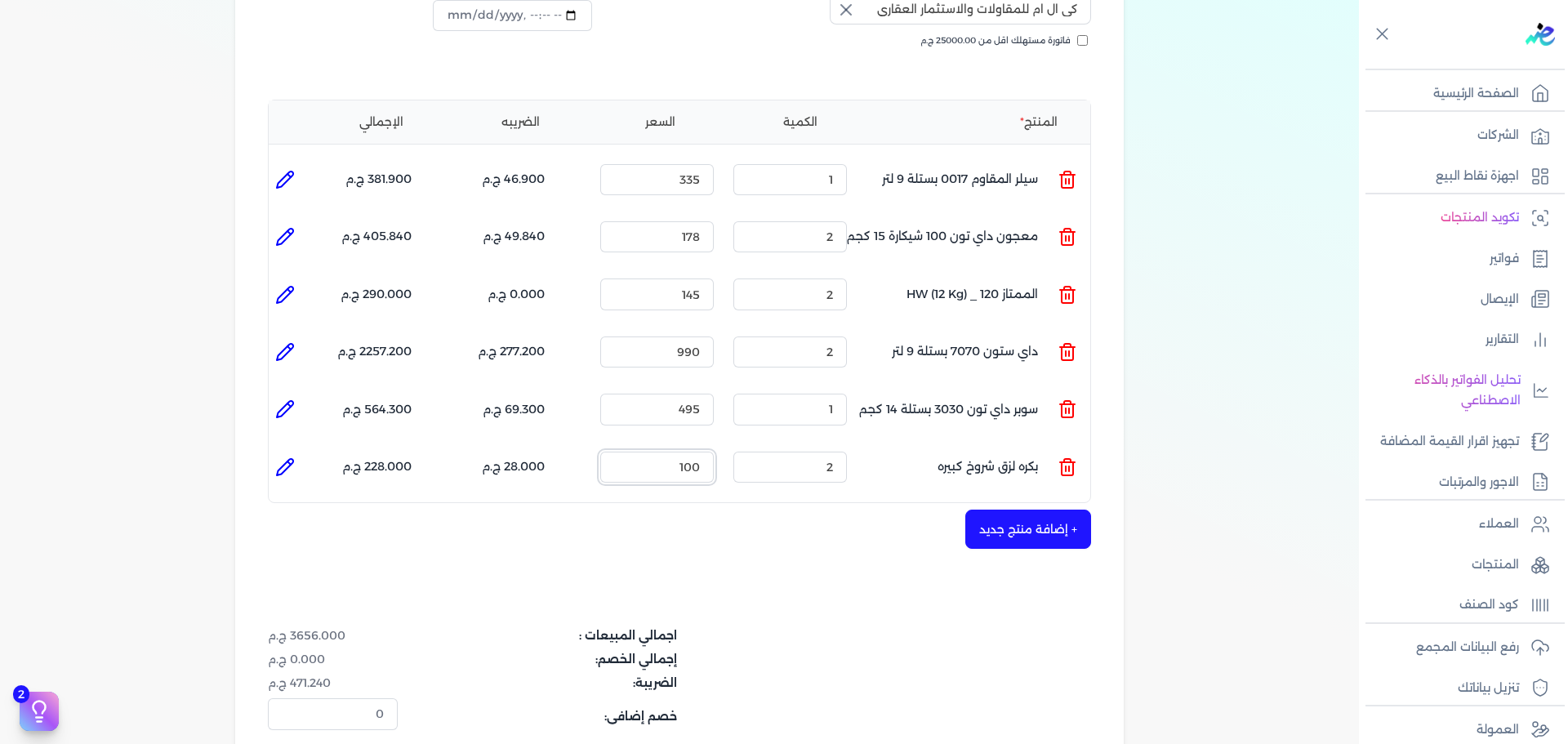
type input "100"
click at [756, 510] on div "+ إضافة منتج جديد" at bounding box center [679, 528] width 824 height 39
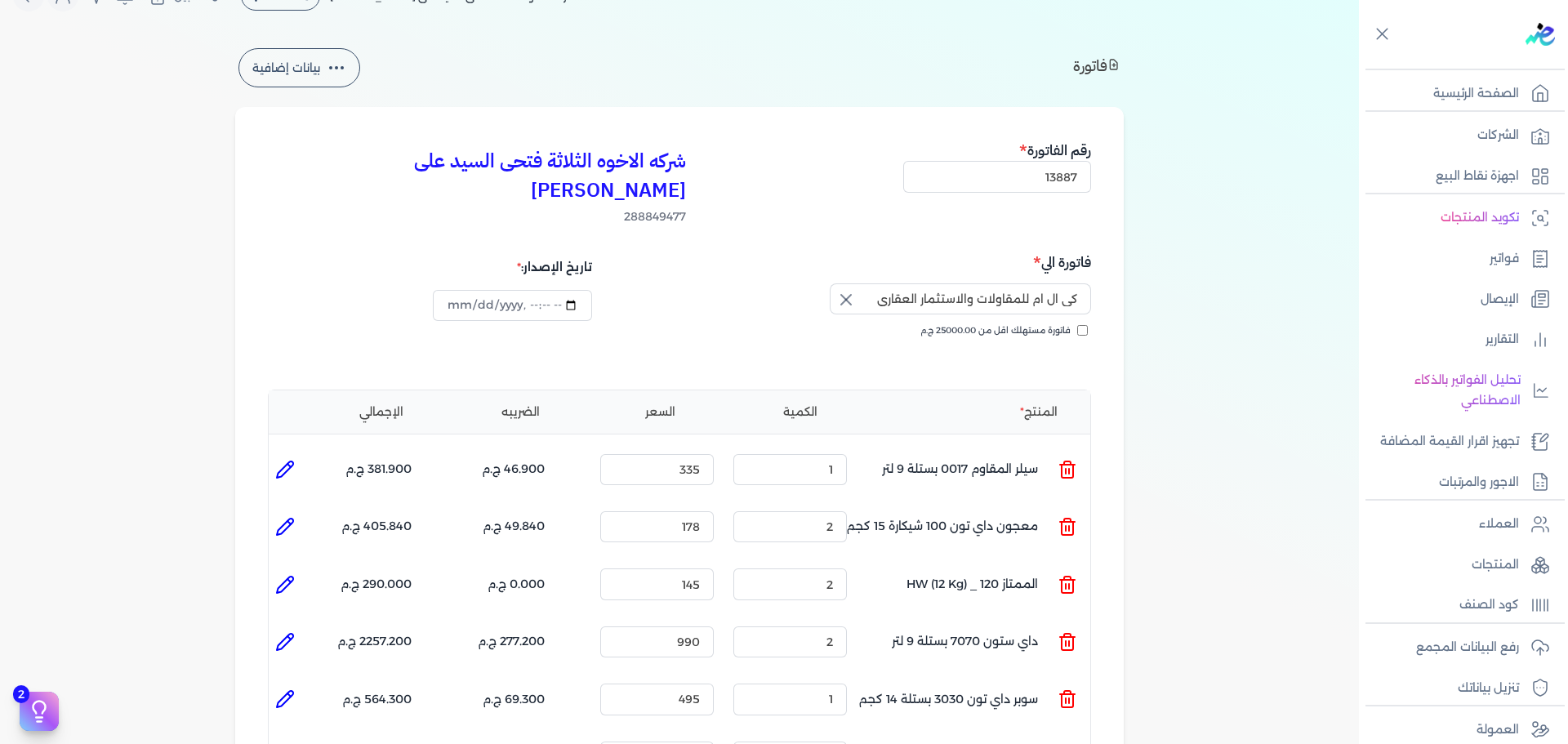
scroll to position [26, 0]
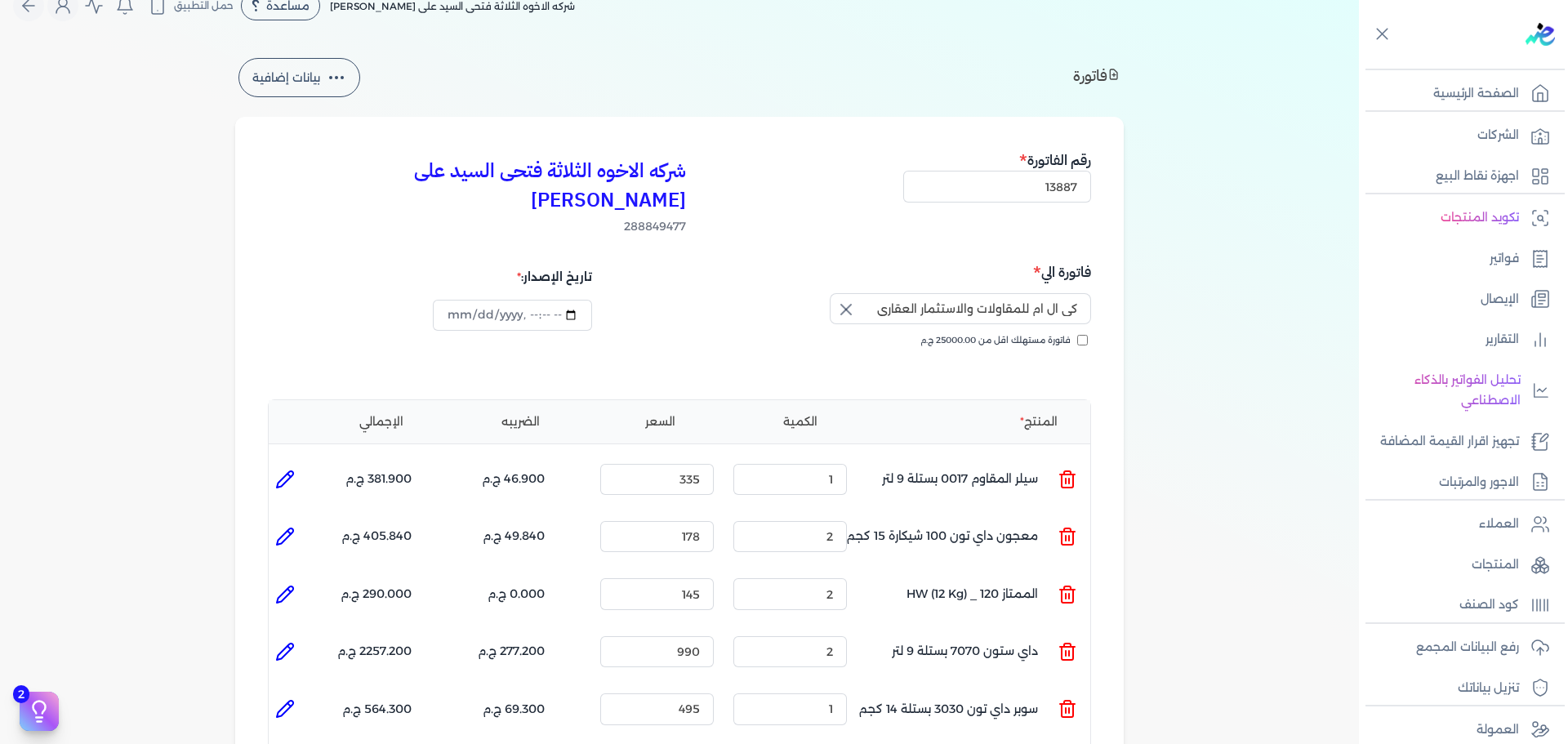
click at [287, 586] on icon at bounding box center [285, 594] width 16 height 16
type input "الممتاز 120 _ HW (12 Kg)"
type input "145"
type input "2"
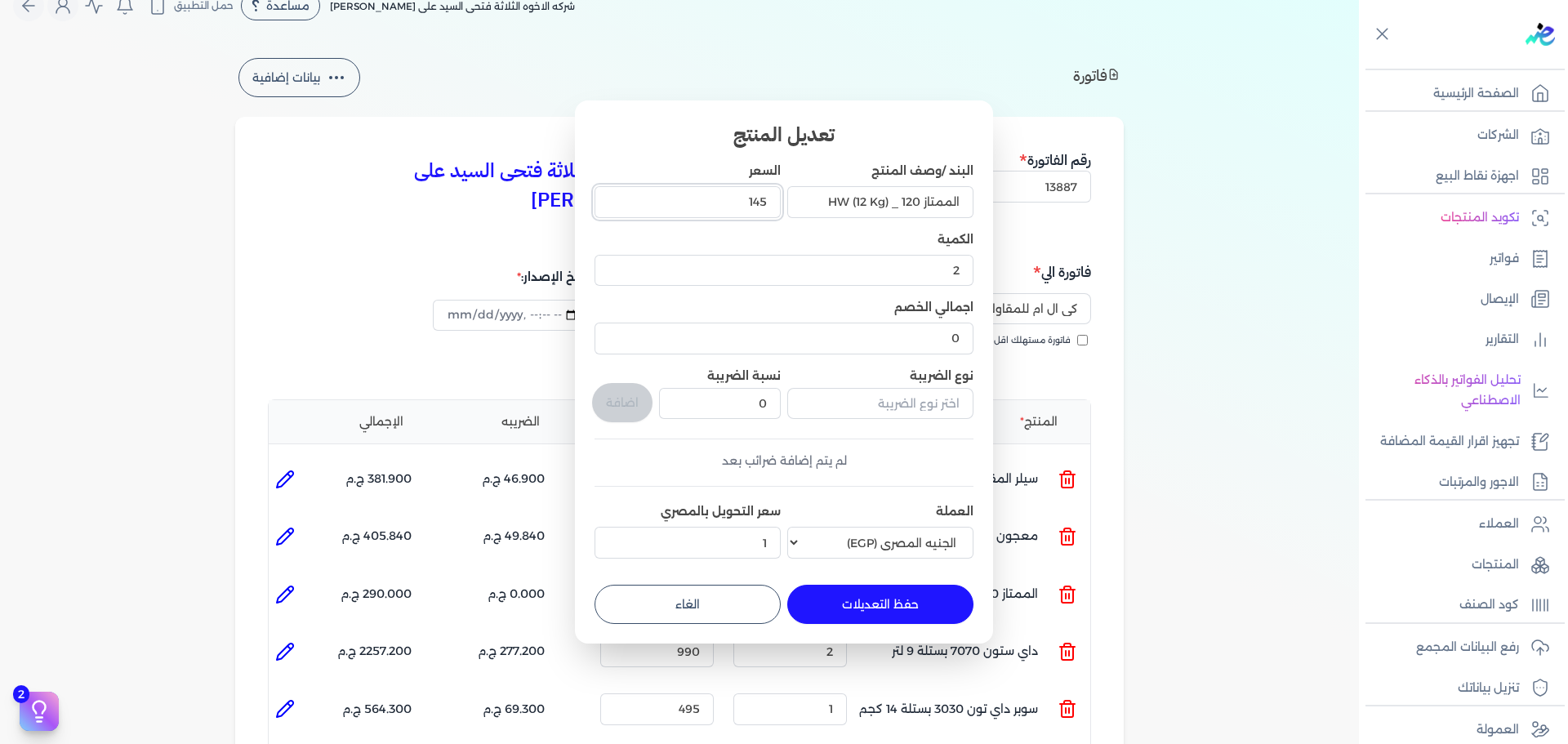
drag, startPoint x: 723, startPoint y: 207, endPoint x: 840, endPoint y: 206, distance: 117.0
click at [805, 206] on div "البند /وصف المنتج الممتاز 120 _ HW (12 Kg) السعر 145 الكمية 2 اجمالي الخصم 0 نو…" at bounding box center [784, 364] width 379 height 403
type input "165"
click at [889, 608] on button "حفظ التعديلات" at bounding box center [880, 603] width 186 height 39
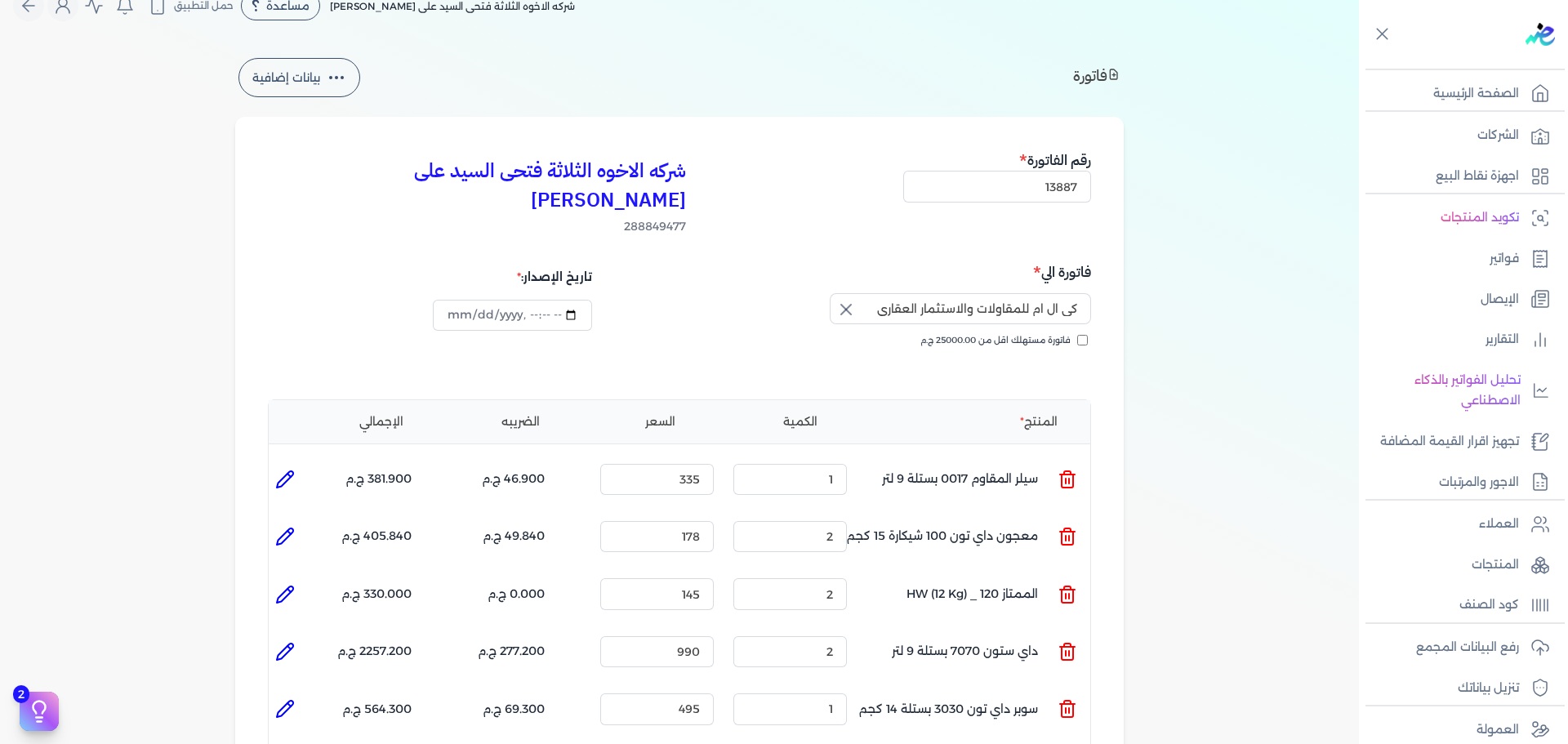
type input "0"
type input "1"
type input "165"
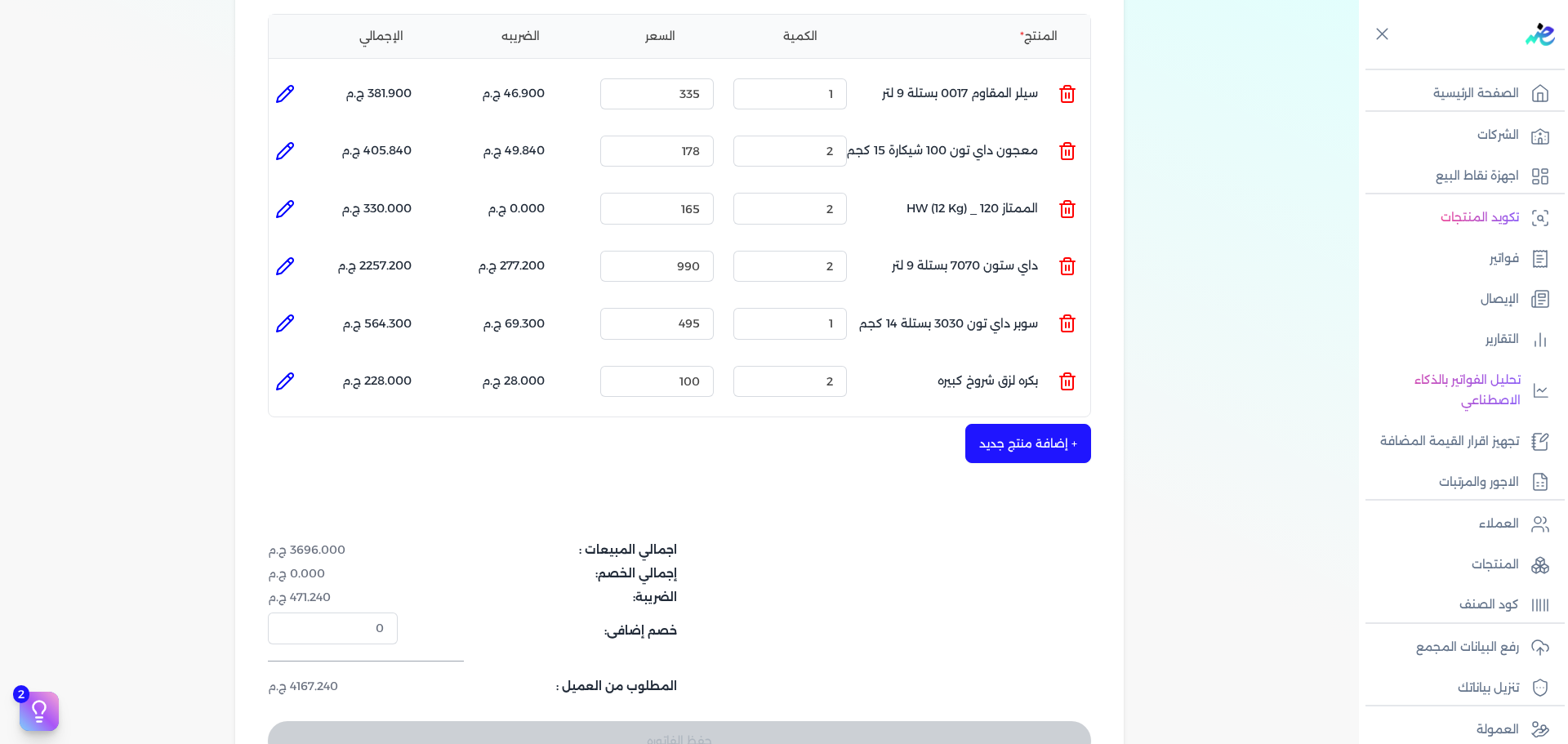
scroll to position [517, 0]
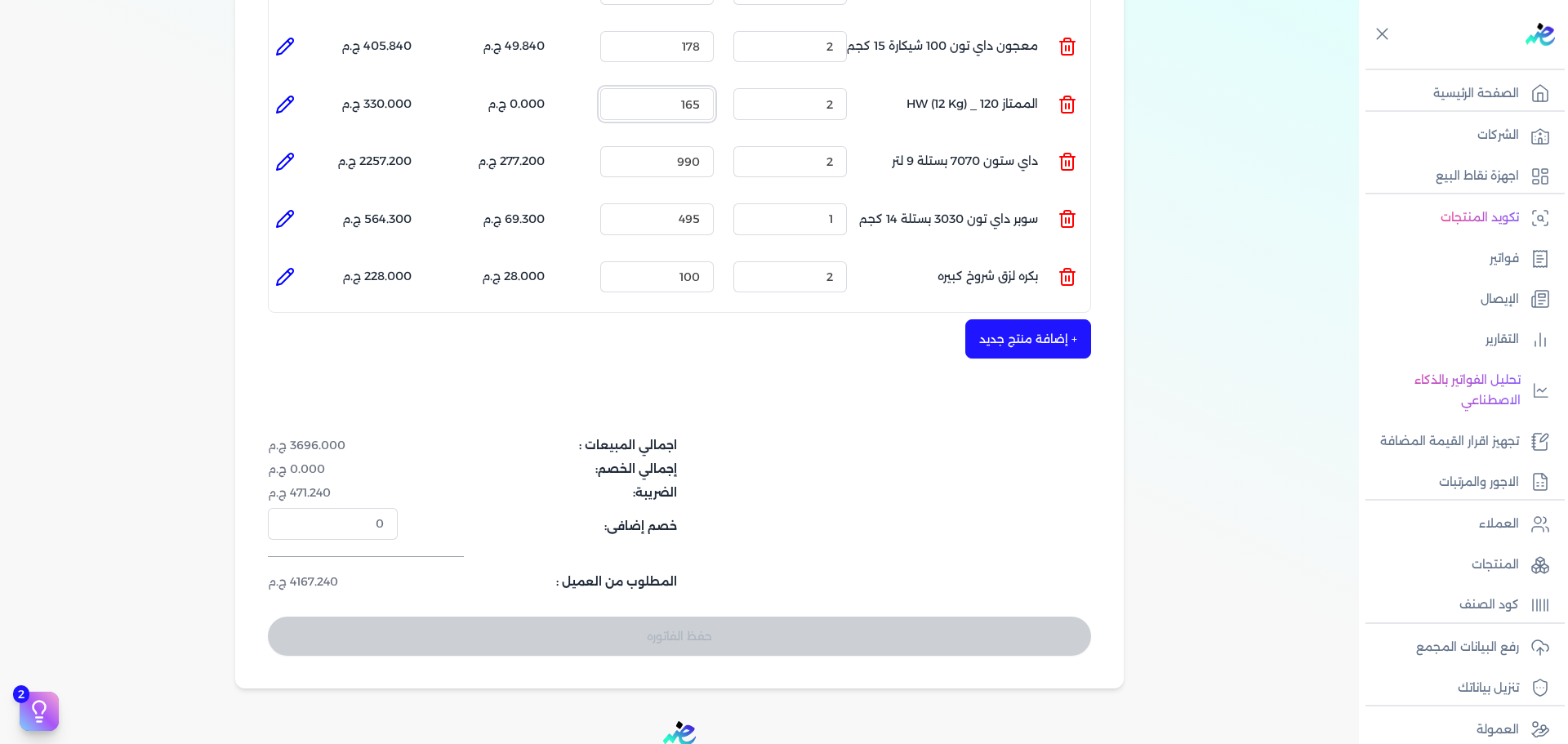
drag, startPoint x: 680, startPoint y: 78, endPoint x: 709, endPoint y: 77, distance: 29.0
click at [709, 88] on input "165" at bounding box center [657, 103] width 113 height 31
drag, startPoint x: 671, startPoint y: 76, endPoint x: 720, endPoint y: 68, distance: 49.6
click at [720, 81] on div "السعر : 163" at bounding box center [657, 103] width 127 height 44
type input "165"
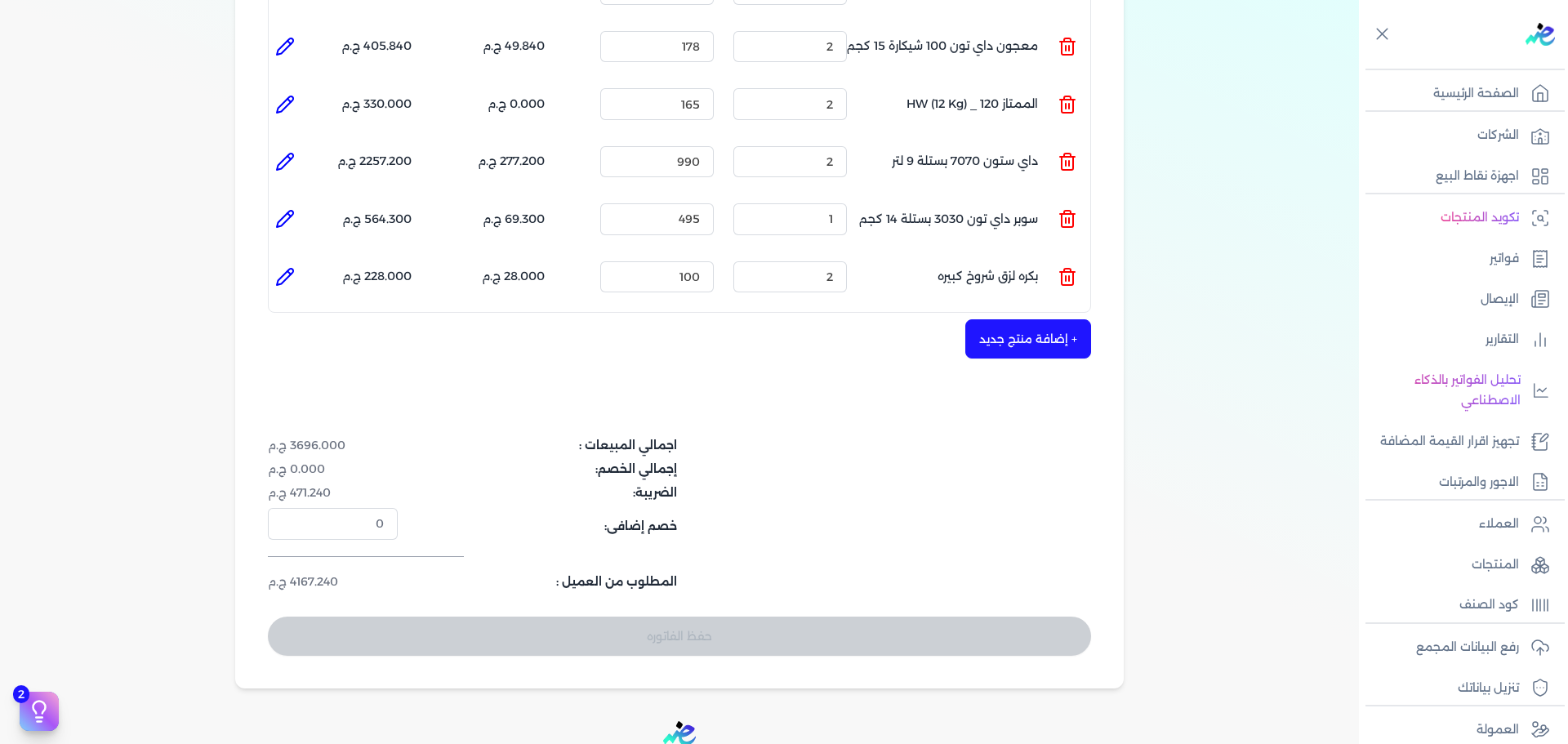
click at [799, 360] on div "شركه الاخوه الثلاثة فتحى السيد على [PERSON_NAME] 288849477 رقم الفاتورة 13887 ف…" at bounding box center [680, 157] width 889 height 1062
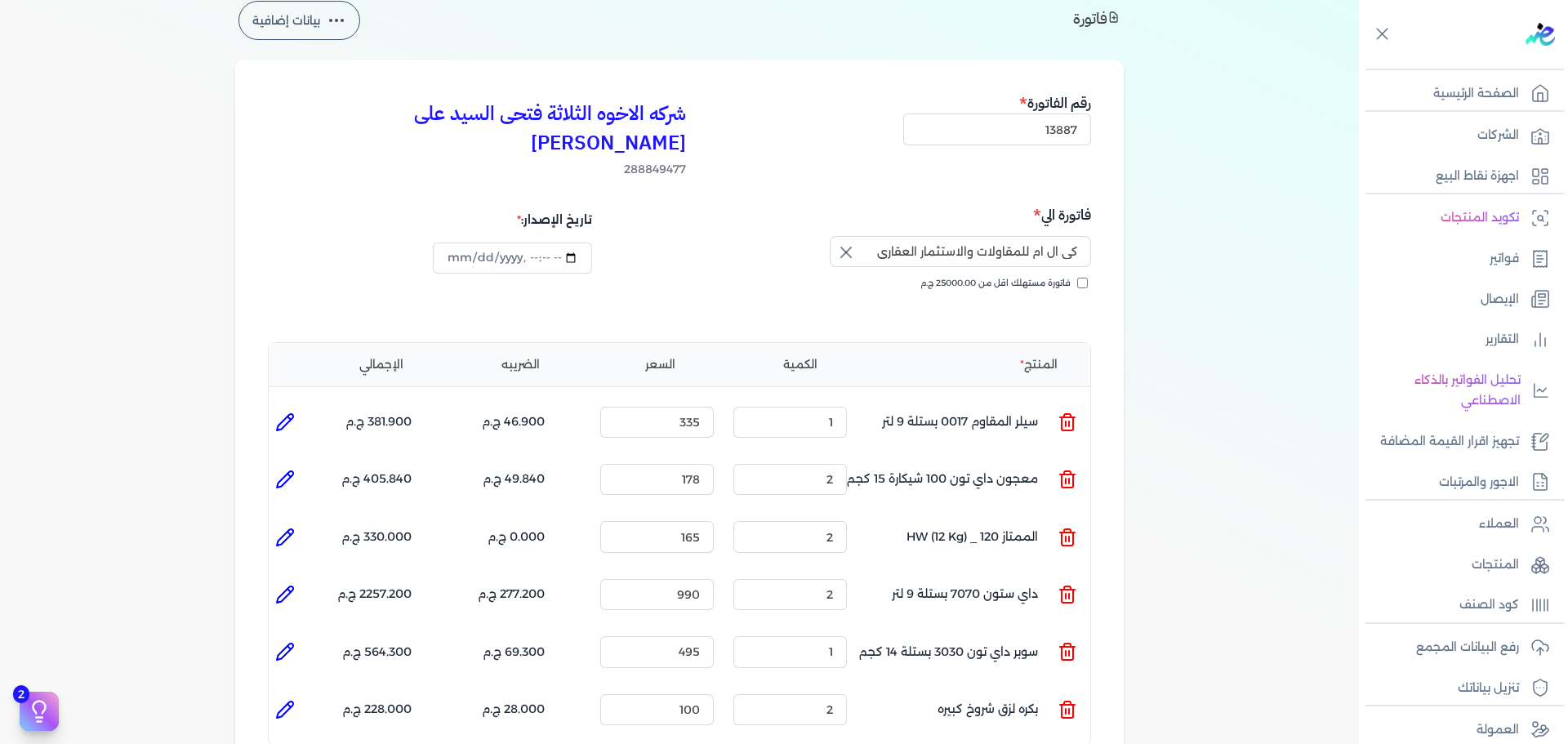
scroll to position [0, 0]
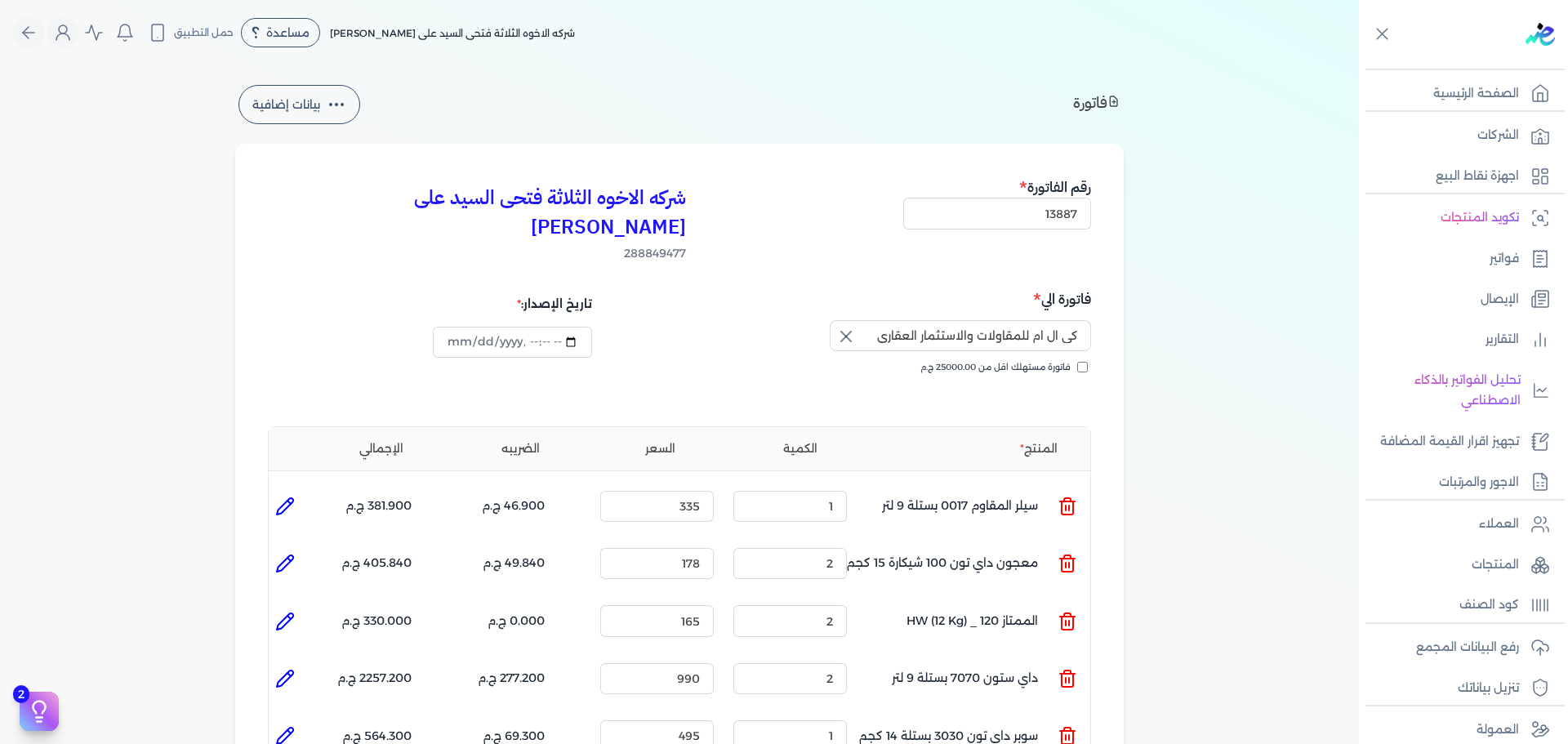
click at [758, 320] on div "كى ال ام للمقاولات والاستثمار العقارى" at bounding box center [888, 339] width 407 height 38
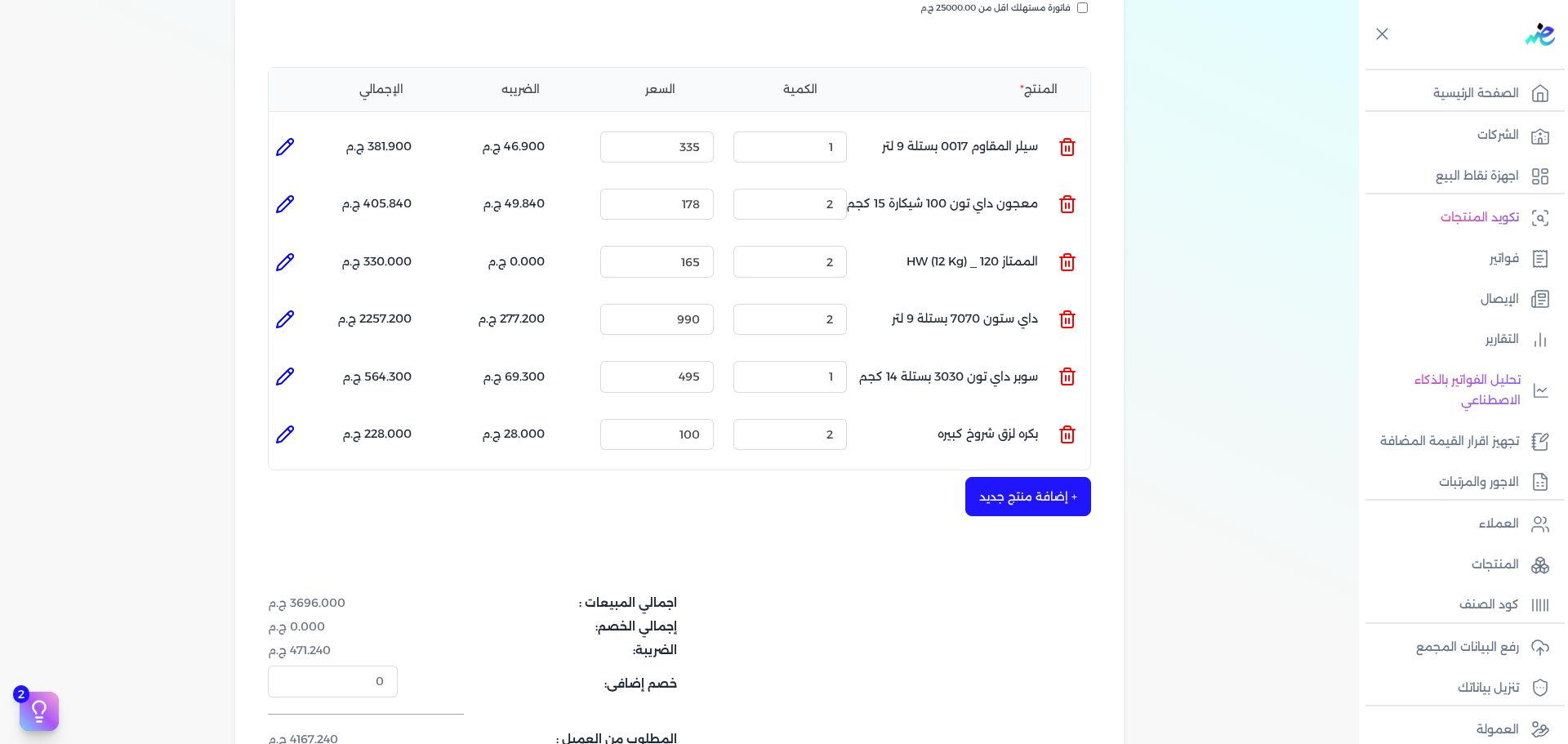
scroll to position [490, 0]
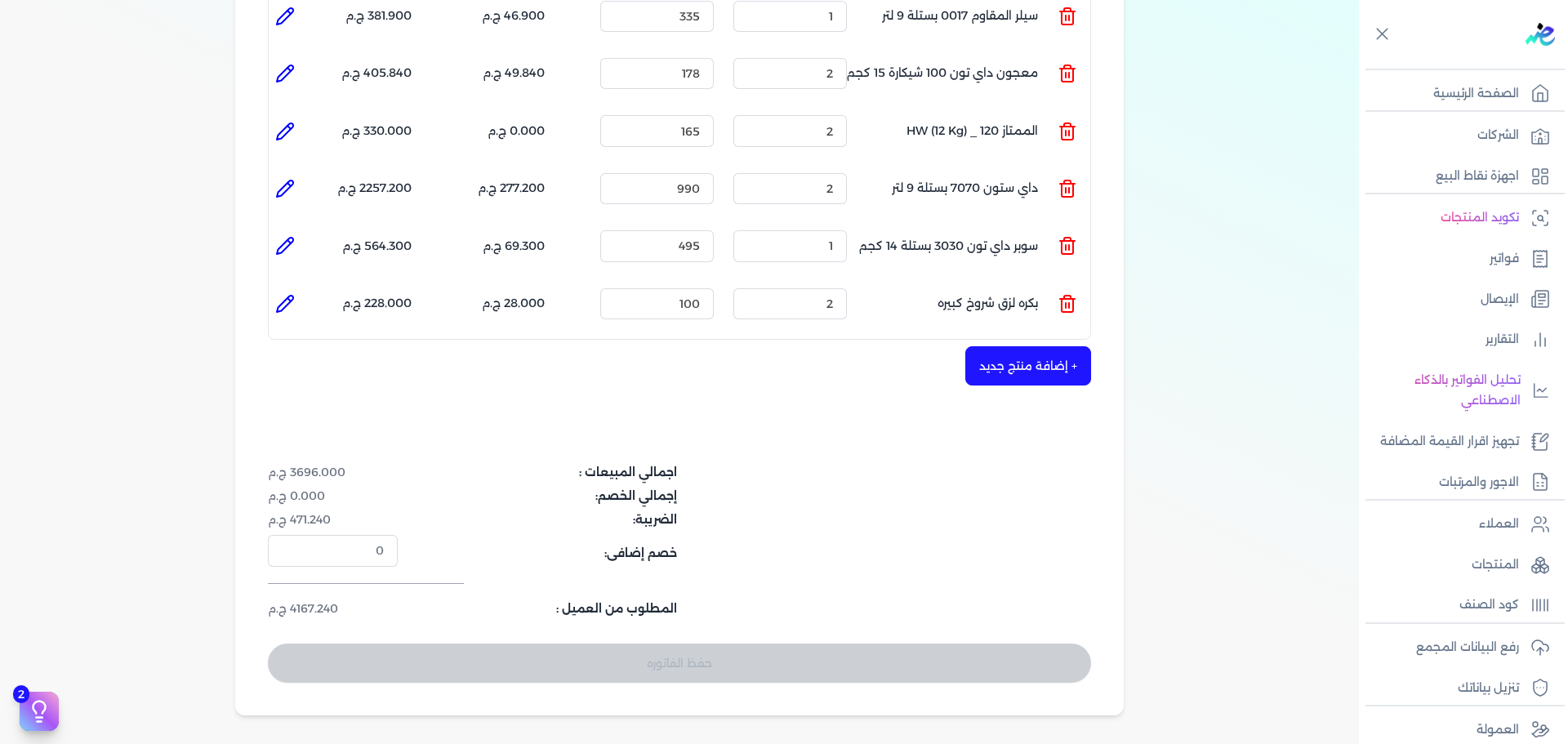
click at [848, 655] on div "شركه الاخوه الثلاثة فتحى السيد على [PERSON_NAME] 288849477 رقم الفاتورة 13887 ف…" at bounding box center [680, 184] width 889 height 1062
click at [853, 644] on div "حفظ الفاتوره" at bounding box center [679, 663] width 824 height 39
drag, startPoint x: 853, startPoint y: 642, endPoint x: 855, endPoint y: 619, distance: 23.1
click at [853, 644] on div "حفظ الفاتوره" at bounding box center [679, 663] width 824 height 39
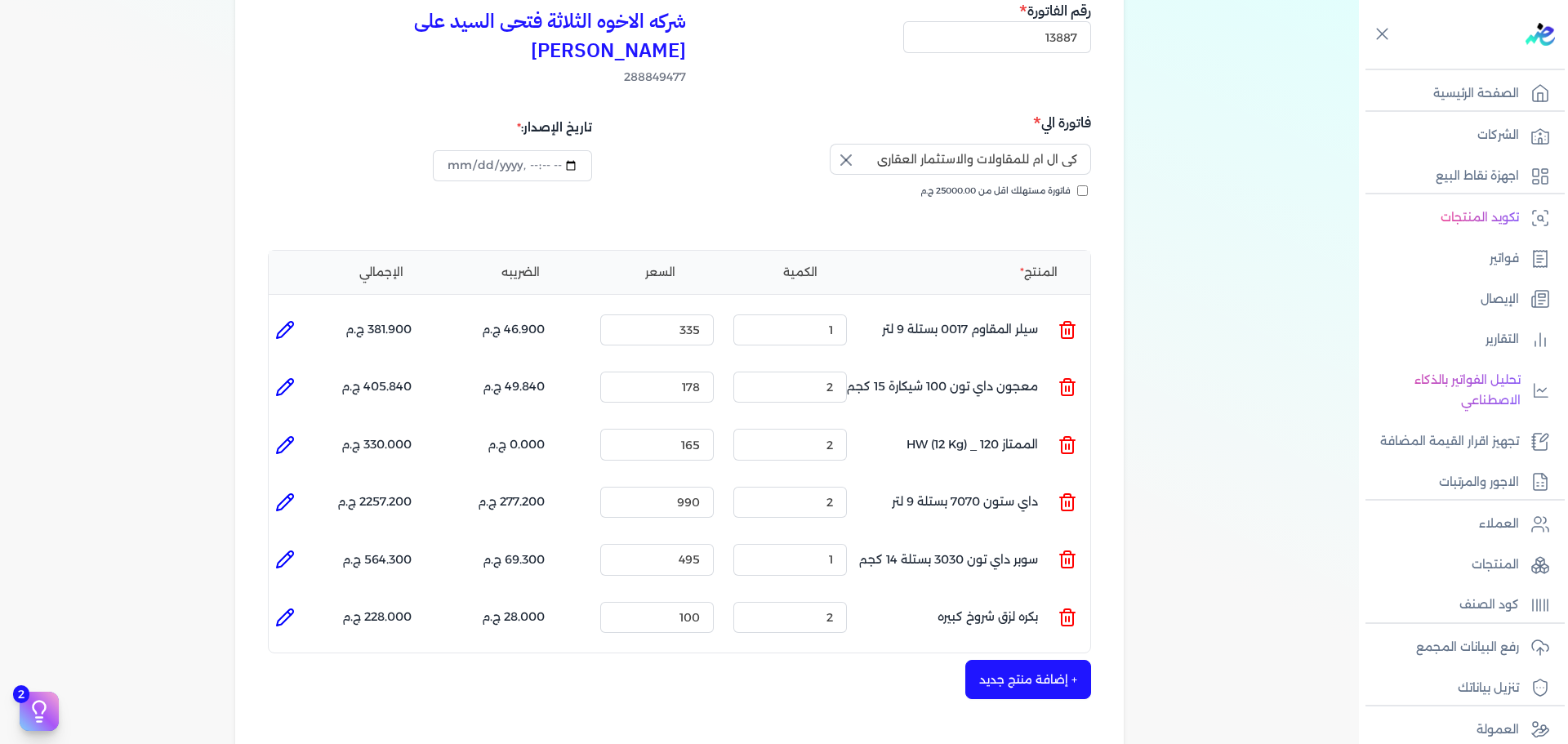
scroll to position [81, 0]
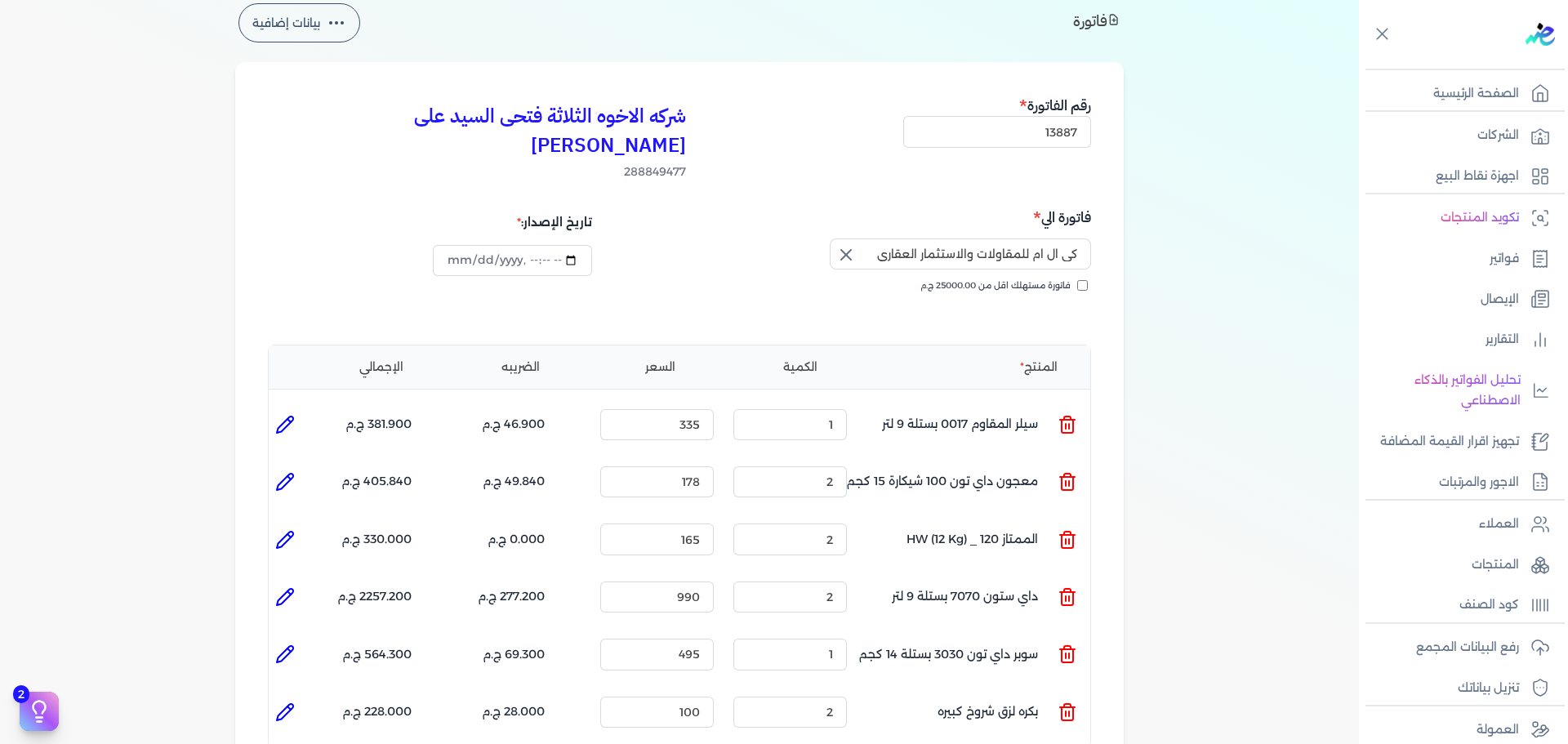
click at [855, 245] on icon "button" at bounding box center [845, 254] width 20 height 20
click at [939, 238] on input "text" at bounding box center [960, 253] width 261 height 31
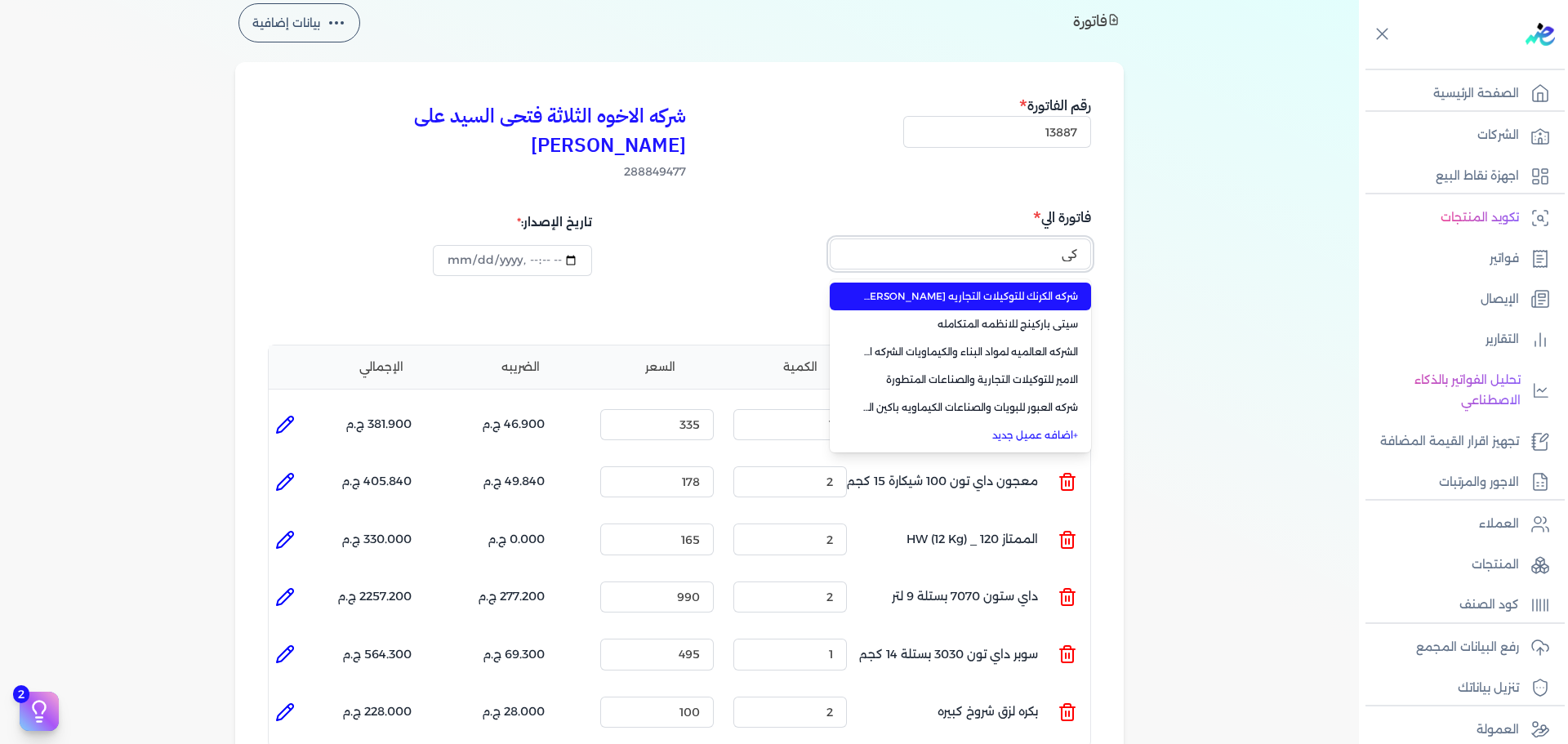
click at [829, 238] on button "كي" at bounding box center [960, 257] width 261 height 38
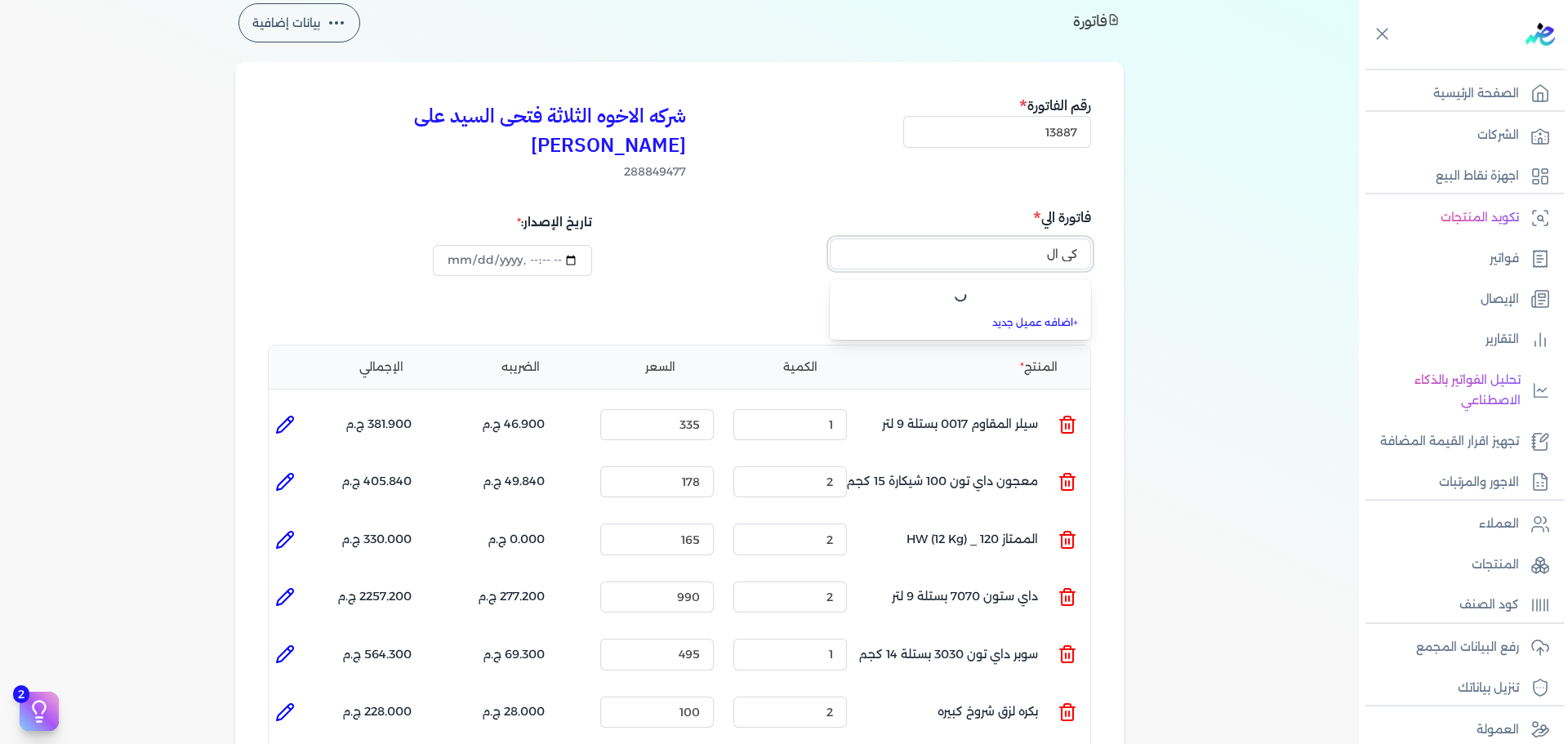
click at [829, 238] on button "كي ال" at bounding box center [960, 257] width 261 height 38
type input "كي ال ام"
click at [974, 238] on input "كي ال ام" at bounding box center [960, 253] width 261 height 31
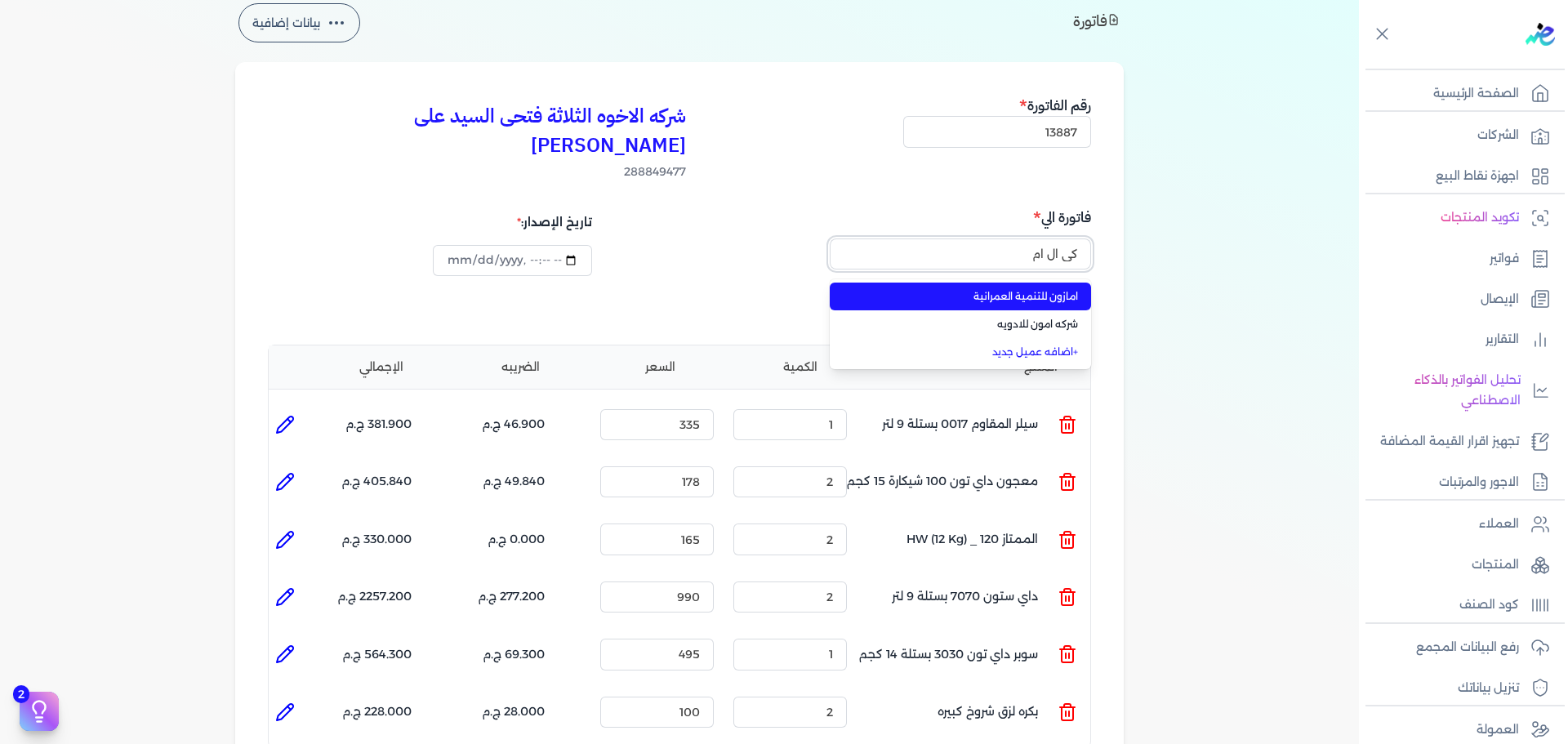
click at [974, 238] on input "كي ال ام" at bounding box center [960, 253] width 261 height 31
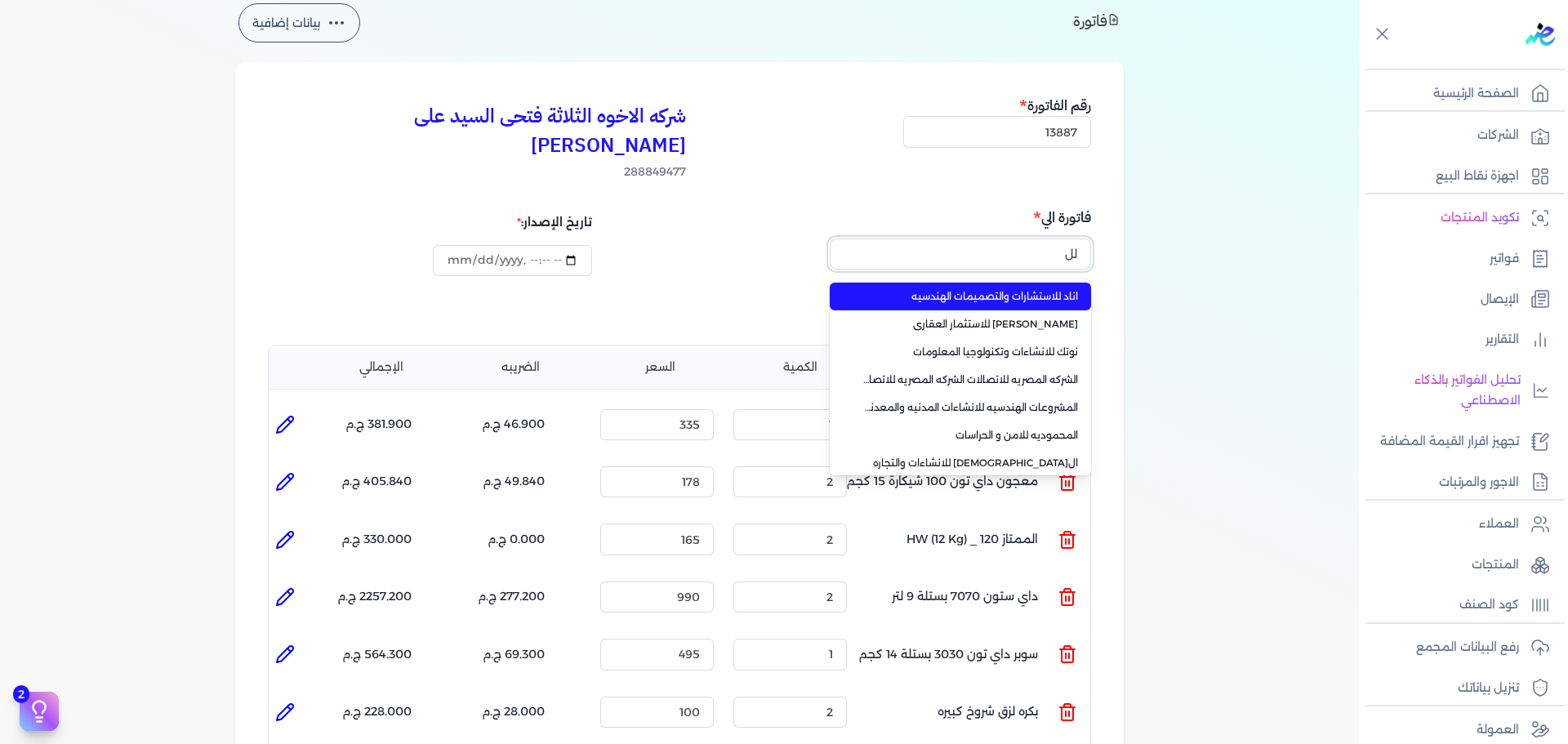
type input "ل"
click at [1069, 238] on input "text" at bounding box center [960, 253] width 261 height 31
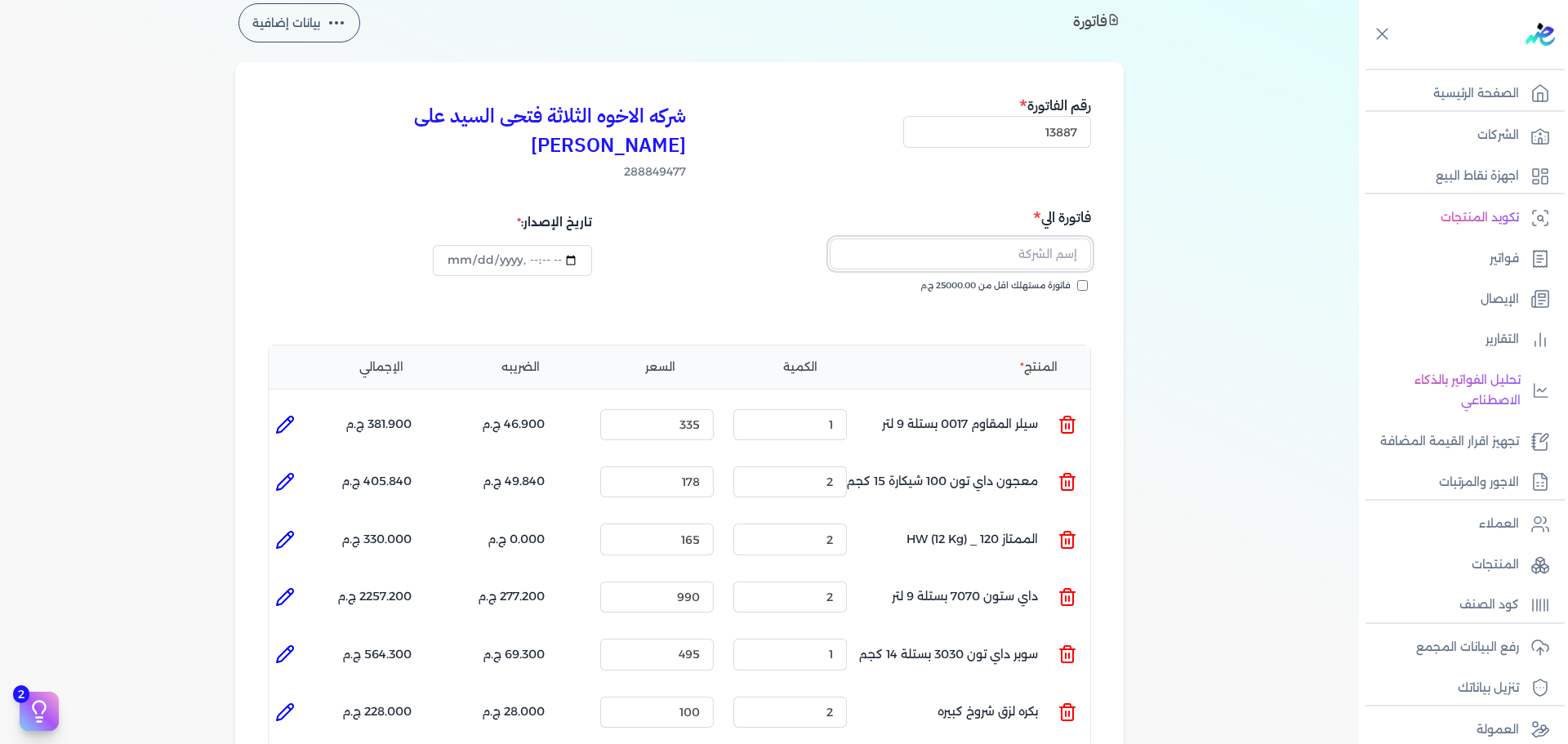
paste input "كى ال ام للمقاولات والاستثمار العقارى"
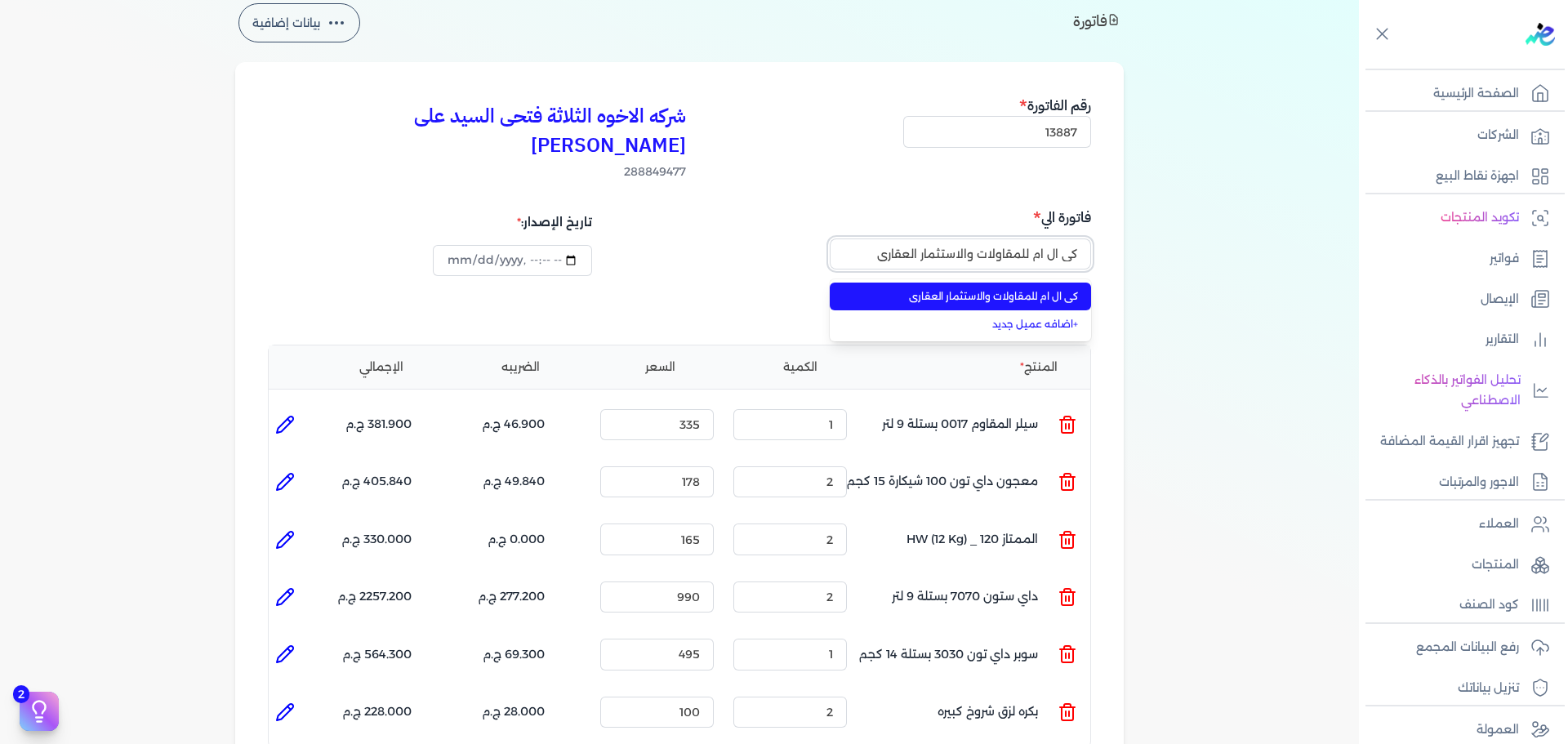
type input "كى ال ام للمقاولات والاستثمار العقارى"
click at [1078, 289] on span "كى ال ام للمقاولات والاستثمار العقارى" at bounding box center [970, 297] width 216 height 15
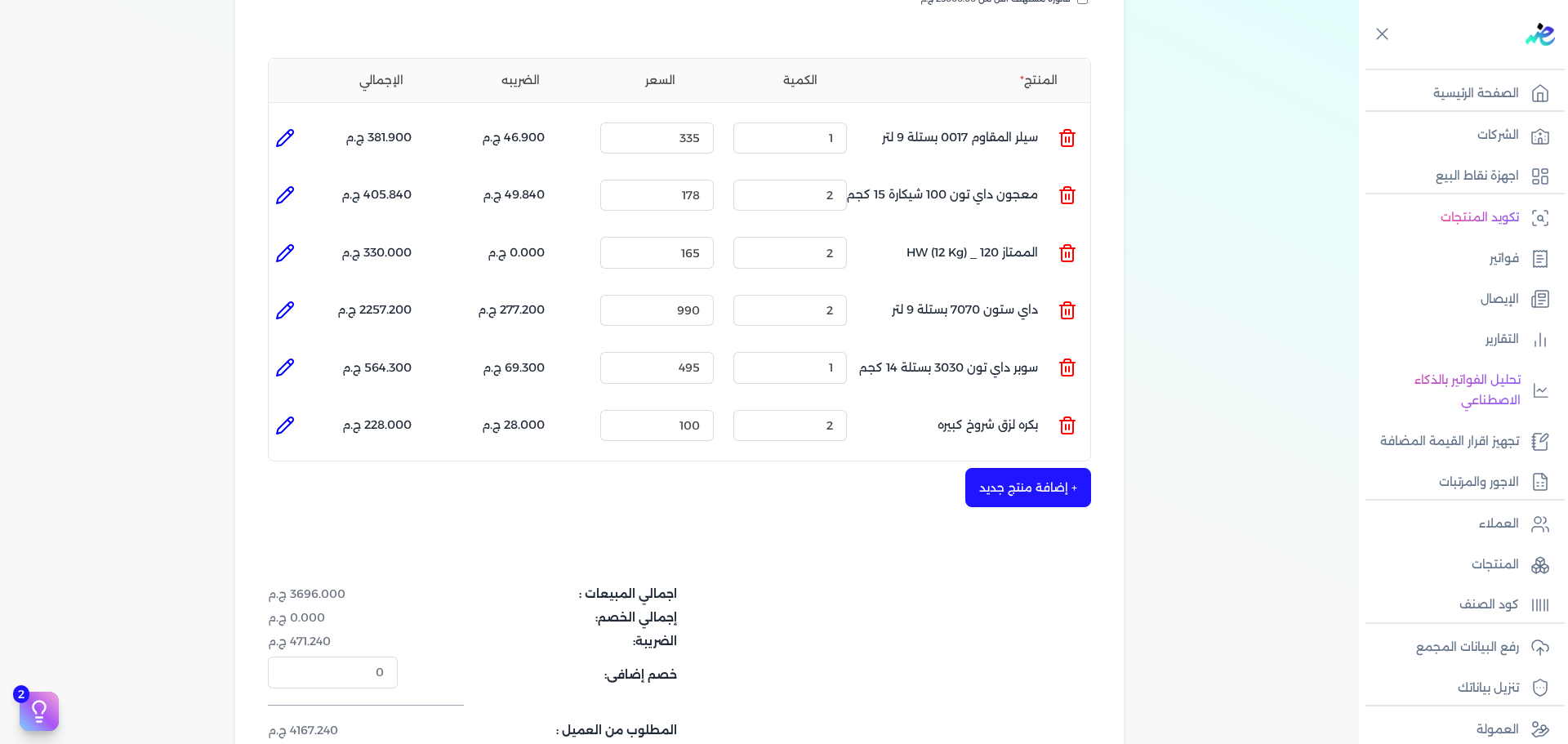
scroll to position [572, 0]
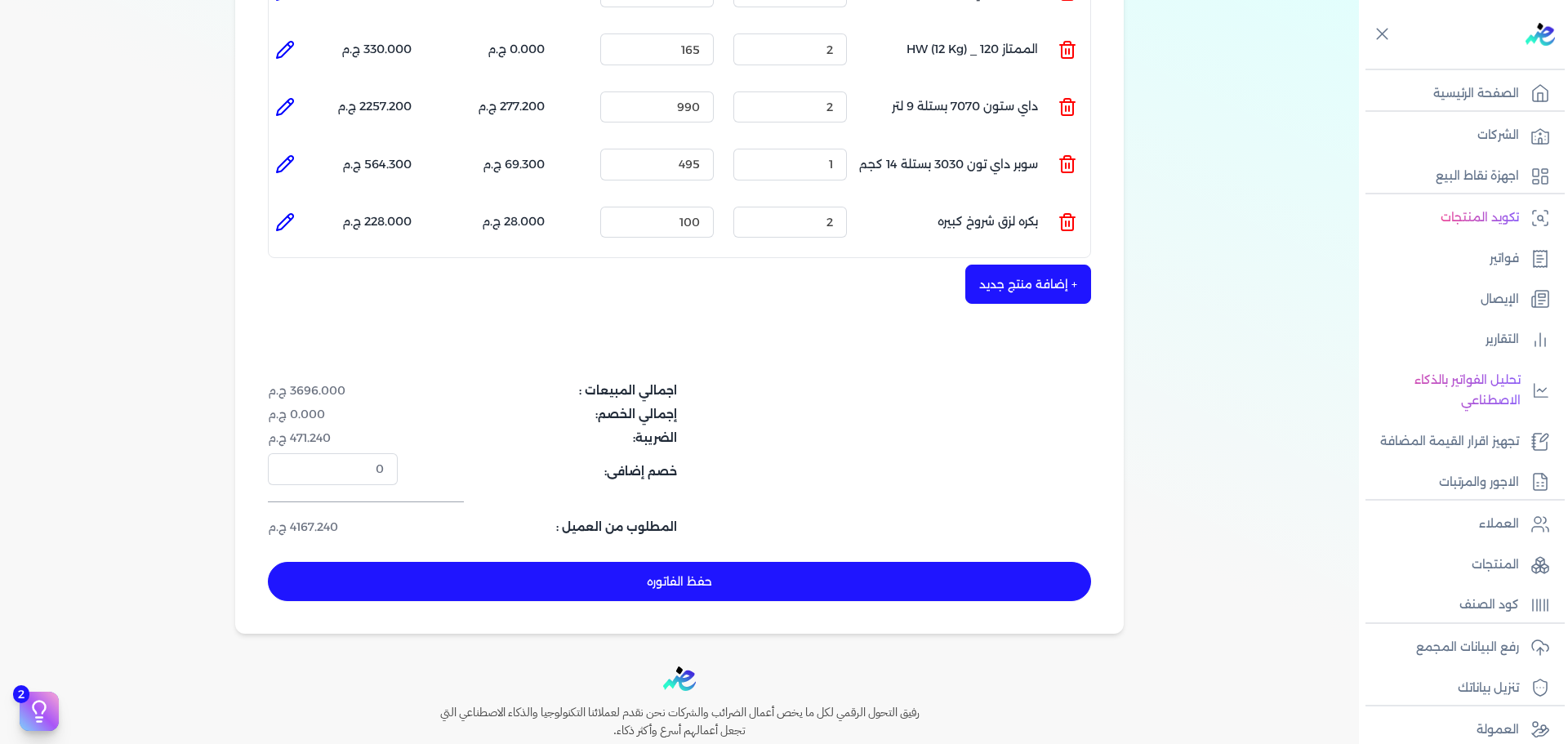
click at [827, 562] on button "حفظ الفاتوره" at bounding box center [679, 580] width 824 height 39
type input "[DATE]"
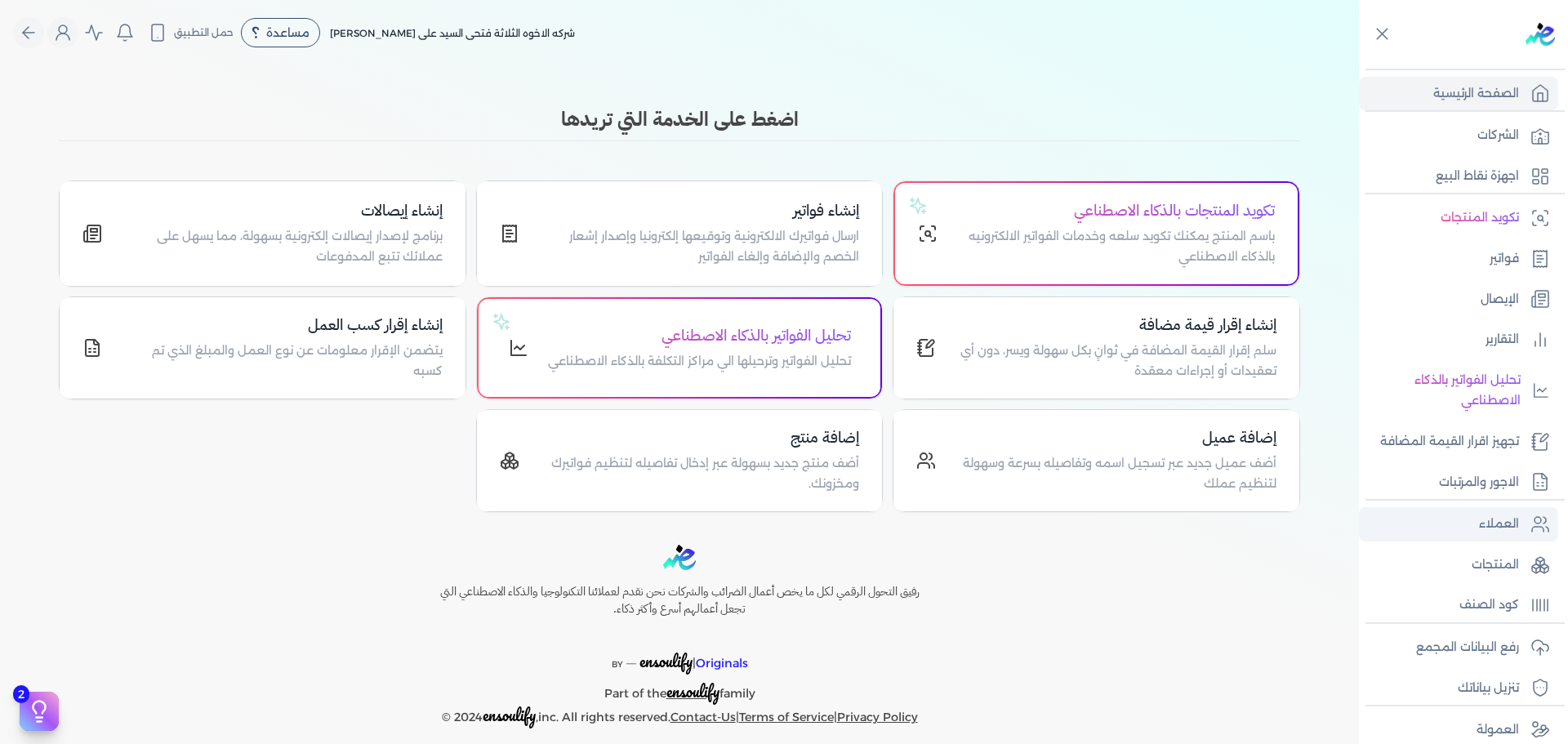
click at [1463, 533] on link "العملاء" at bounding box center [1458, 524] width 200 height 34
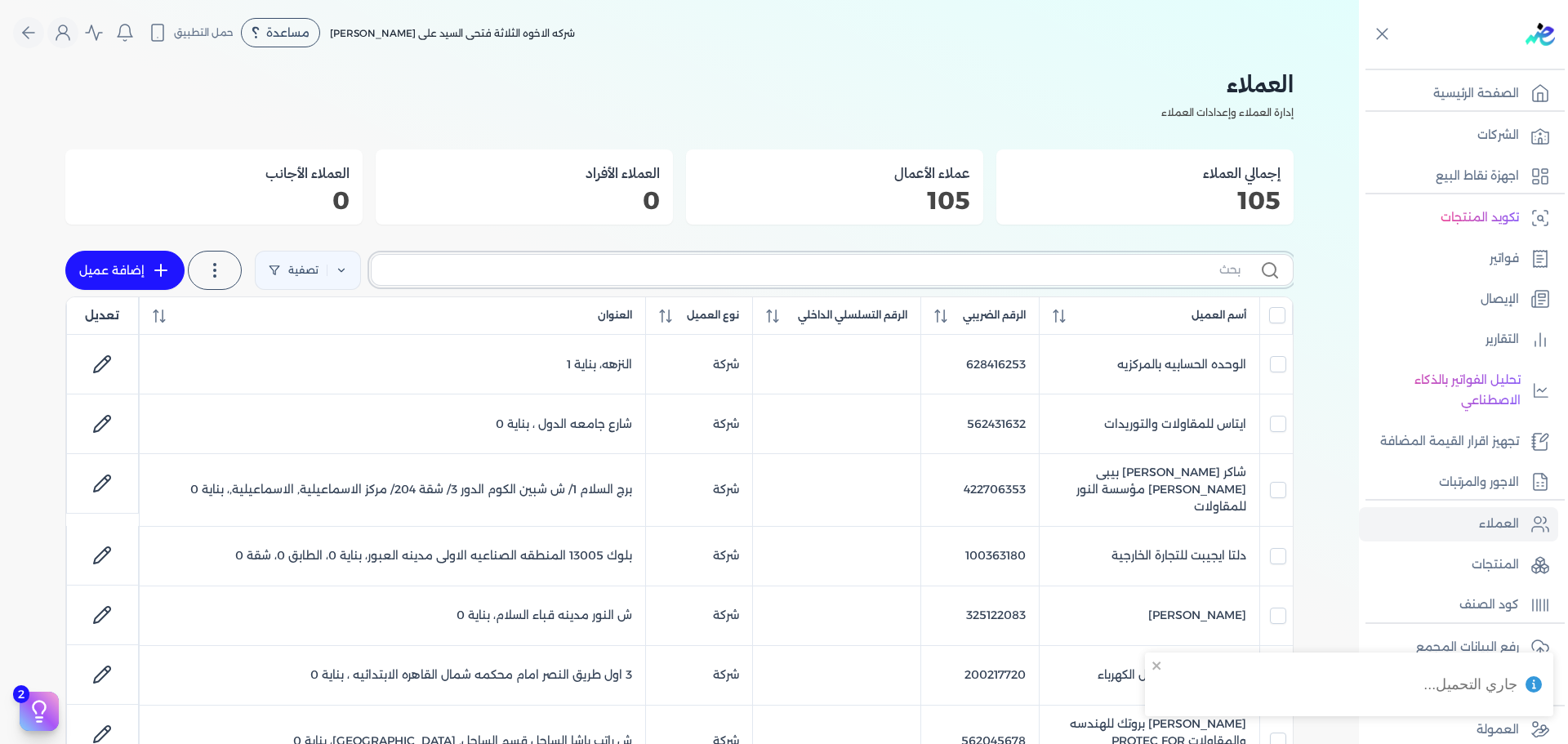
click at [1056, 266] on input "text" at bounding box center [812, 269] width 856 height 17
type input "ب"
checkbox input "false"
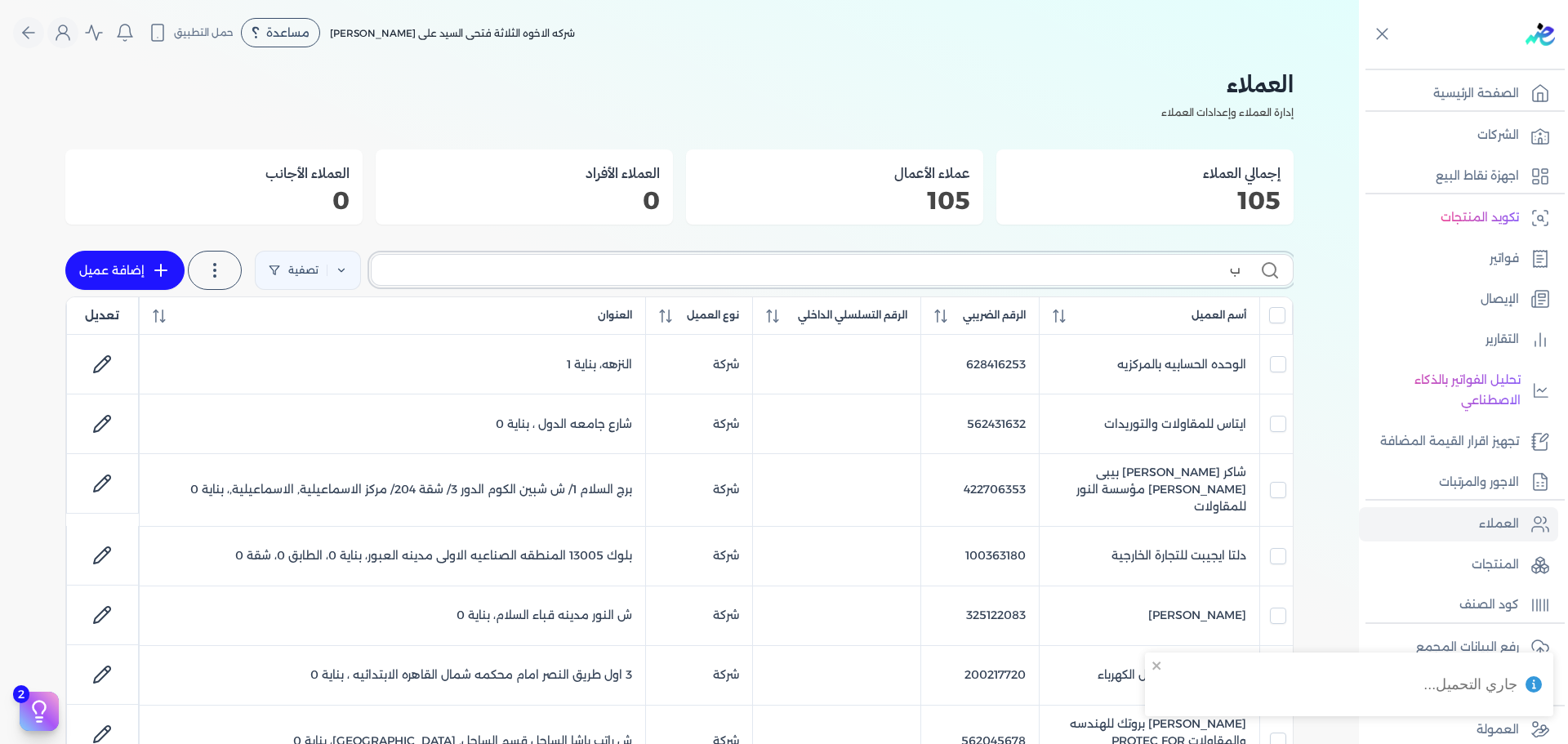
checkbox input "false"
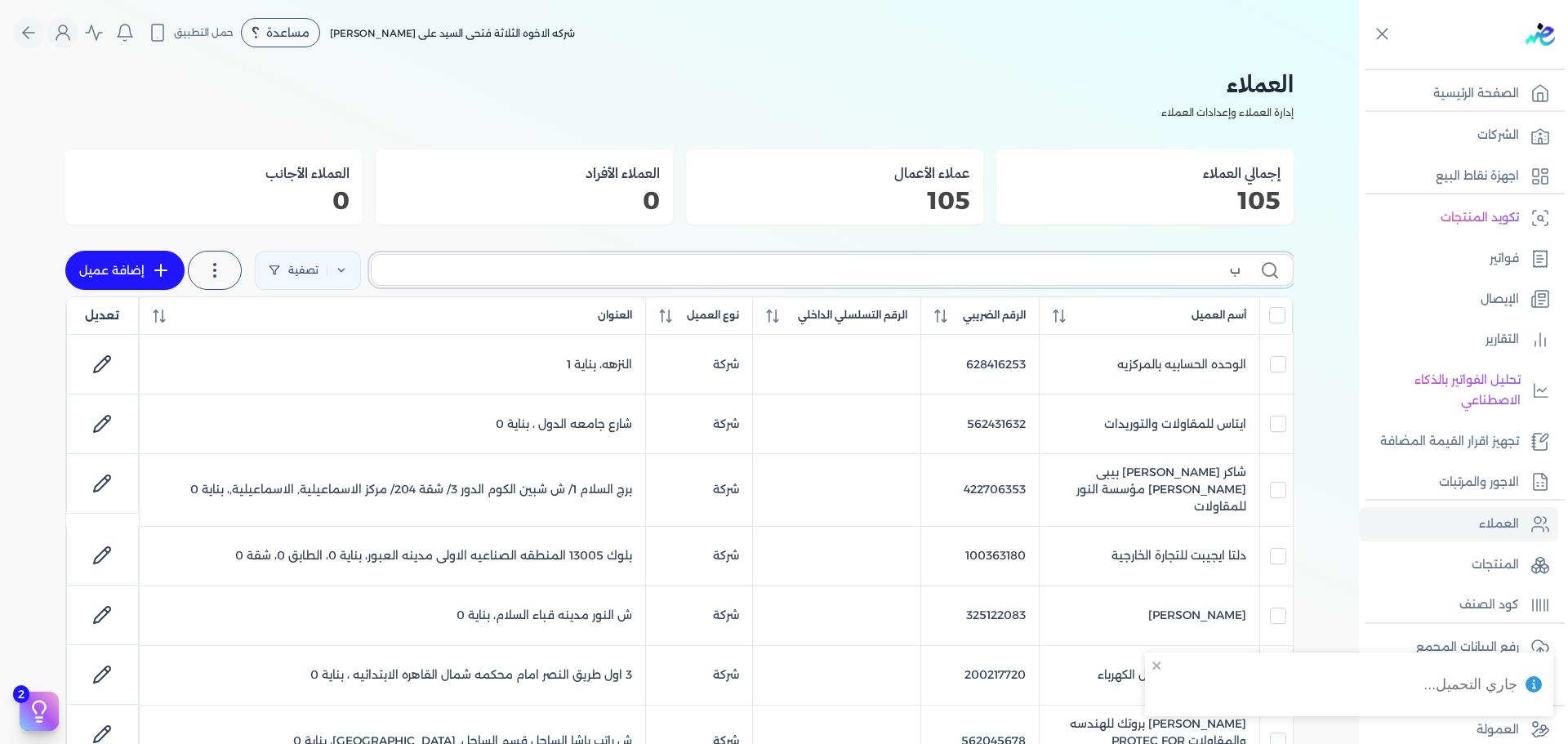
checkbox input "false"
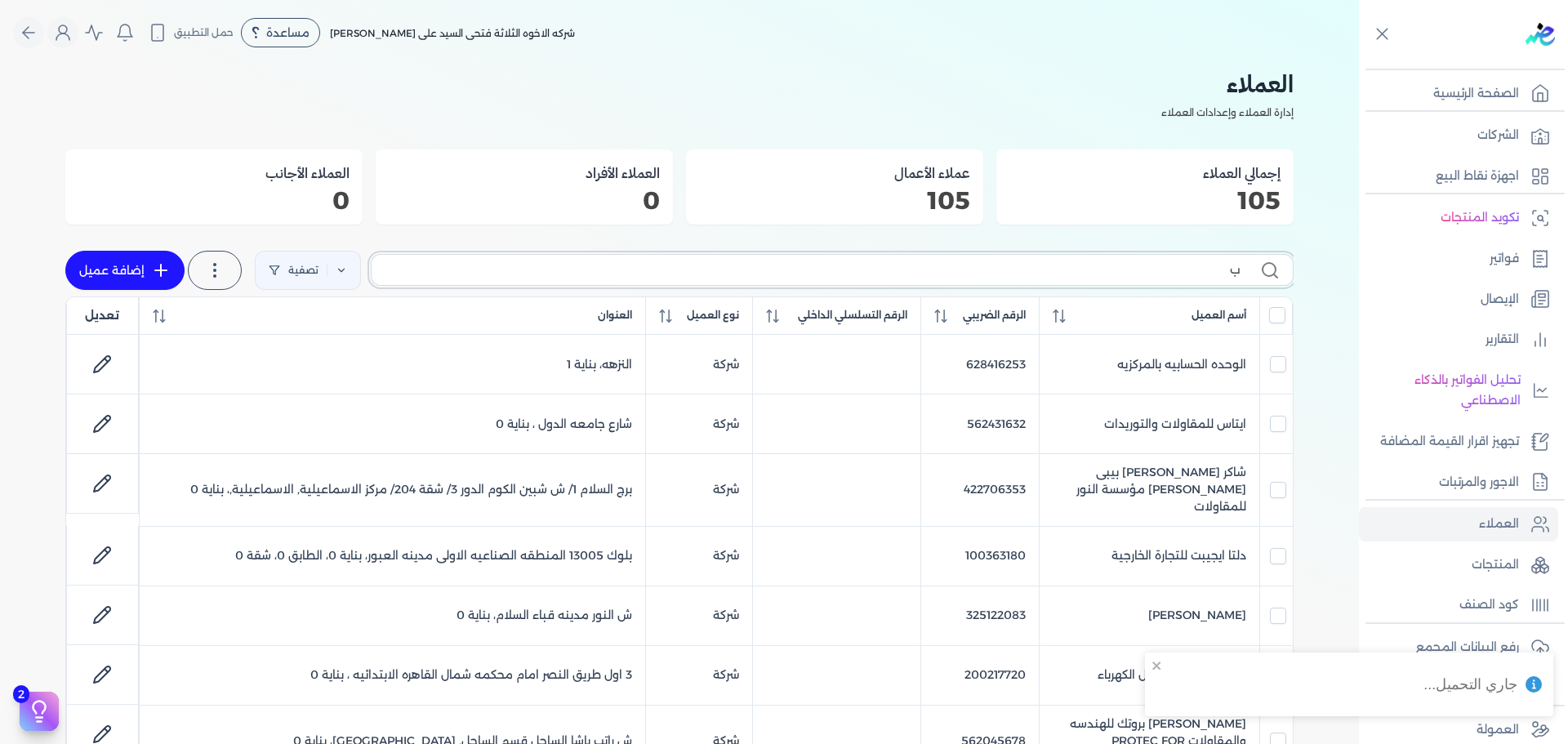
checkbox input "false"
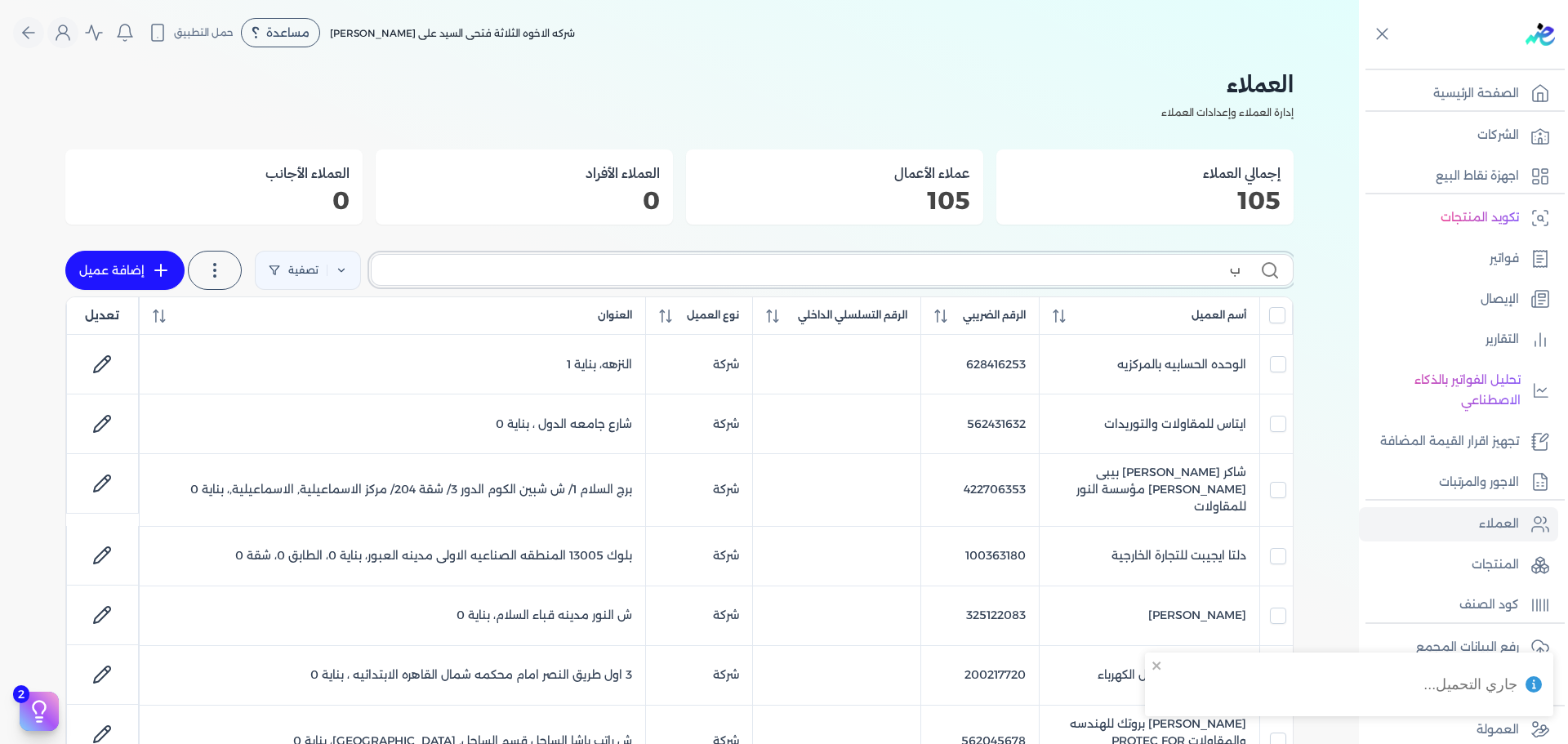
type input "ب"
checkbox input "false"
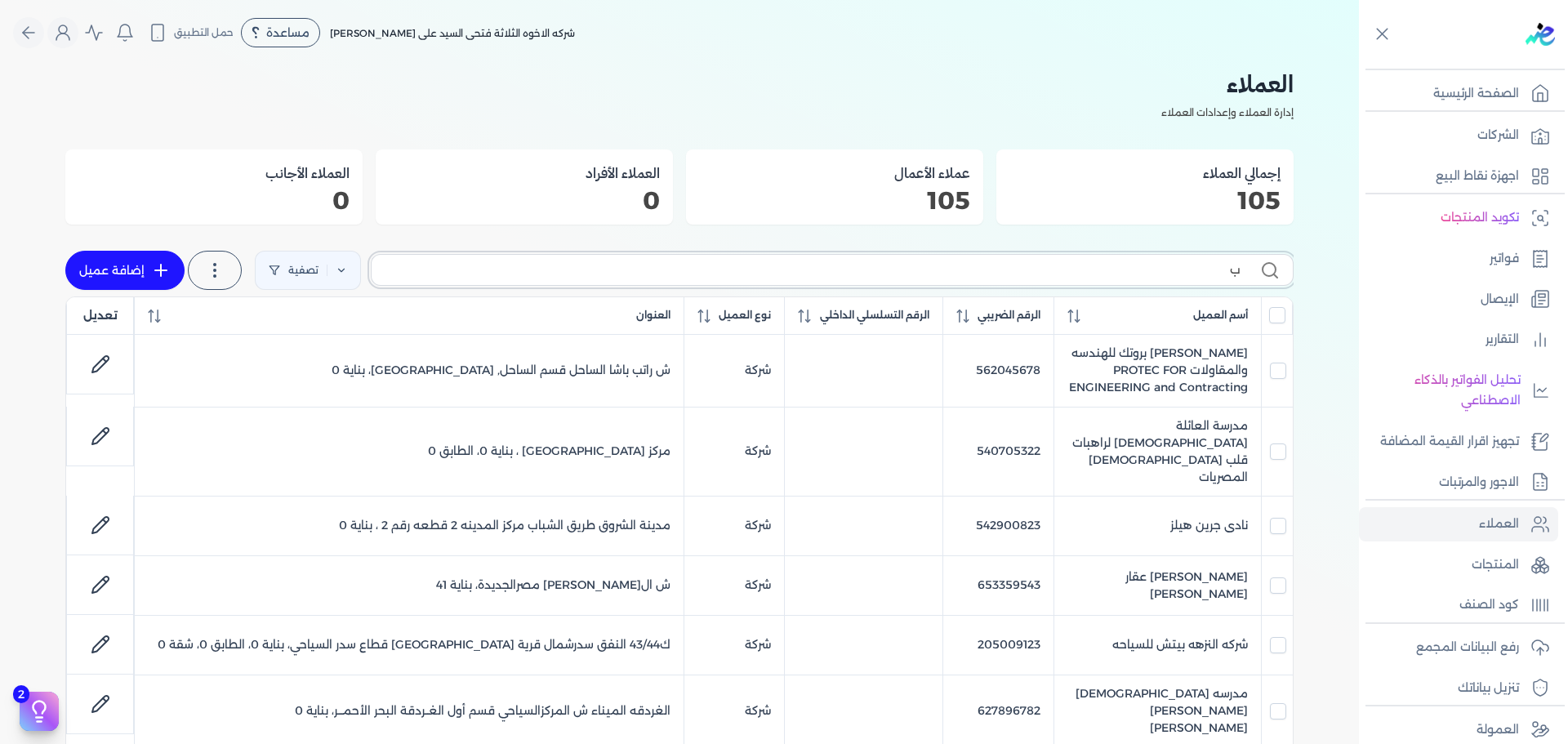
type input "ب م"
checkbox input "false"
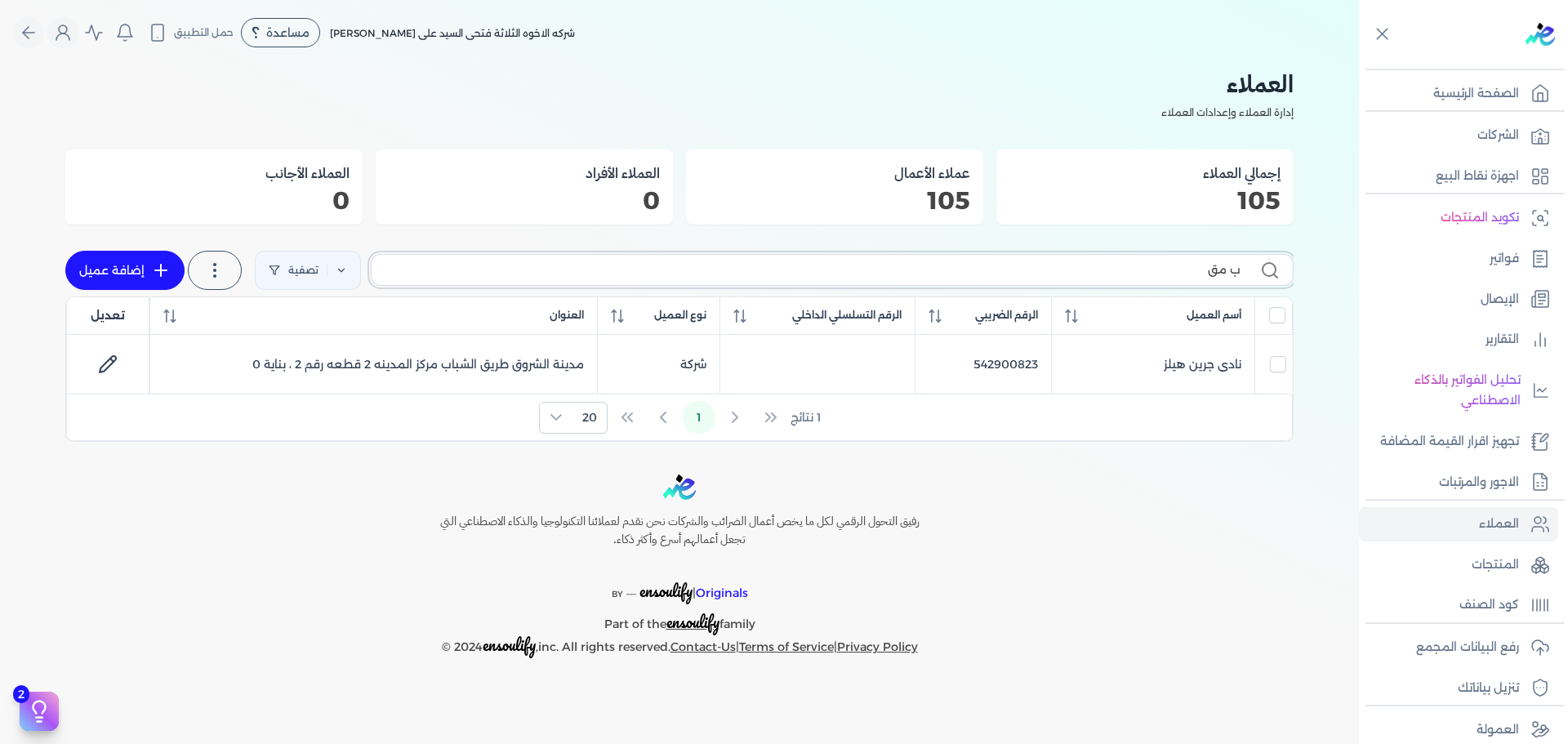
type input "ب مقا"
checkbox input "false"
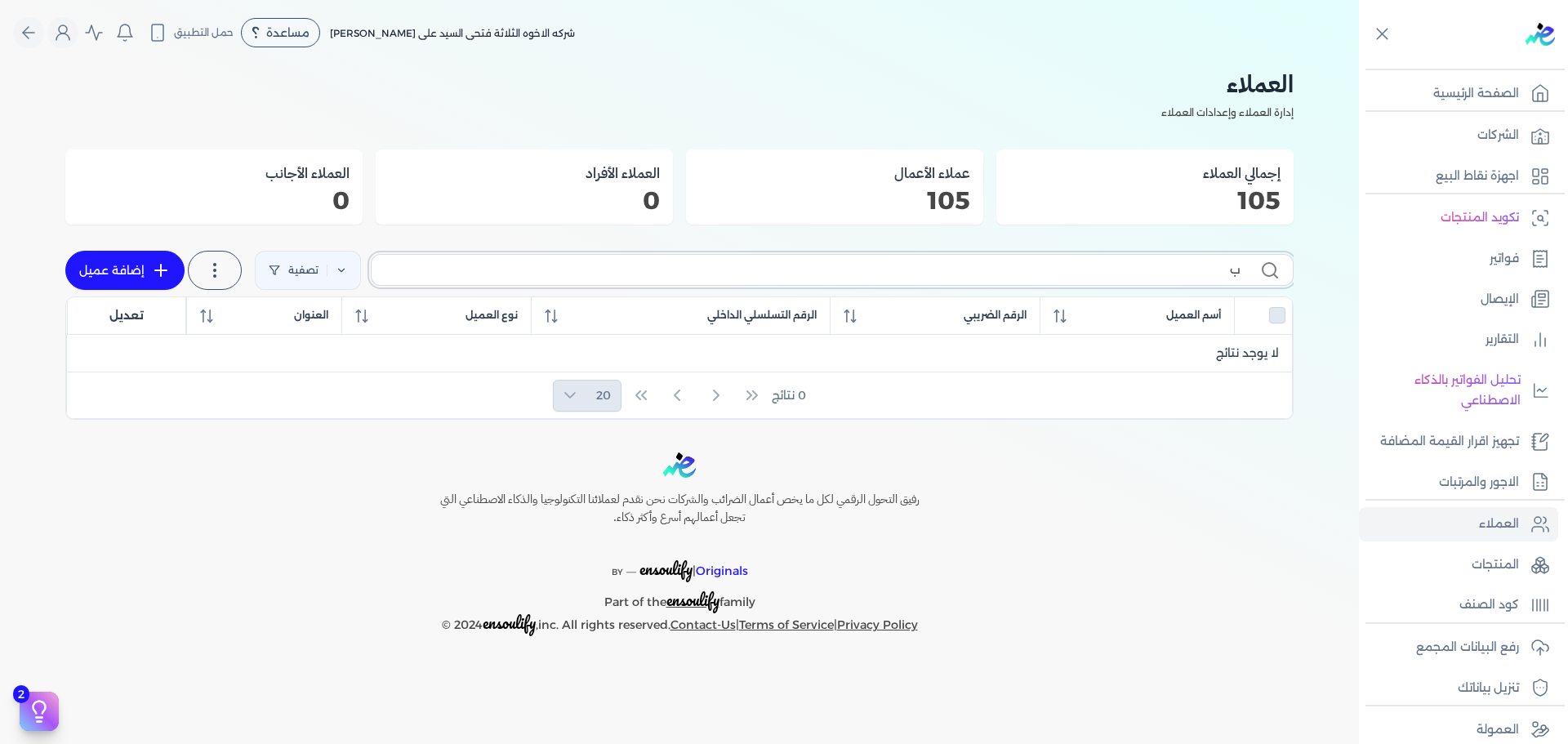
type input "ب"
checkbox input "false"
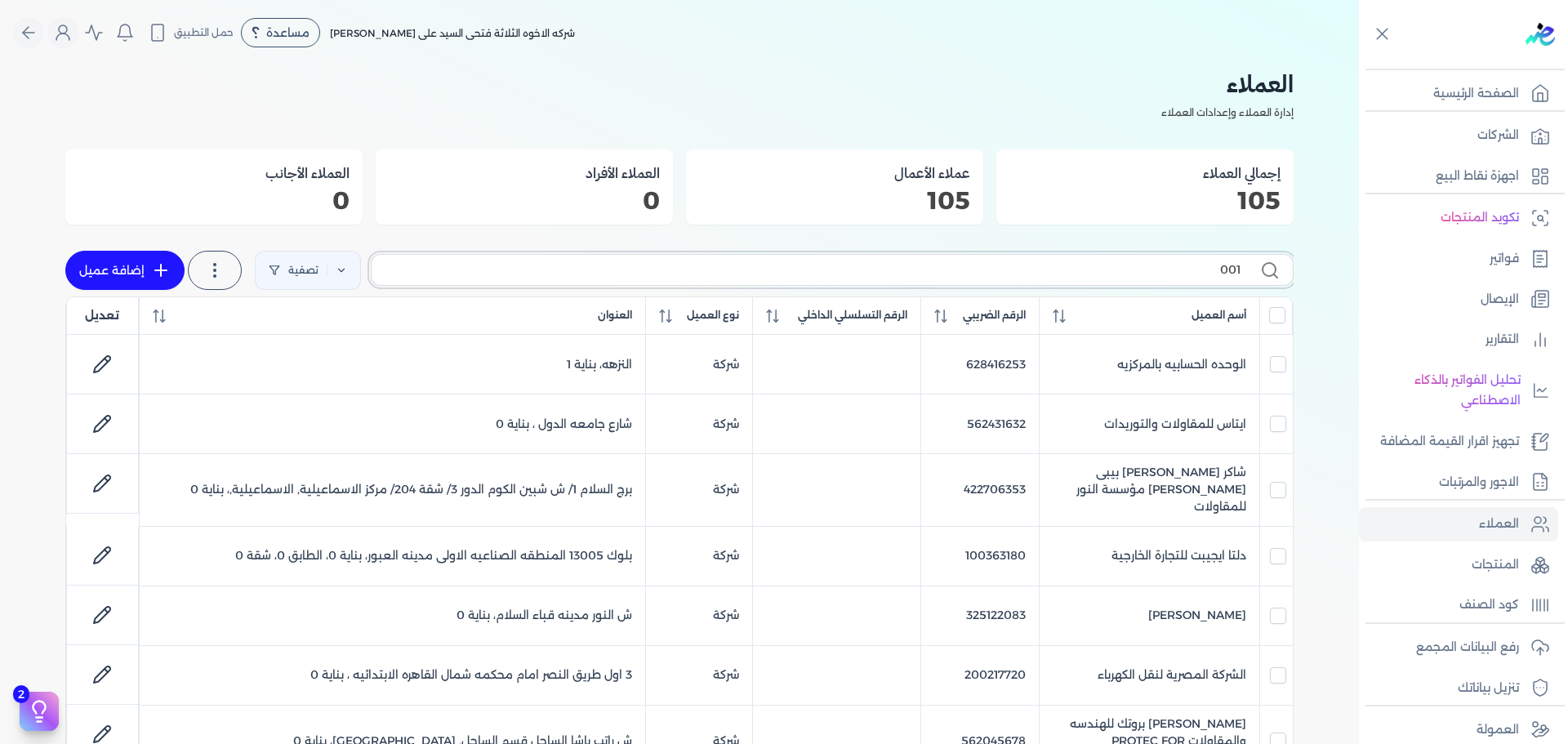
type input "0017"
checkbox input "false"
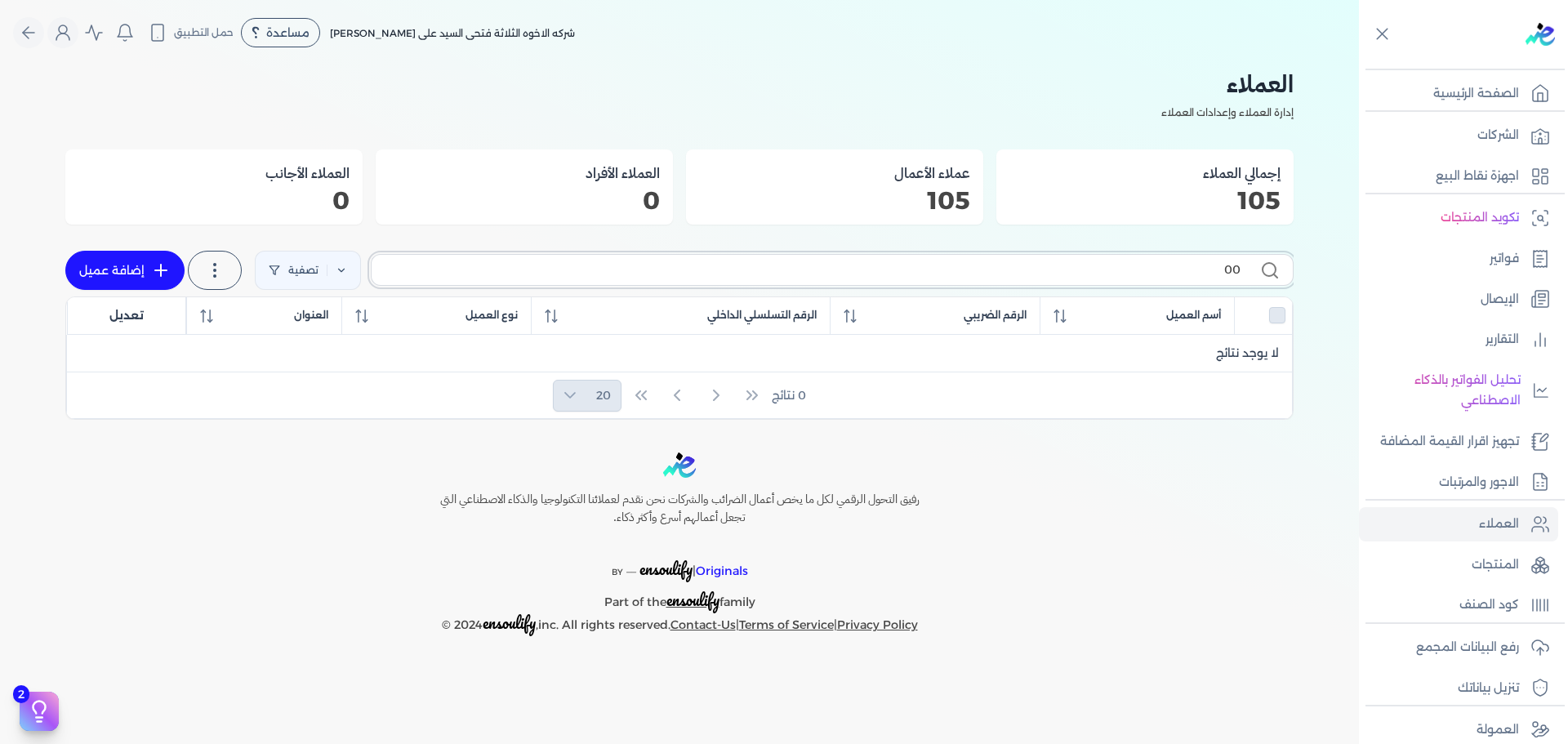
type input "0"
checkbox input "false"
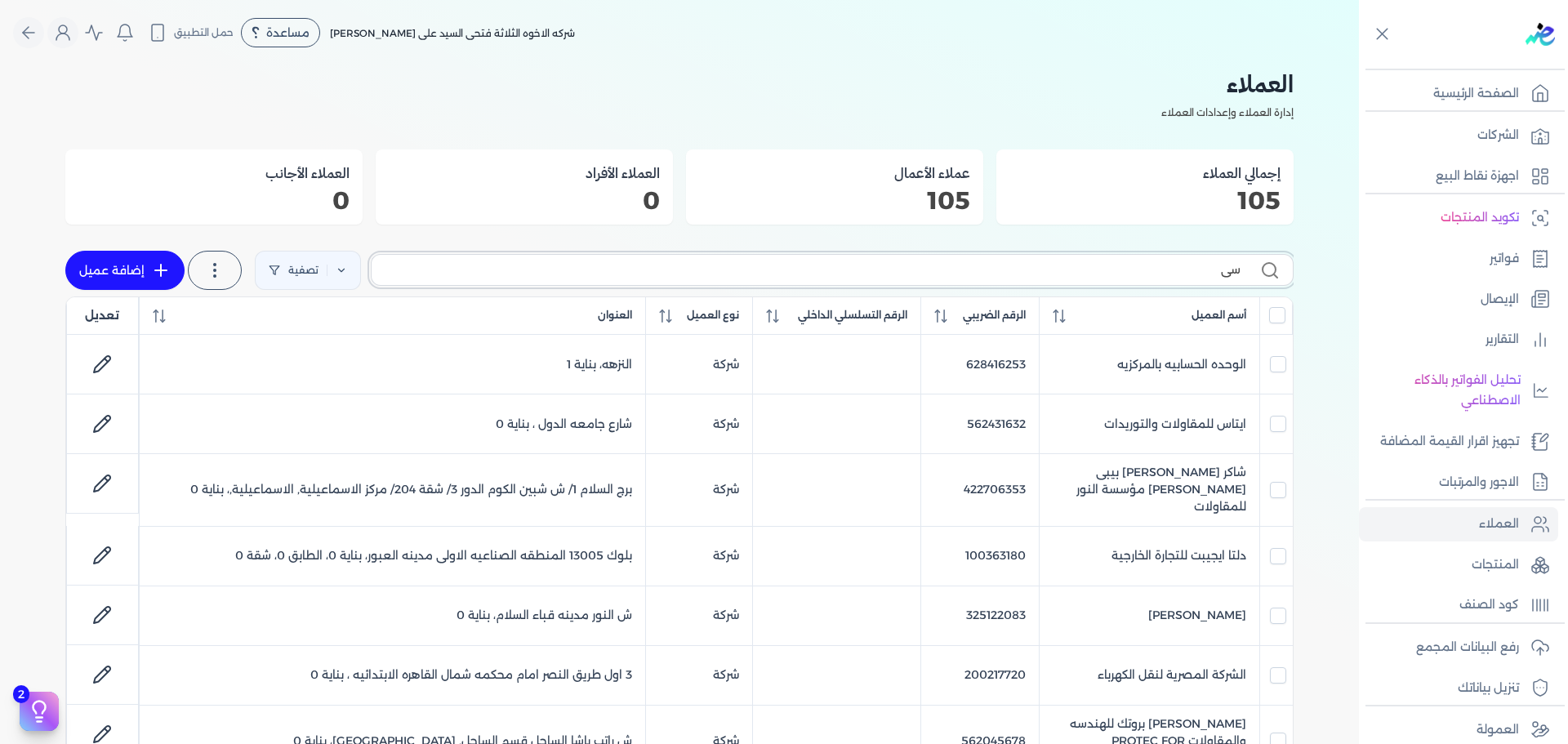
type input "سيل"
checkbox input "false"
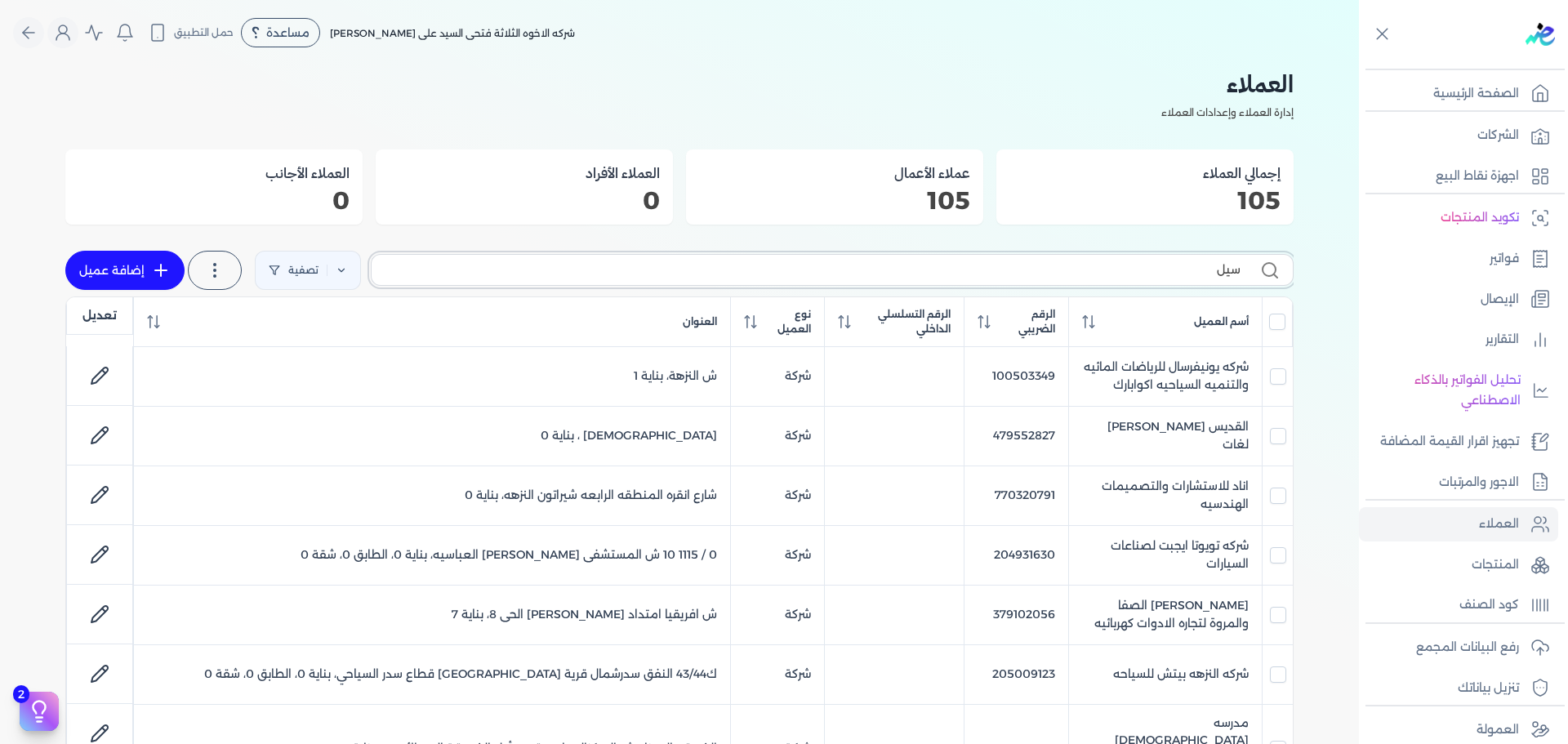
type input "سيل"
checkbox input "false"
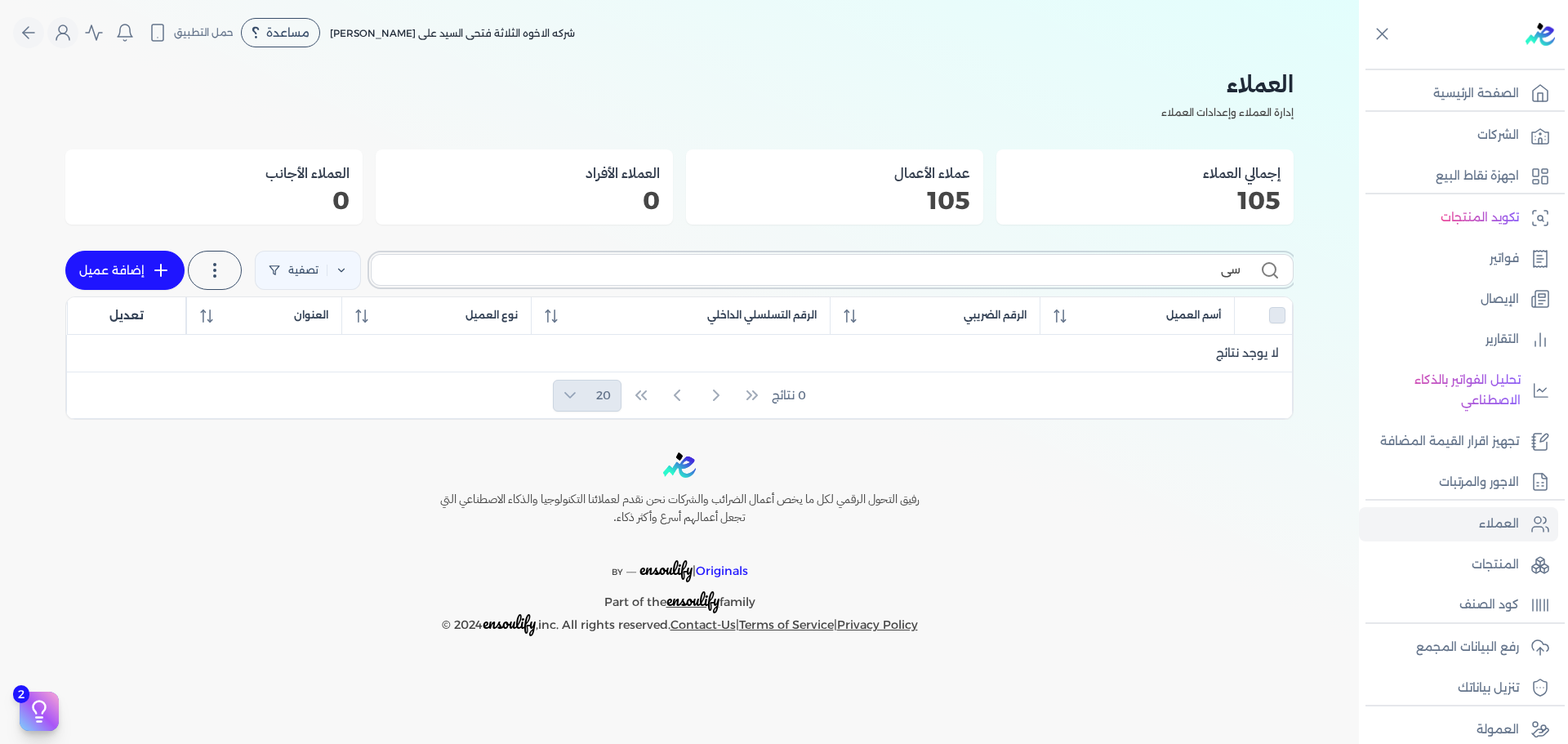
type input "س"
checkbox input "false"
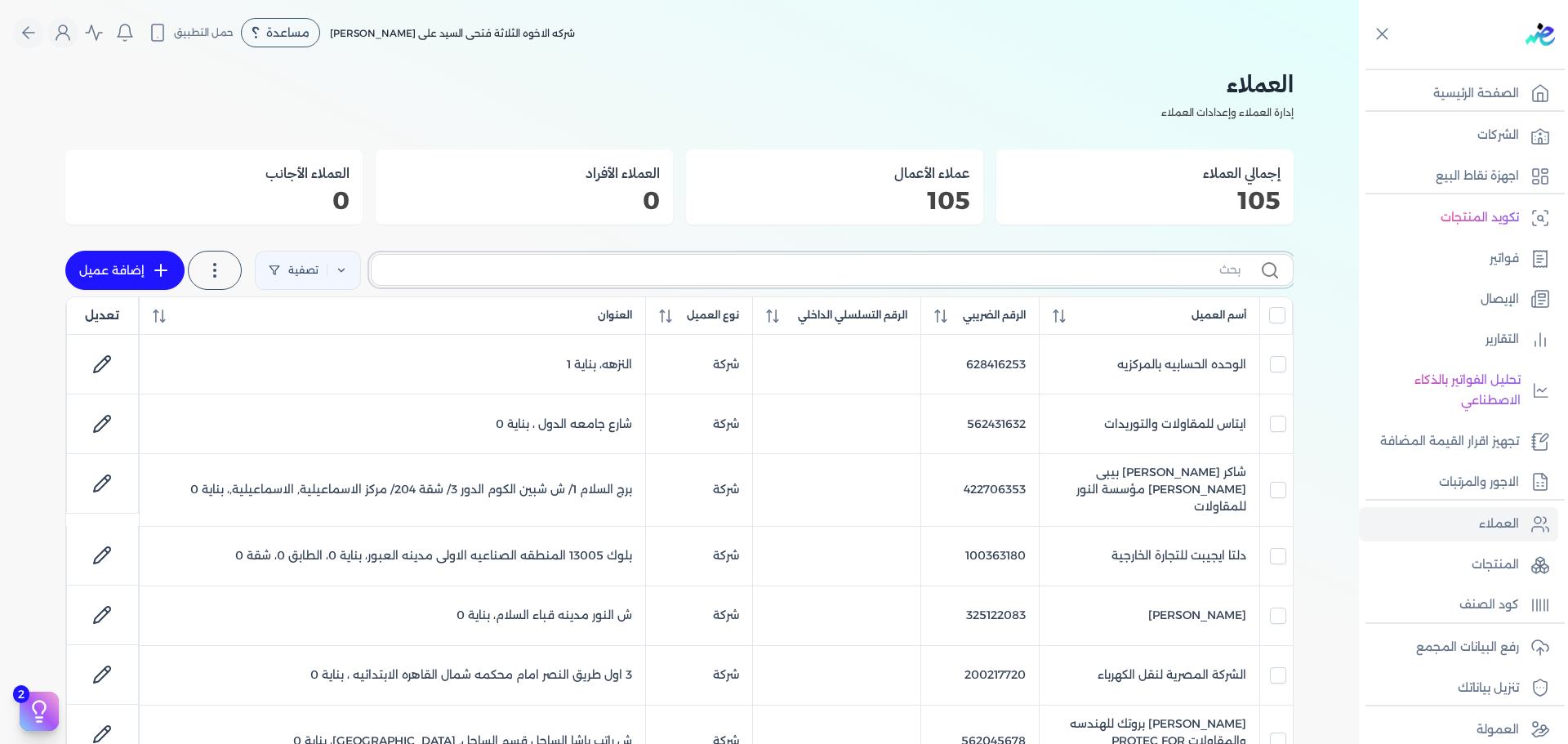
type input "م"
checkbox input "false"
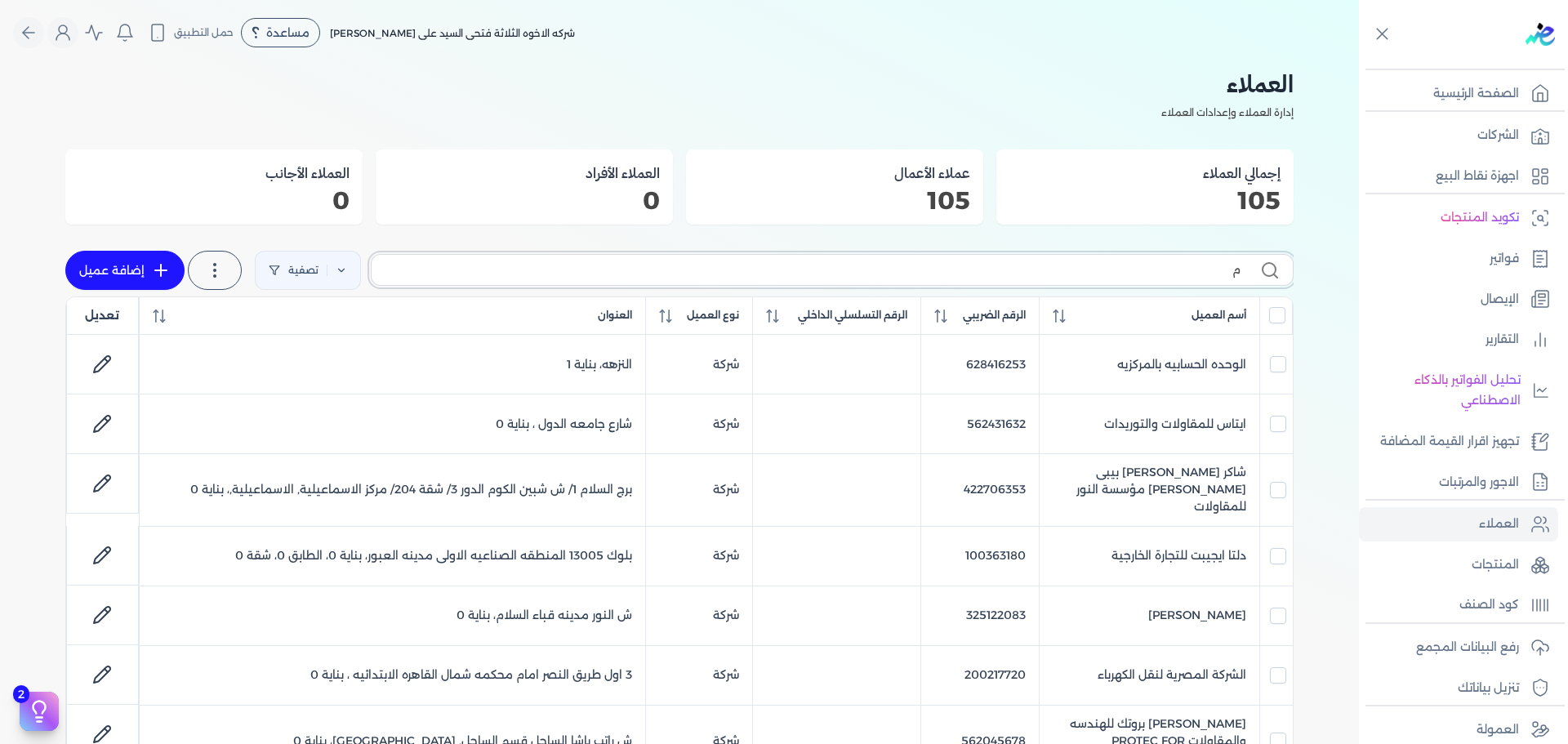
checkbox input "false"
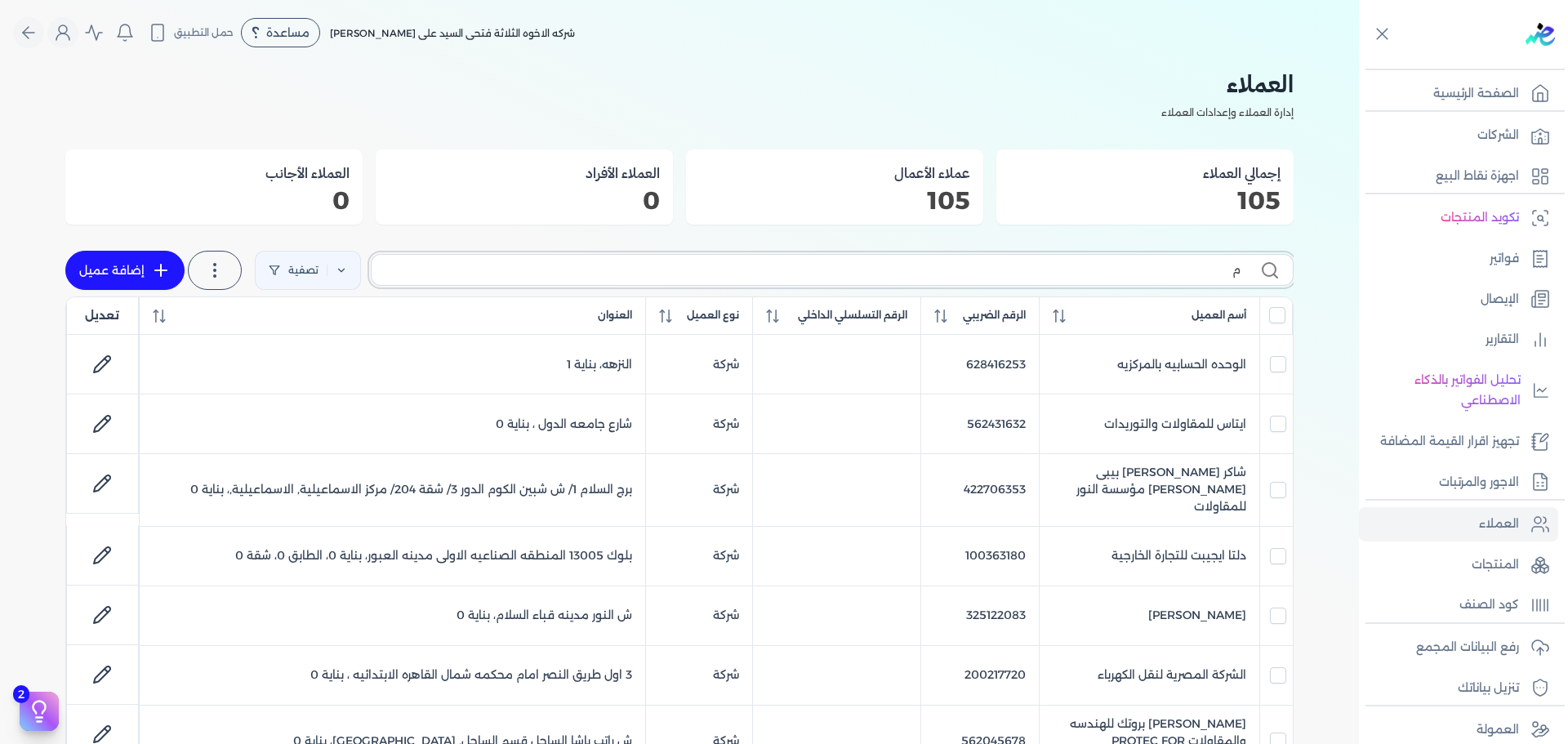
checkbox input "false"
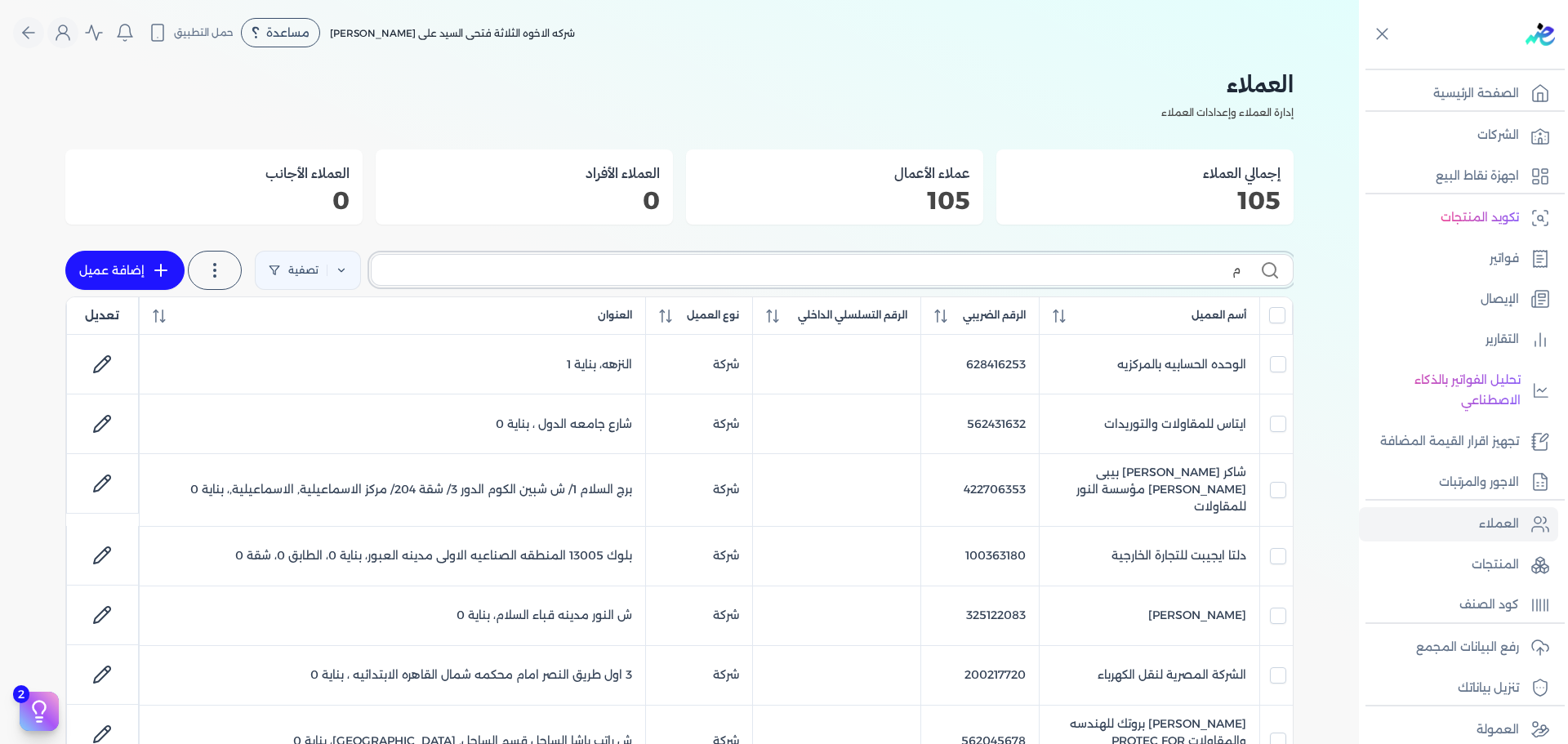
checkbox input "false"
type input "مقا"
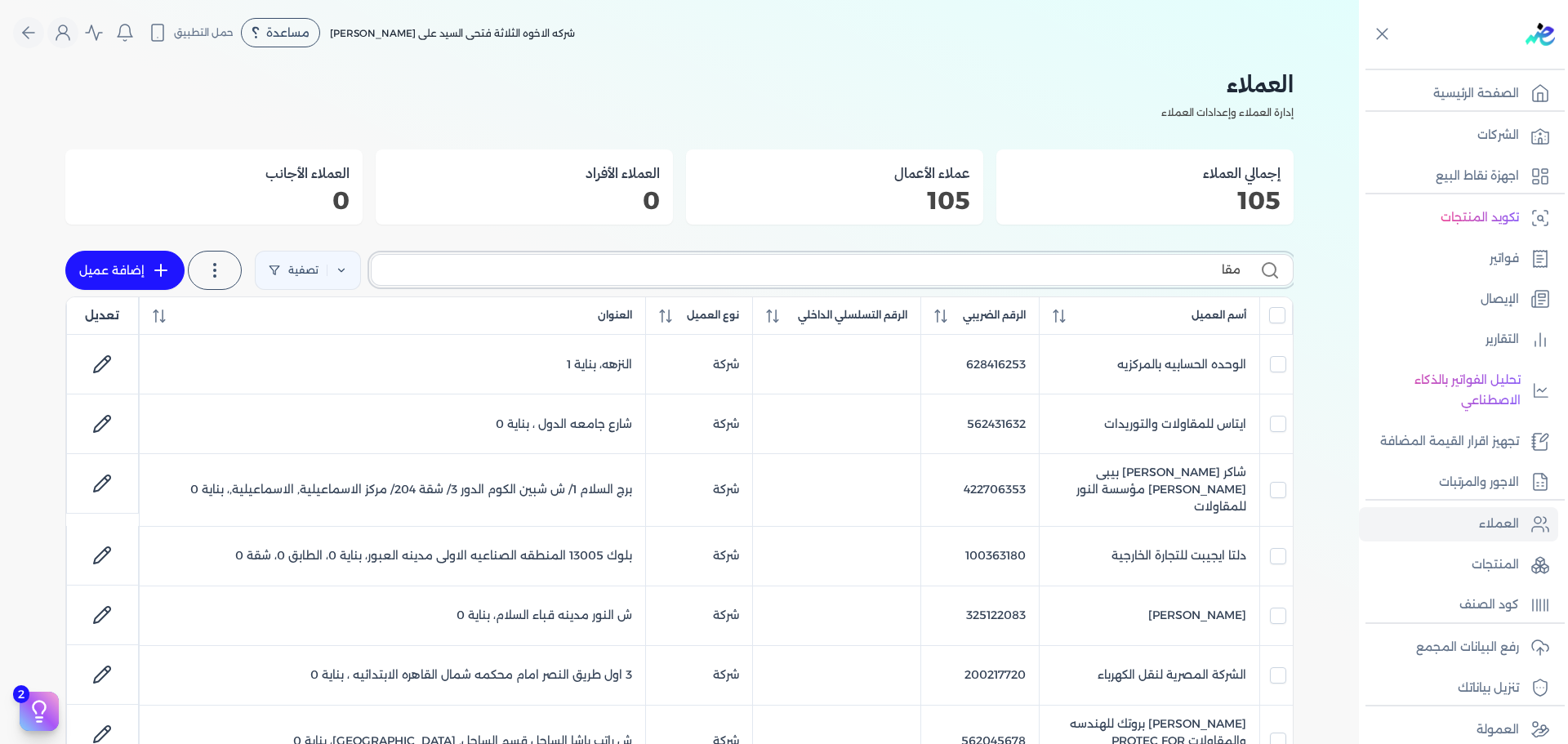
checkbox input "false"
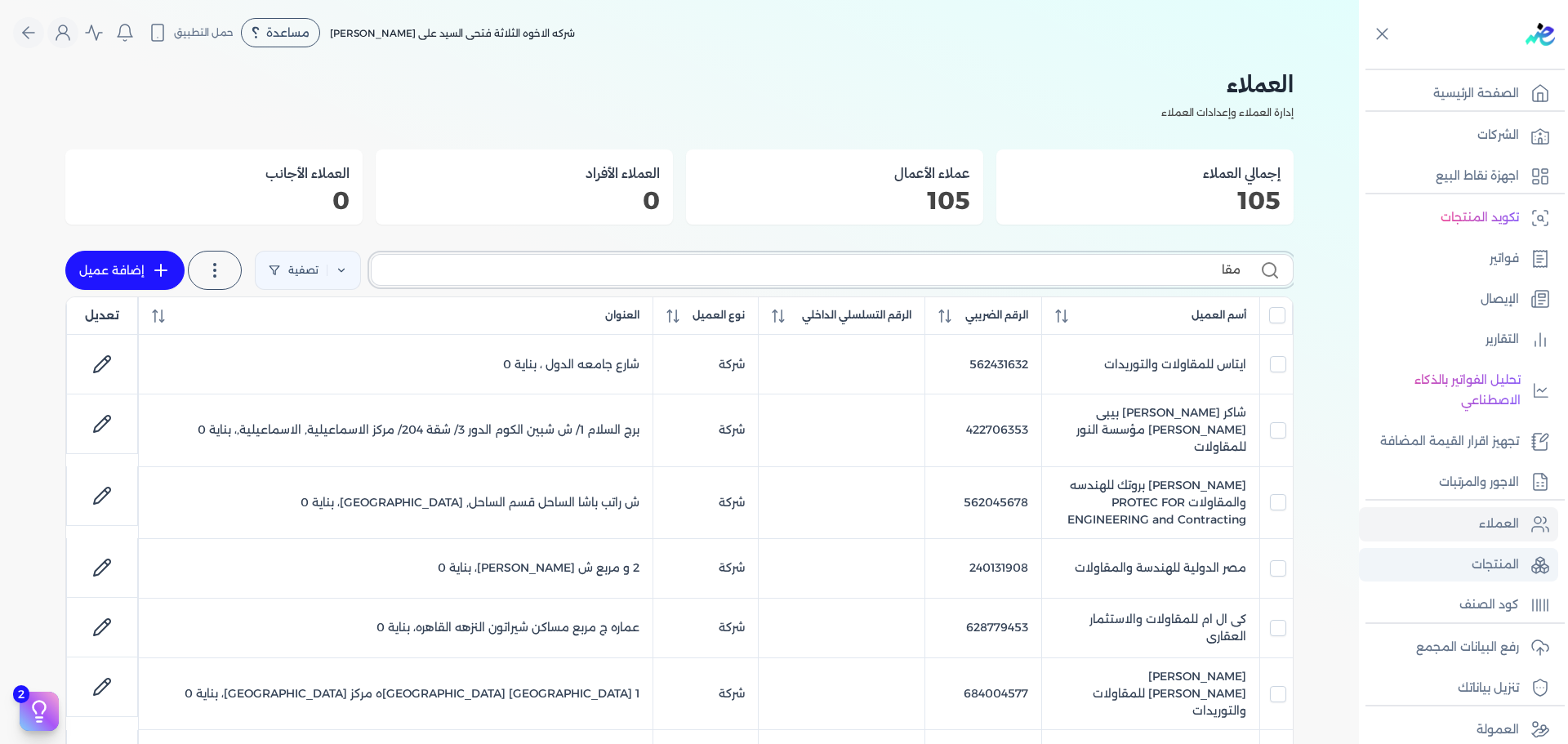
type input "مقا"
click at [1490, 574] on p "المنتجات" at bounding box center [1495, 564] width 47 height 21
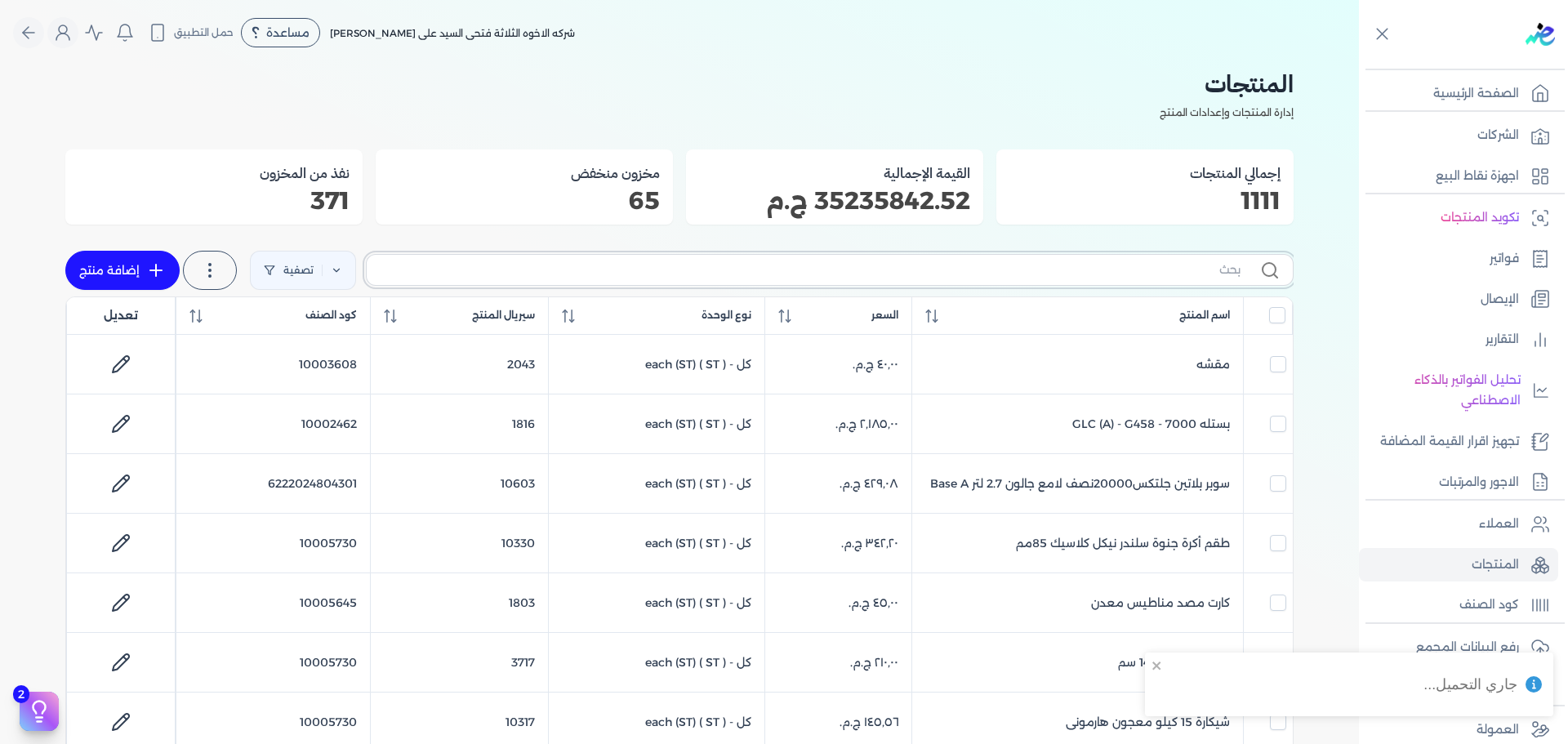
click at [1094, 276] on input "text" at bounding box center [810, 269] width 861 height 17
type input "بستله"
checkbox input "false"
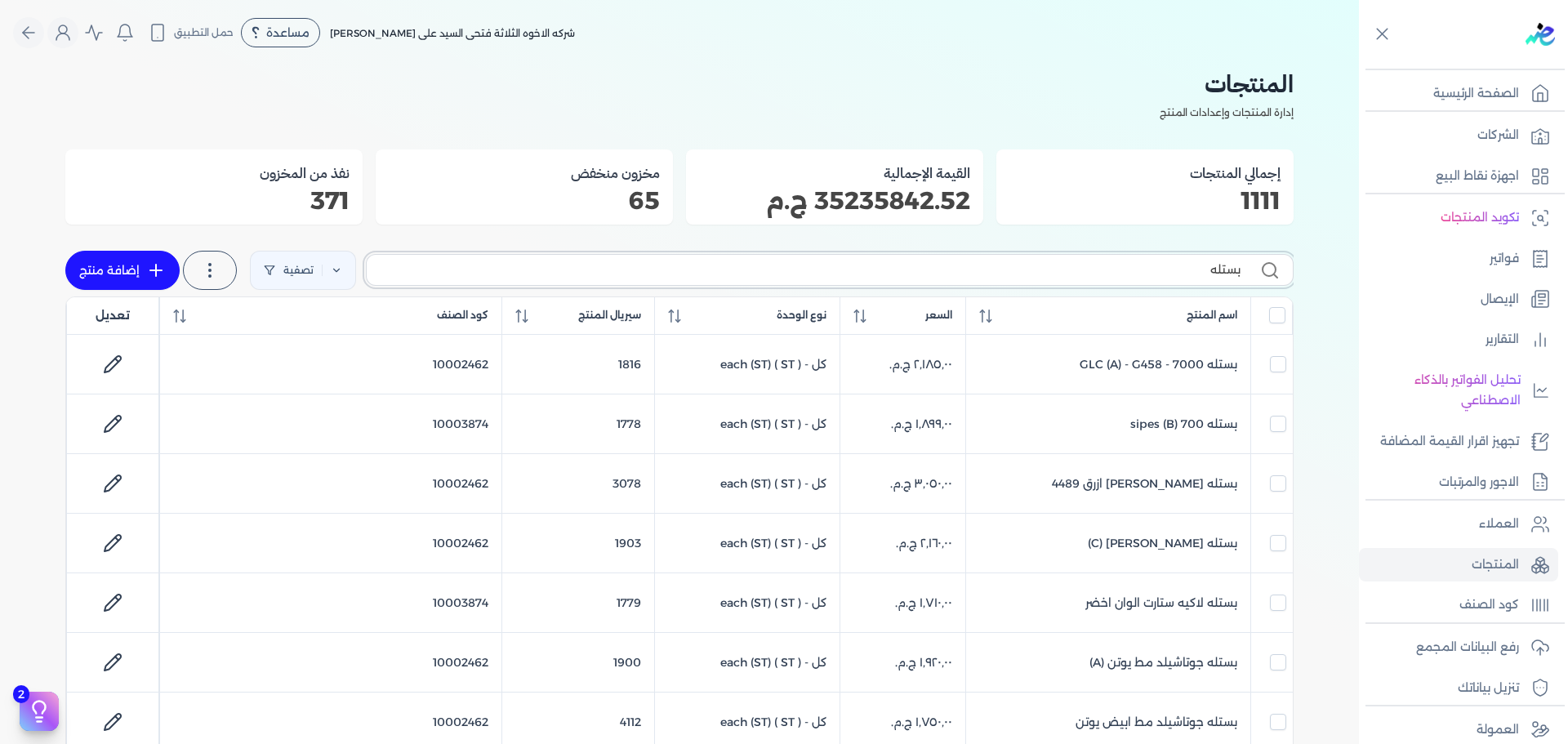
type input "بستله 0"
checkbox input "false"
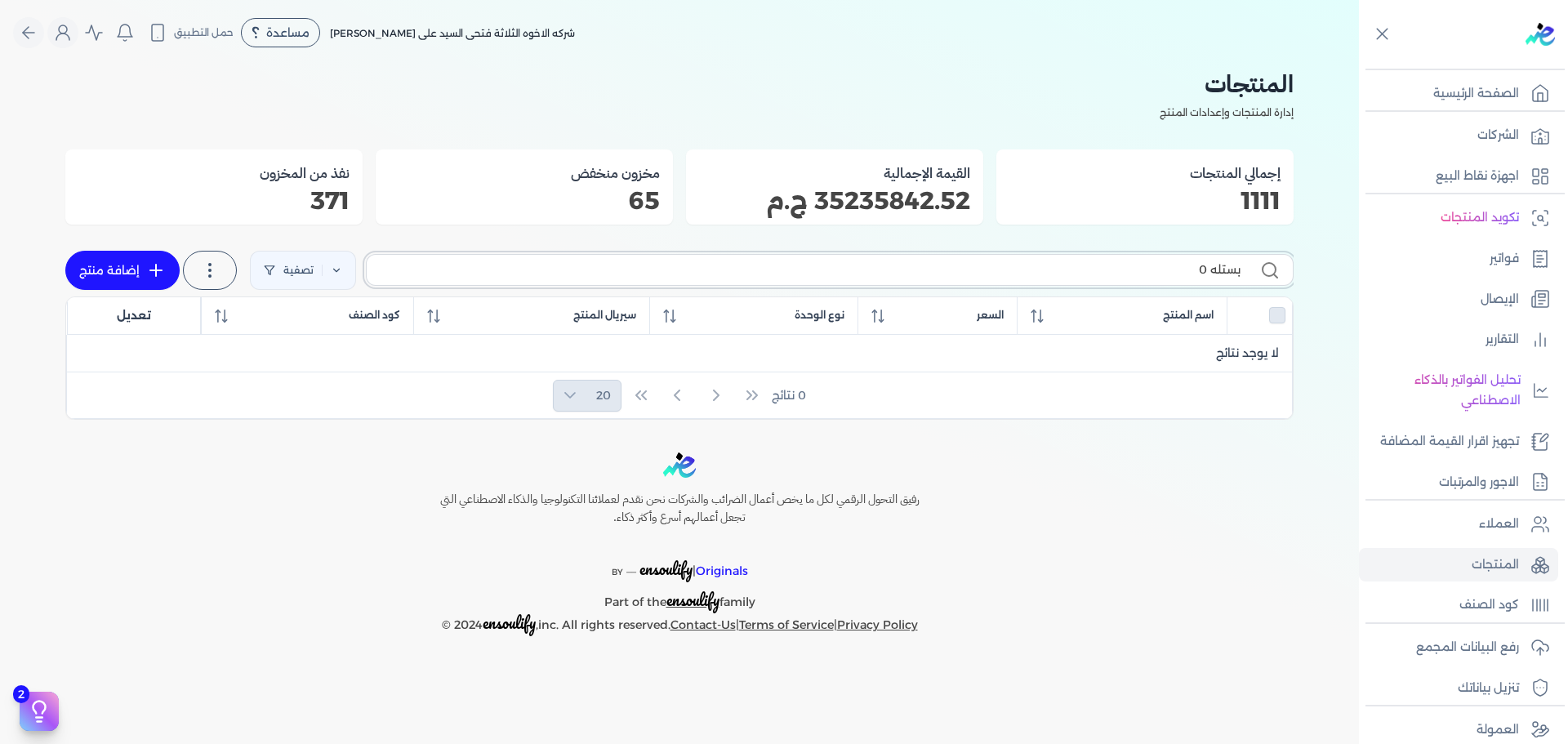
type input "بستله"
checkbox input "false"
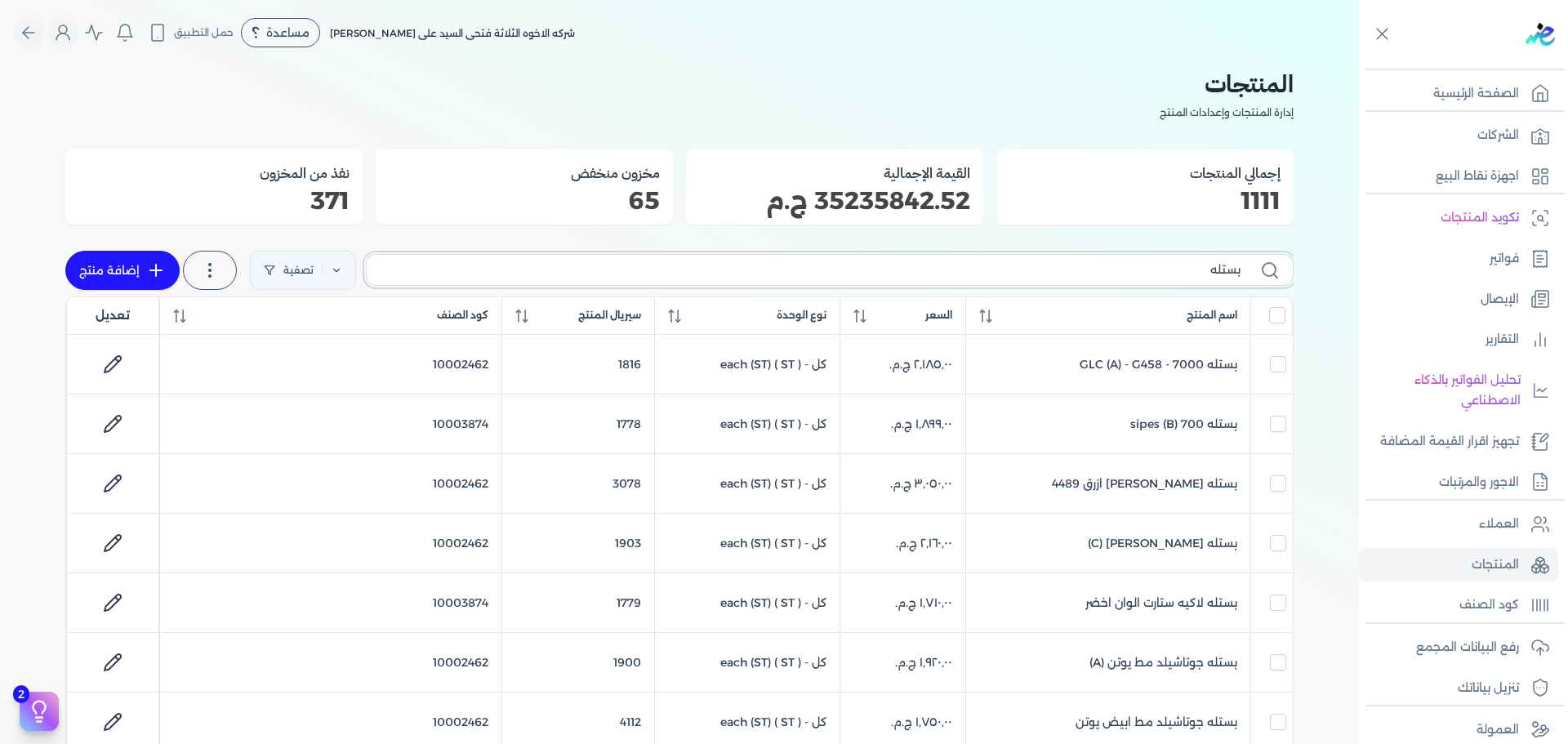
type input "بستله"
checkbox input "false"
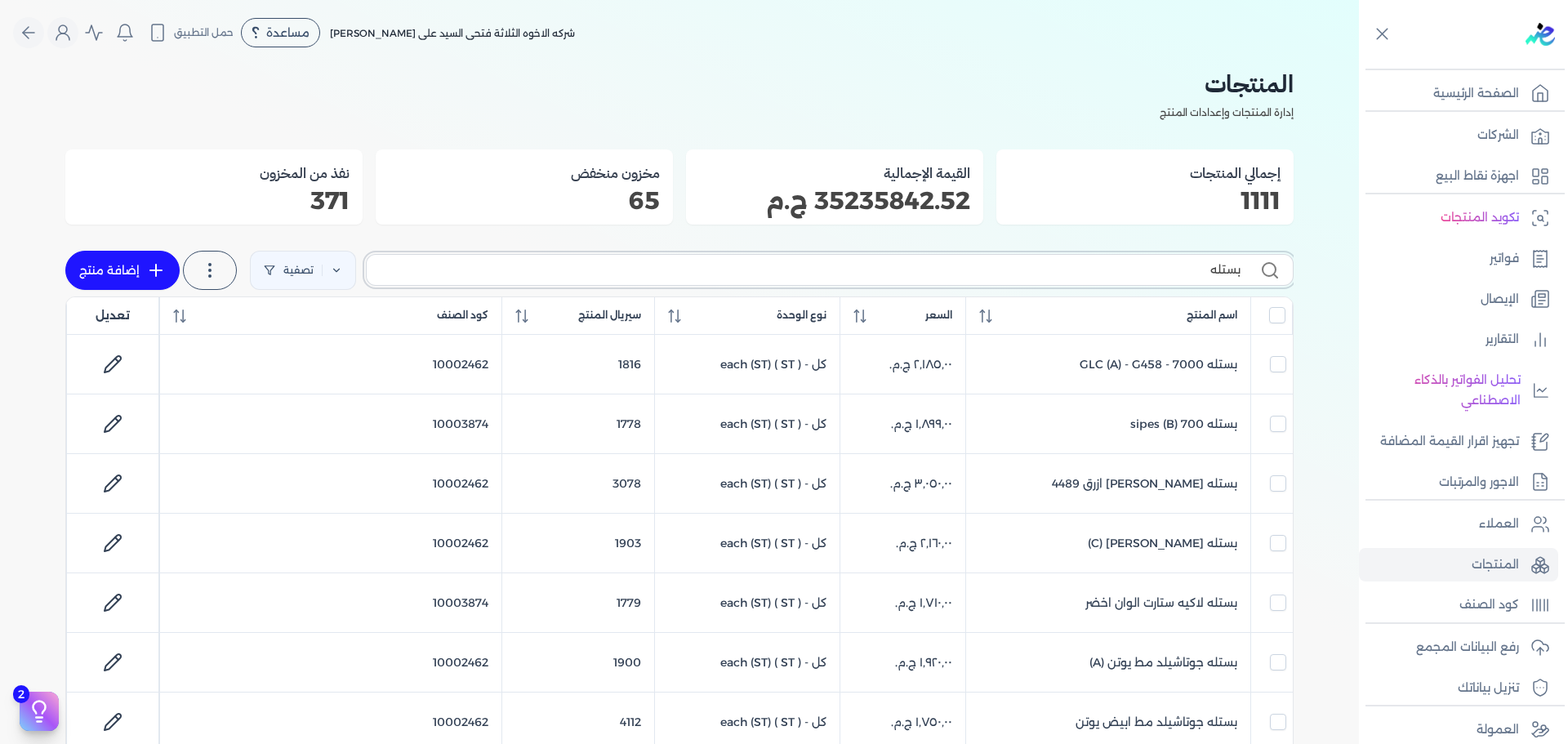
checkbox input "false"
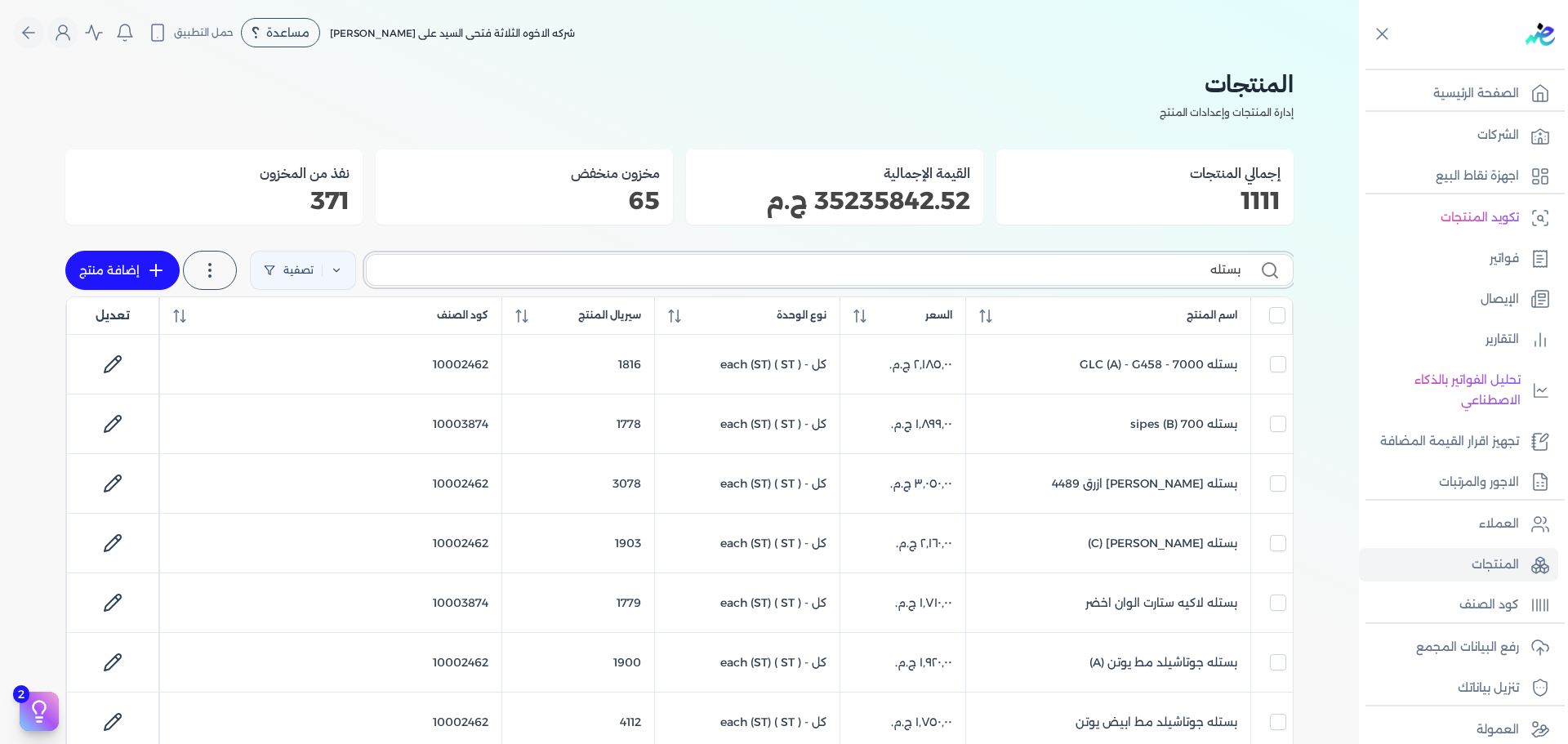
checkbox input "false"
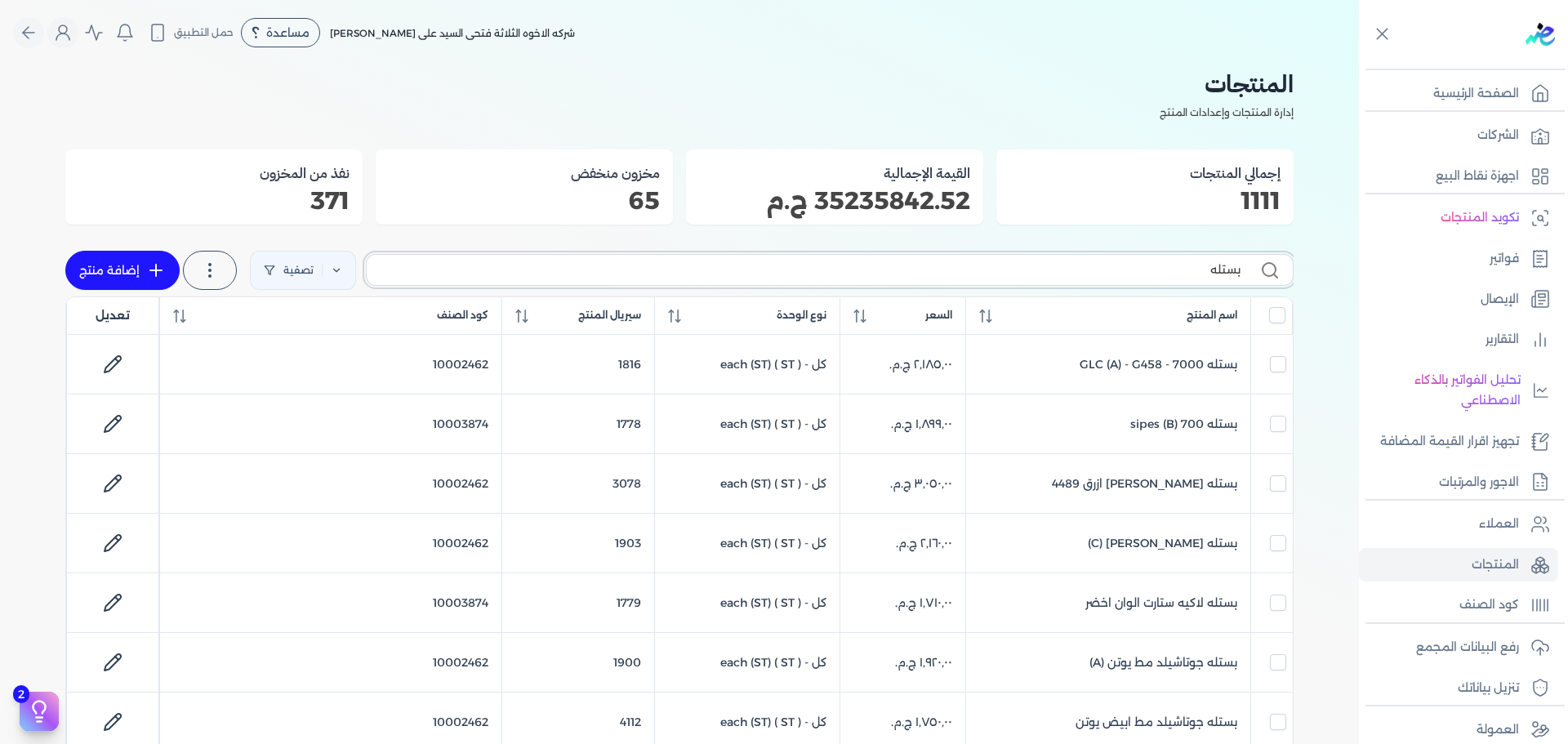
checkbox input "false"
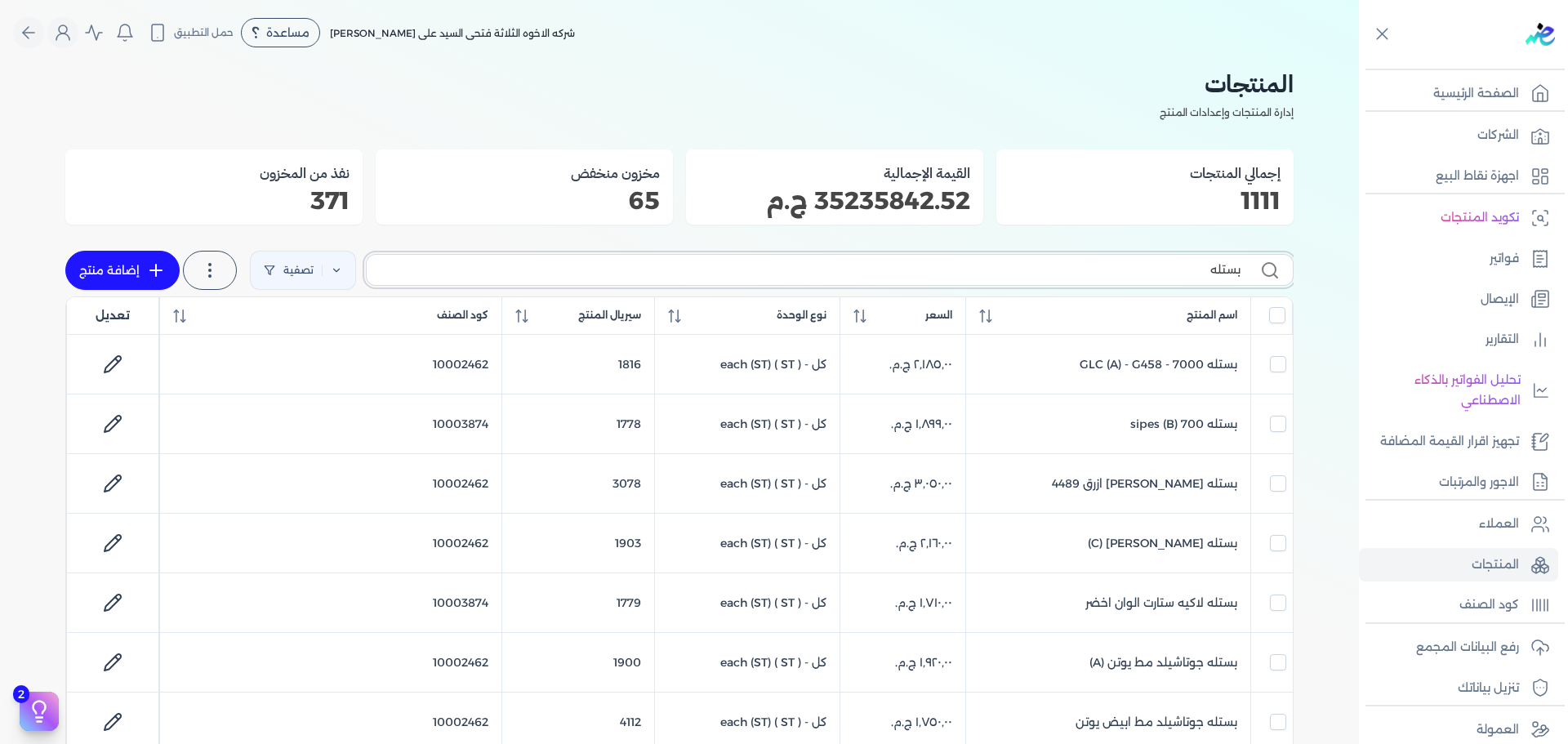
checkbox input "false"
type input "ب"
type input "م"
checkbox input "false"
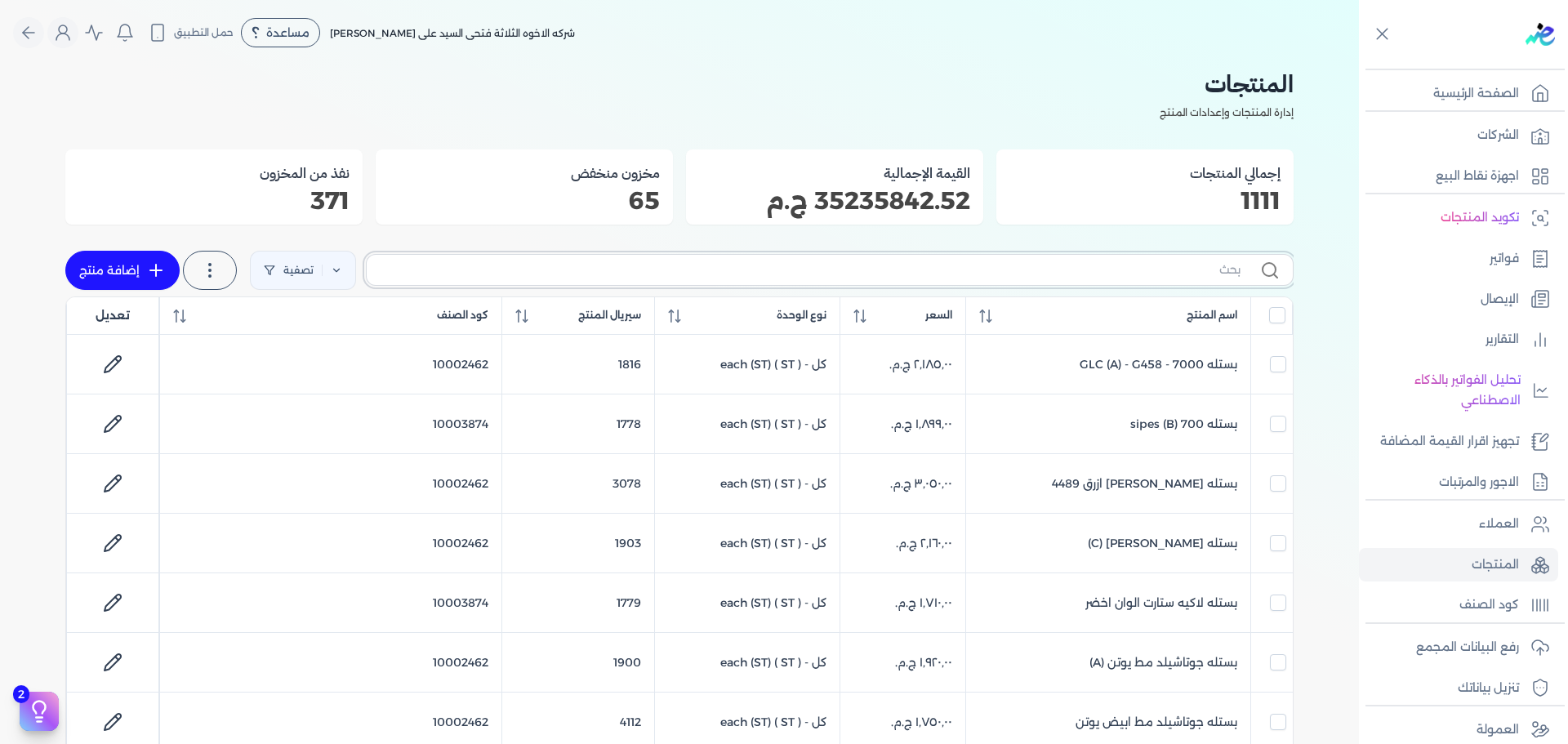
checkbox input "false"
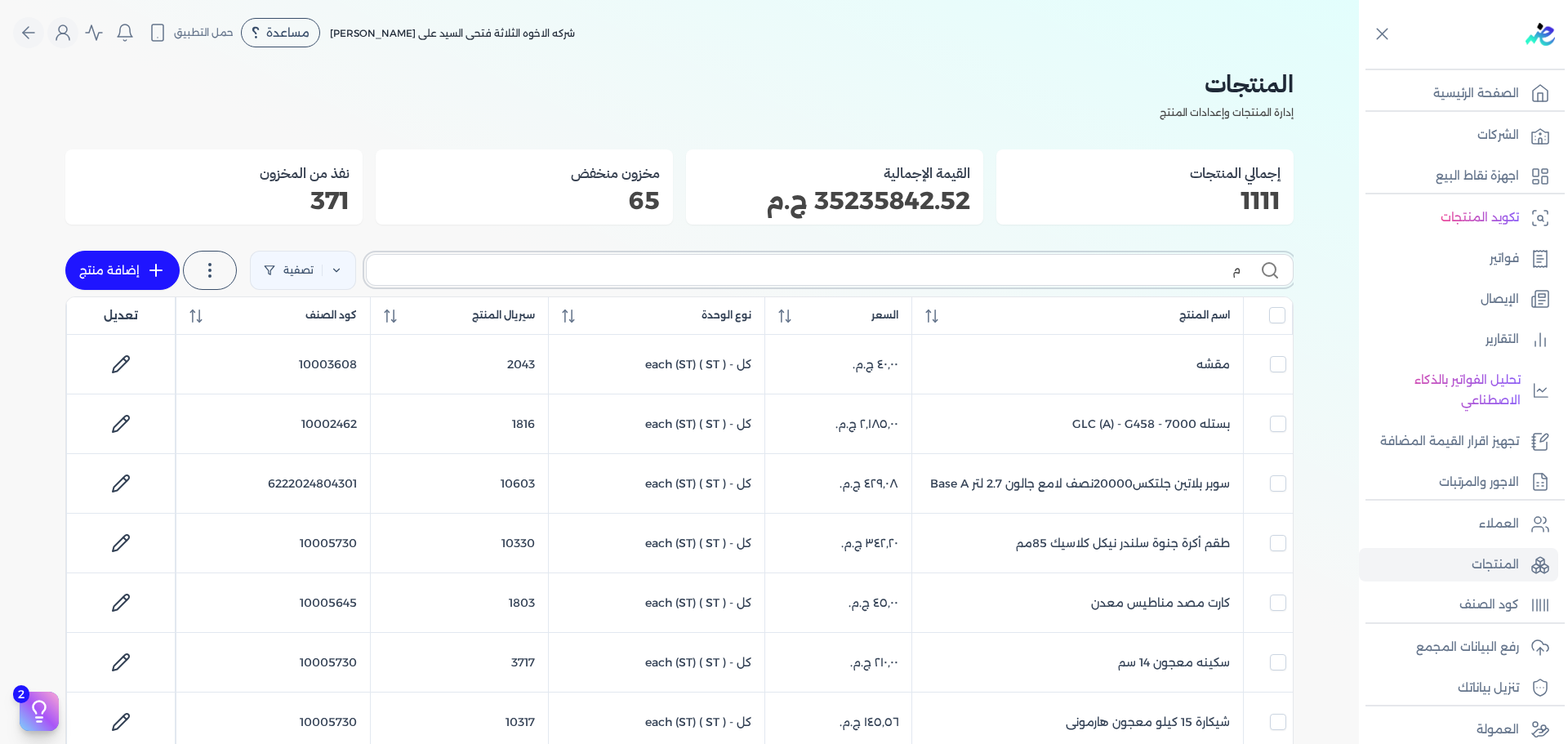
type input "مق"
checkbox input "false"
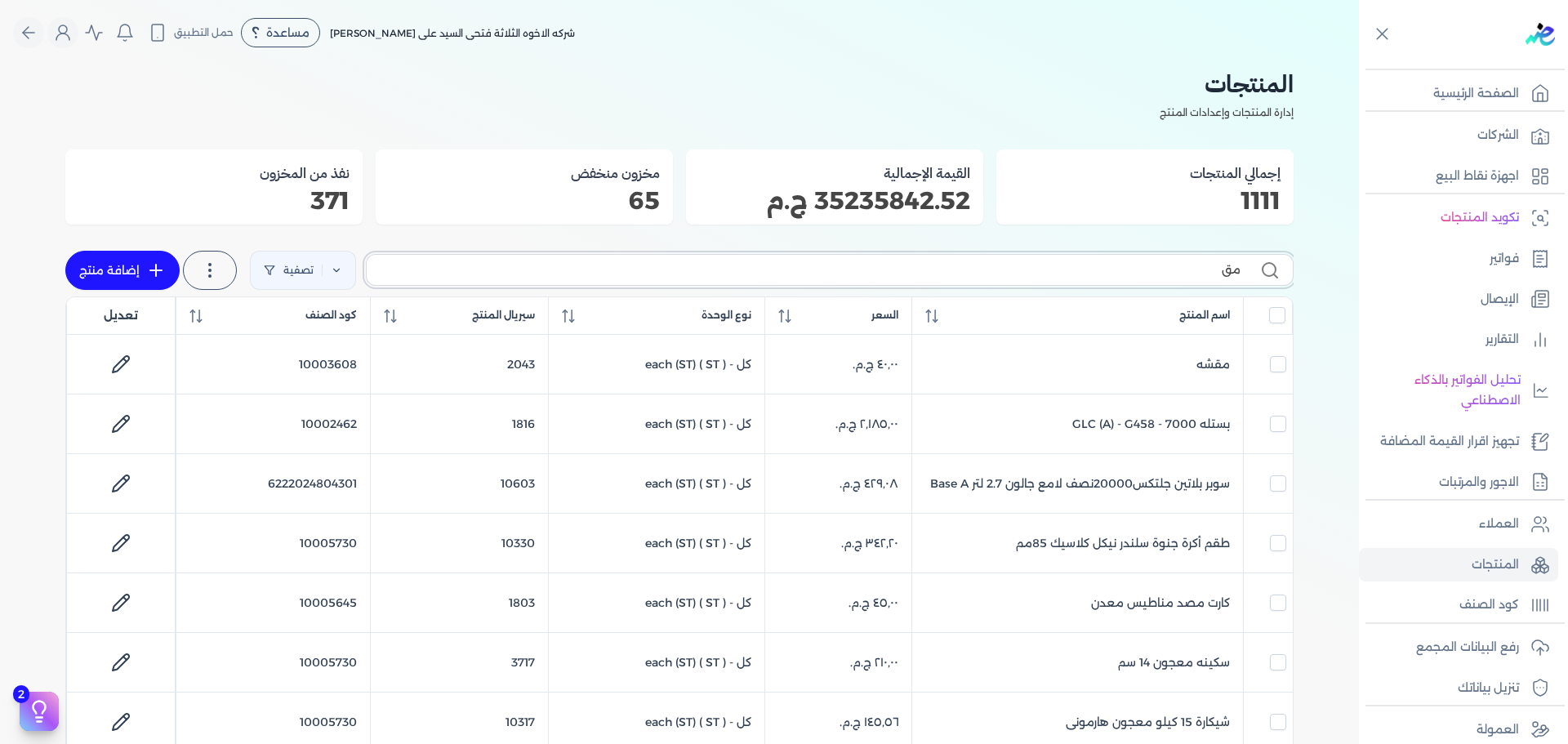
checkbox input "false"
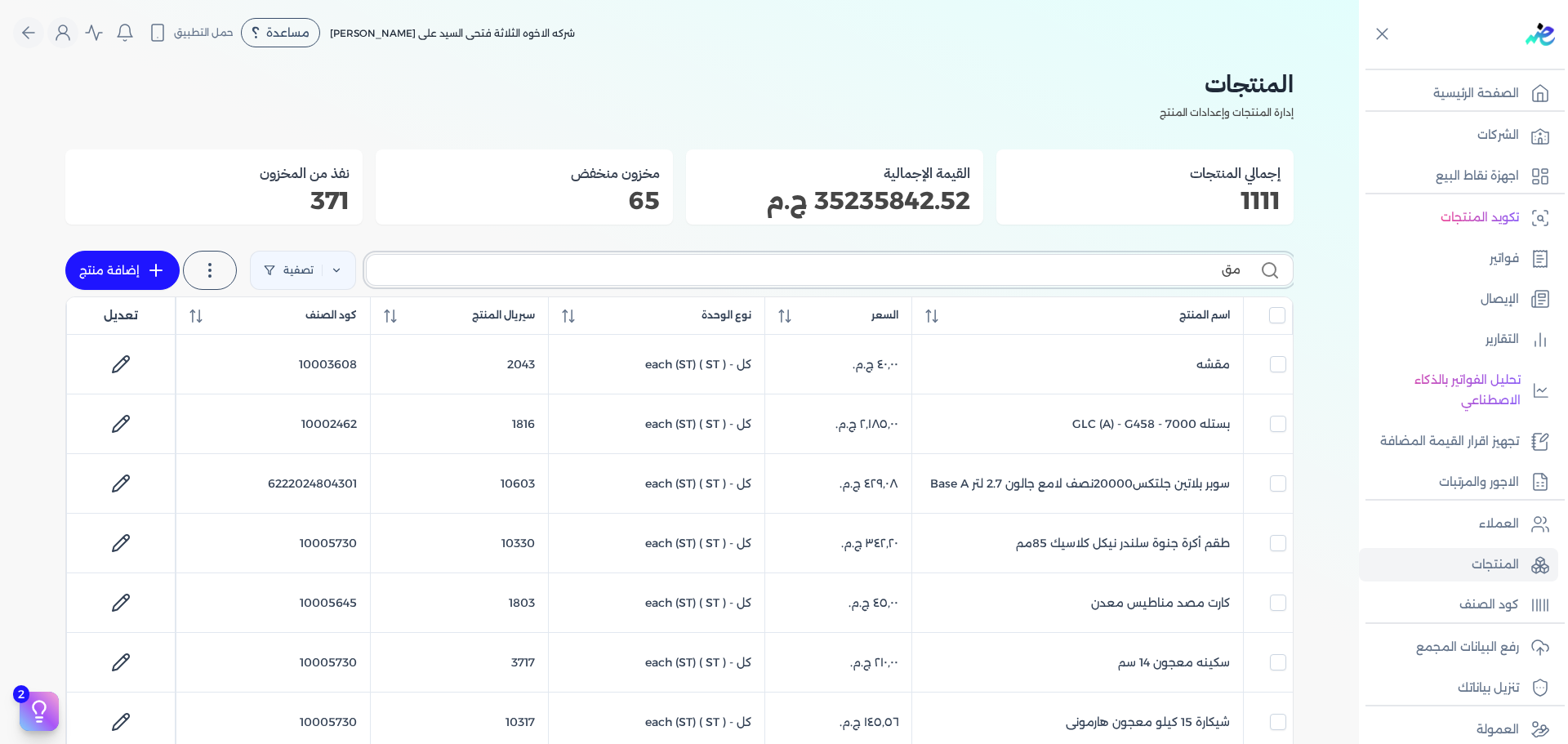
checkbox input "false"
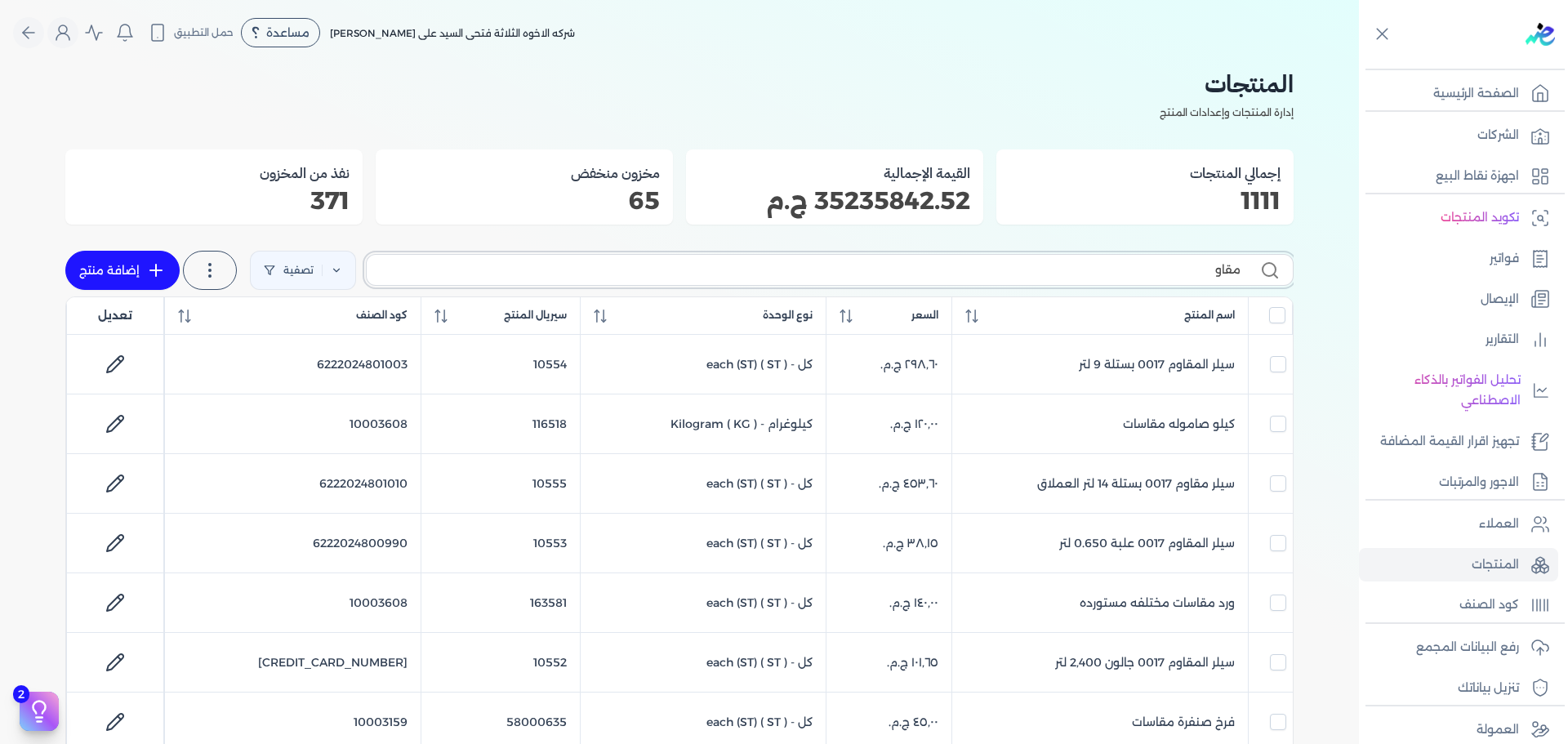
type input "مقاوم"
checkbox input "false"
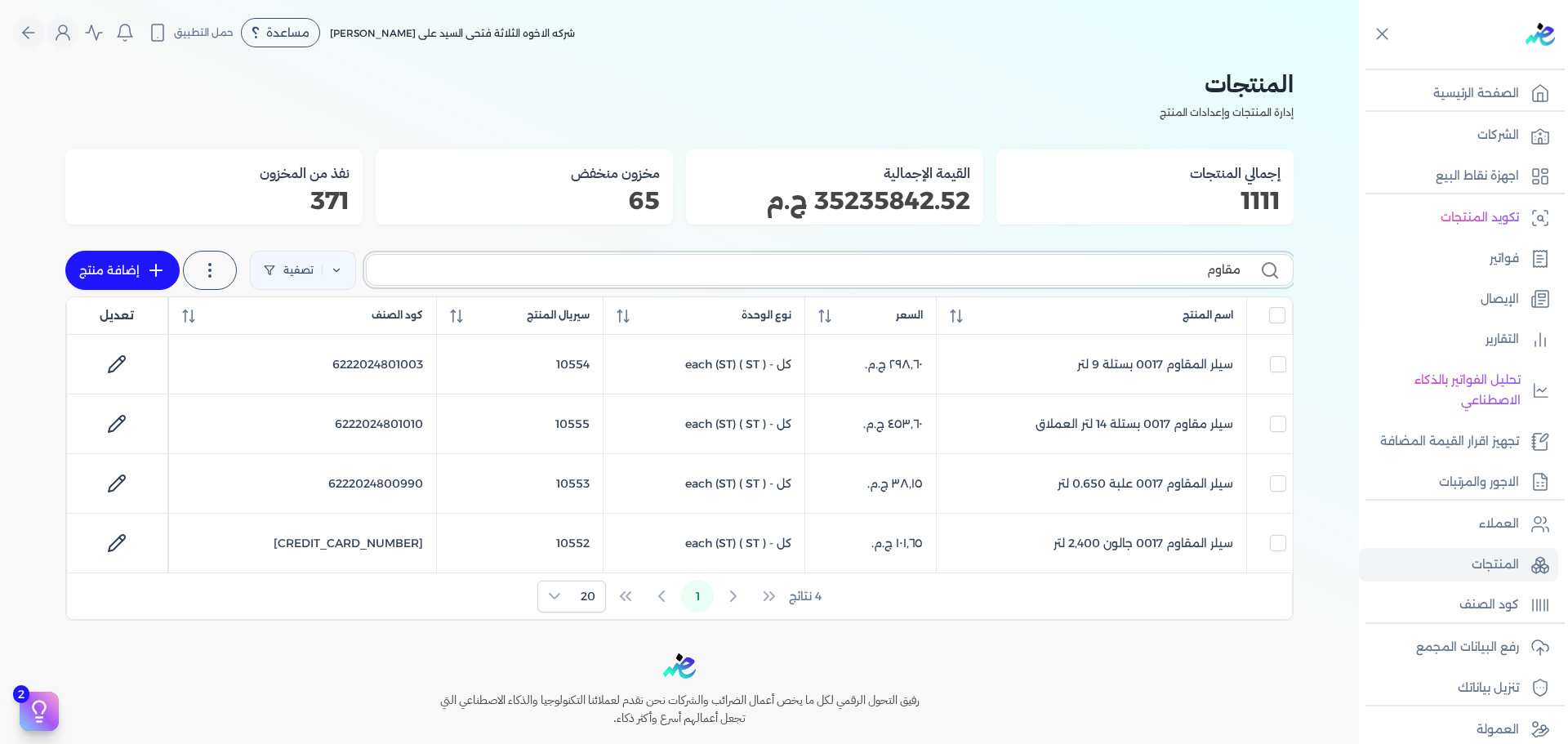
type input "مقاوم"
